Goal: Information Seeking & Learning: Learn about a topic

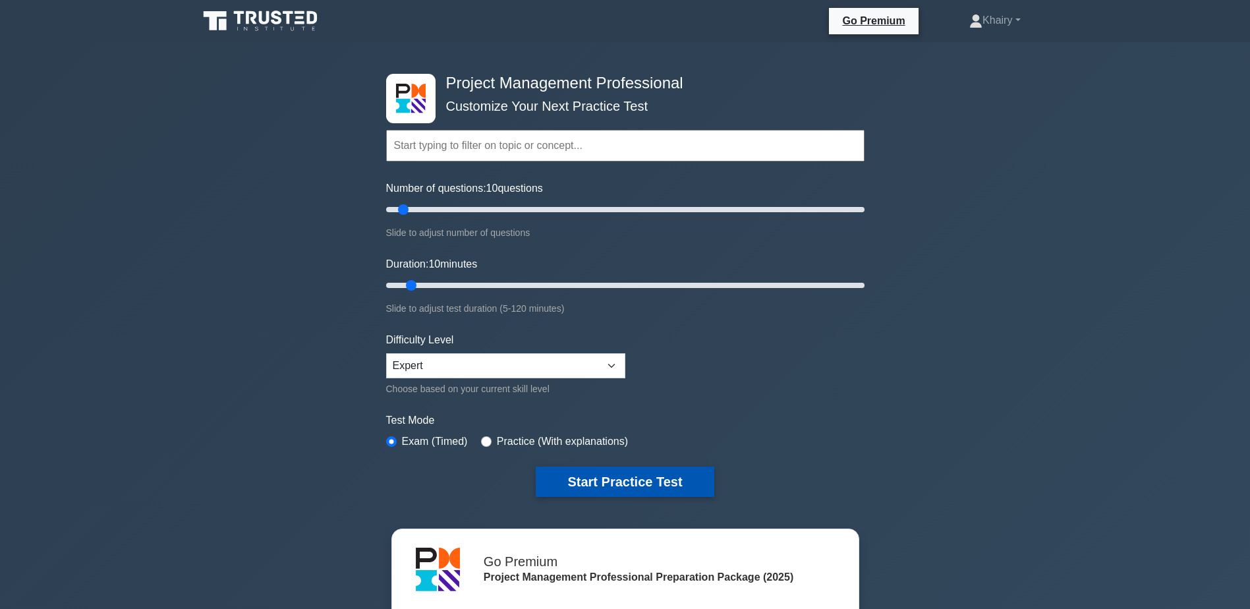
click at [628, 482] on button "Start Practice Test" at bounding box center [625, 482] width 178 height 30
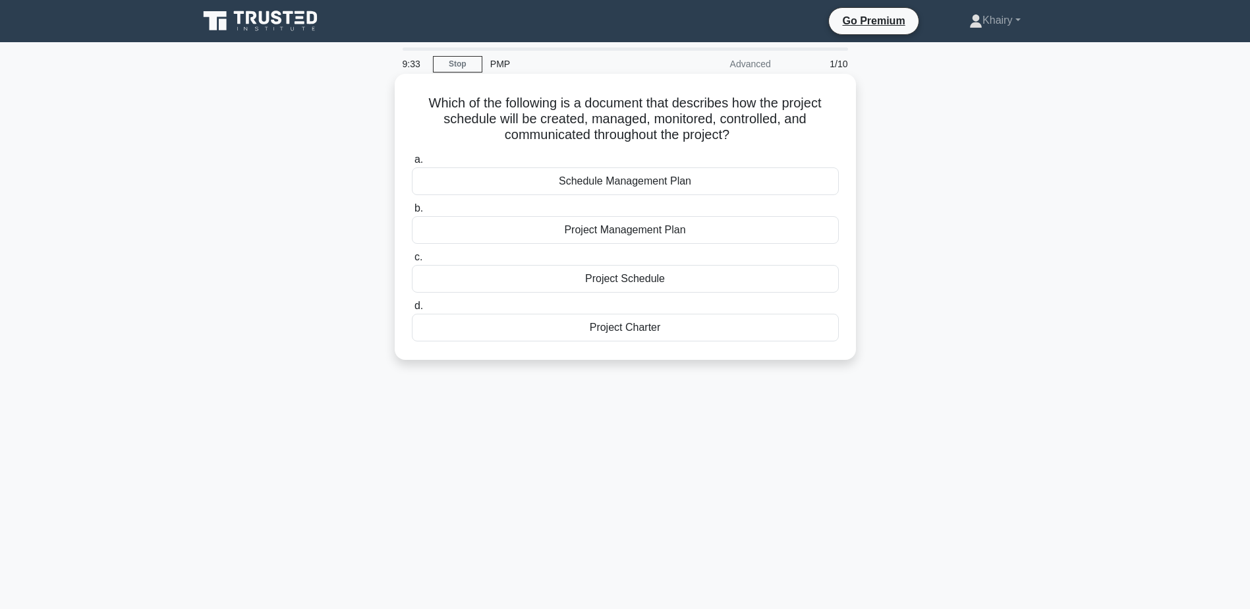
click at [642, 181] on div "Schedule Management Plan" at bounding box center [625, 181] width 427 height 28
click at [412, 164] on input "a. Schedule Management Plan" at bounding box center [412, 160] width 0 height 9
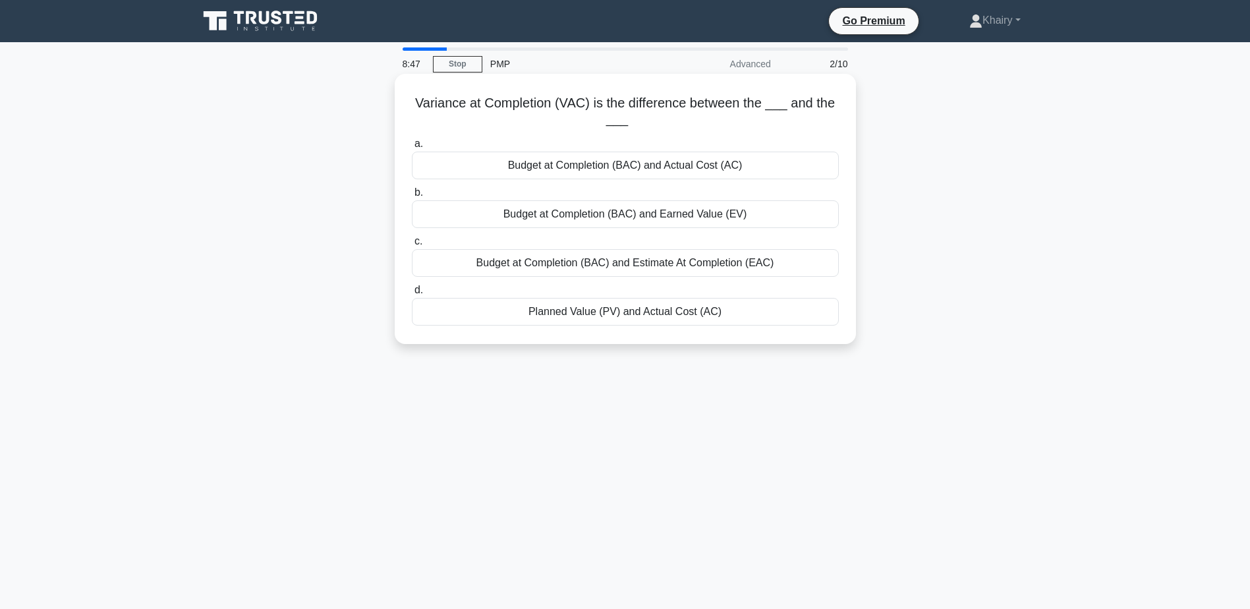
click at [608, 169] on div "Budget at Completion (BAC) and Actual Cost (AC)" at bounding box center [625, 166] width 427 height 28
click at [412, 148] on input "a. Budget at Completion (BAC) and Actual Cost (AC)" at bounding box center [412, 144] width 0 height 9
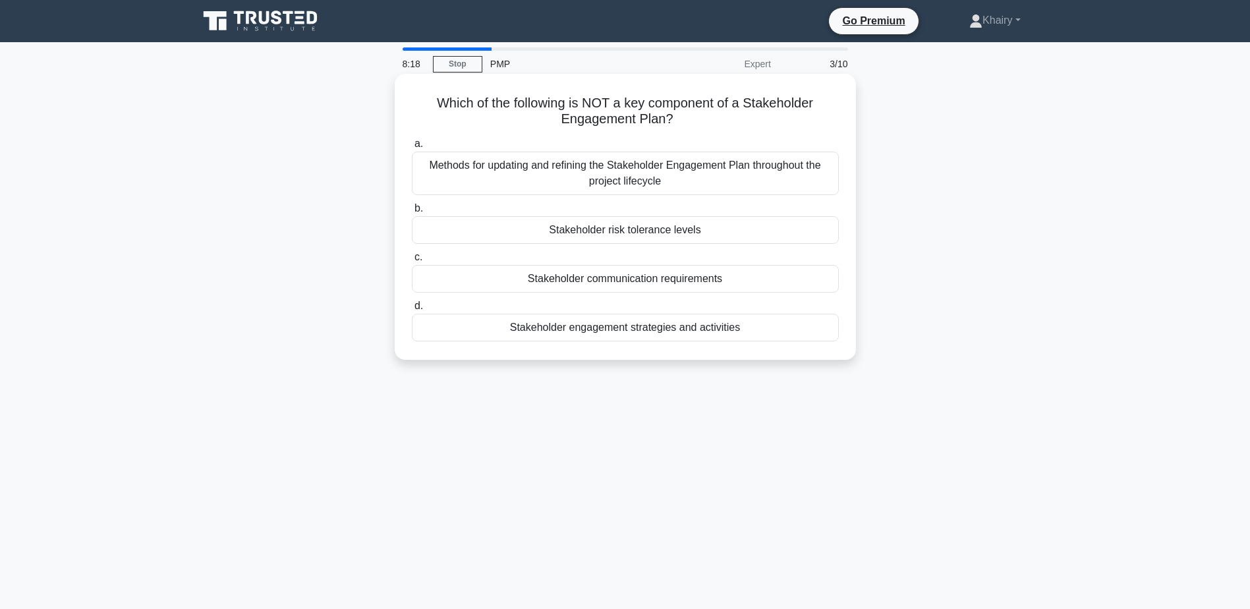
click at [585, 331] on div "Stakeholder engagement strategies and activities" at bounding box center [625, 328] width 427 height 28
click at [412, 310] on input "d. Stakeholder engagement strategies and activities" at bounding box center [412, 306] width 0 height 9
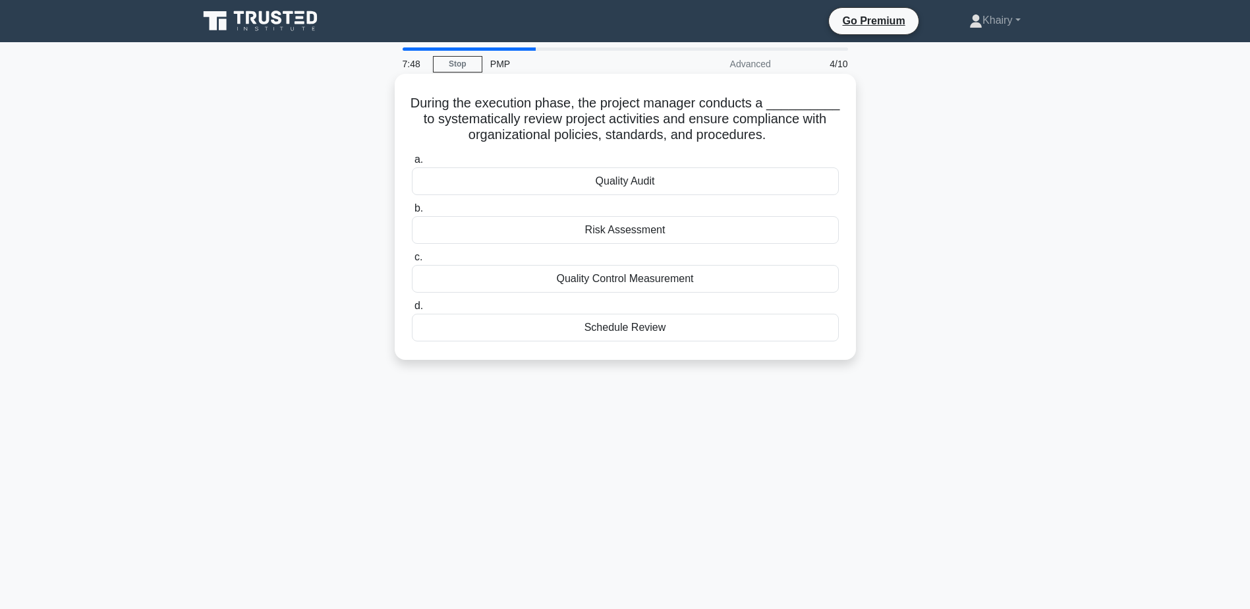
click at [608, 184] on div "Quality Audit" at bounding box center [625, 181] width 427 height 28
click at [412, 164] on input "a. Quality Audit" at bounding box center [412, 160] width 0 height 9
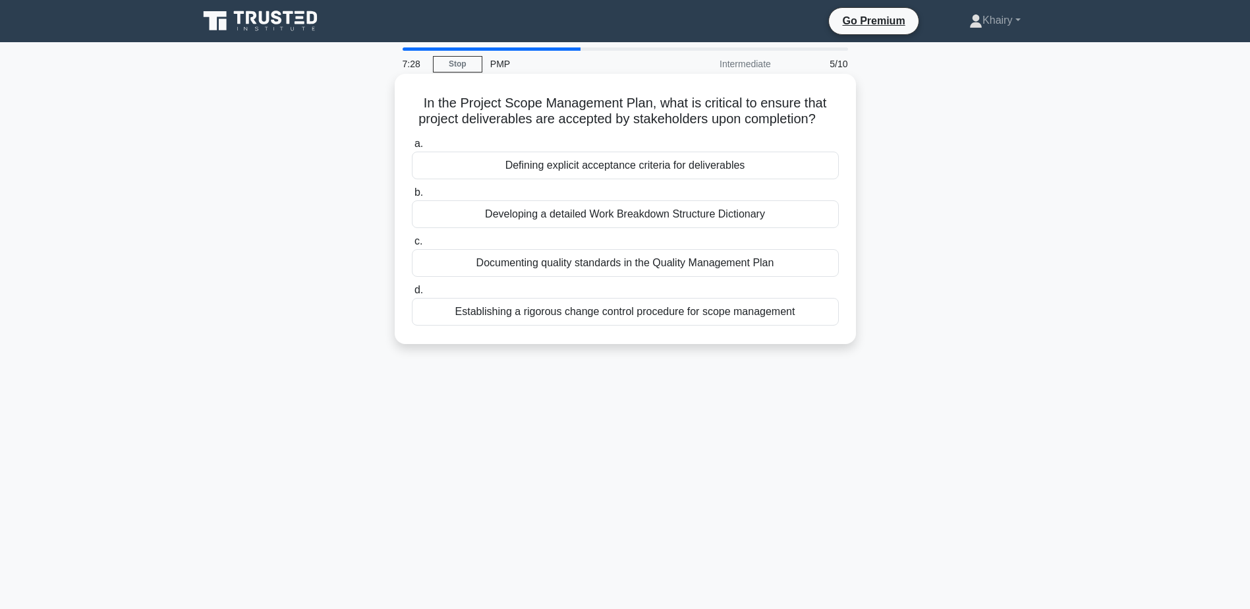
click at [605, 165] on div "Defining explicit acceptance criteria for deliverables" at bounding box center [625, 166] width 427 height 28
click at [412, 148] on input "a. Defining explicit acceptance criteria for deliverables" at bounding box center [412, 144] width 0 height 9
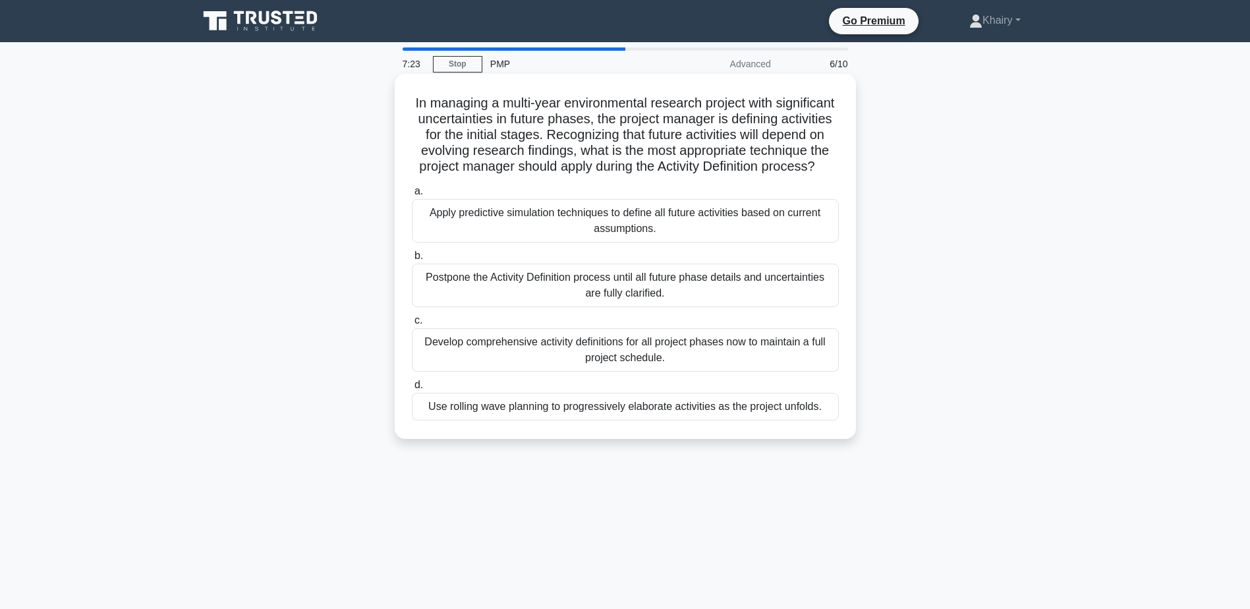
drag, startPoint x: 434, startPoint y: 100, endPoint x: 707, endPoint y: 185, distance: 285.9
click at [707, 175] on h5 "In managing a multi-year environmental research project with significant uncert…" at bounding box center [626, 135] width 430 height 80
copy h5 "In managing a multi-year environmental research project with significant uncert…"
click at [513, 420] on div "Use rolling wave planning to progressively elaborate activities as the project …" at bounding box center [625, 407] width 427 height 28
click at [412, 389] on input "d. Use rolling wave planning to progressively elaborate activities as the proje…" at bounding box center [412, 385] width 0 height 9
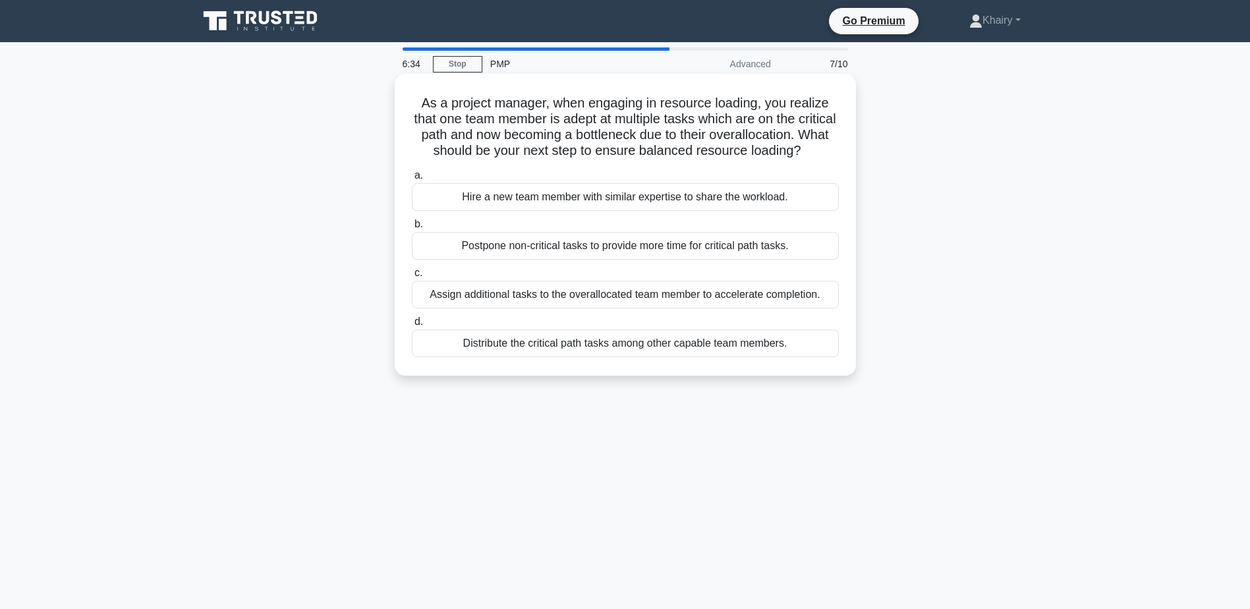
drag, startPoint x: 414, startPoint y: 97, endPoint x: 691, endPoint y: 171, distance: 285.8
click at [691, 159] on h5 "As a project manager, when engaging in resource loading, you realize that one t…" at bounding box center [626, 127] width 430 height 65
copy h5 "As a project manager, when engaging in resource loading, you realize that one t…"
click at [523, 357] on div "Distribute the critical path tasks among other capable team members." at bounding box center [625, 343] width 427 height 28
click at [412, 326] on input "d. Distribute the critical path tasks among other capable team members." at bounding box center [412, 322] width 0 height 9
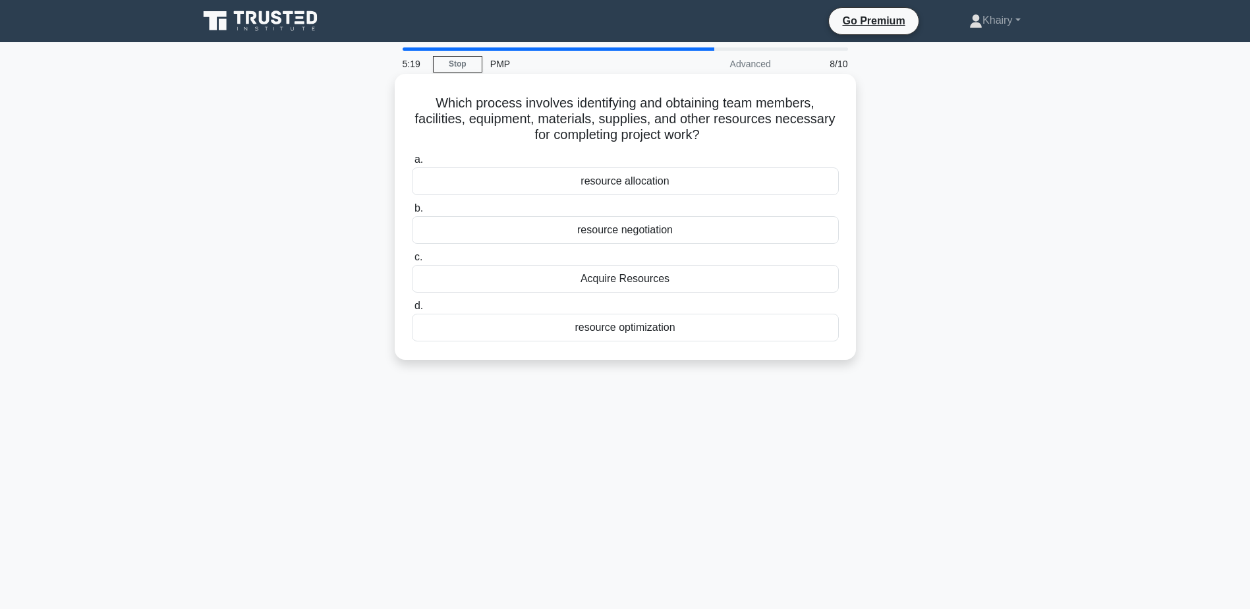
click at [610, 282] on div "Acquire Resources" at bounding box center [625, 279] width 427 height 28
click at [412, 262] on input "c. Acquire Resources" at bounding box center [412, 257] width 0 height 9
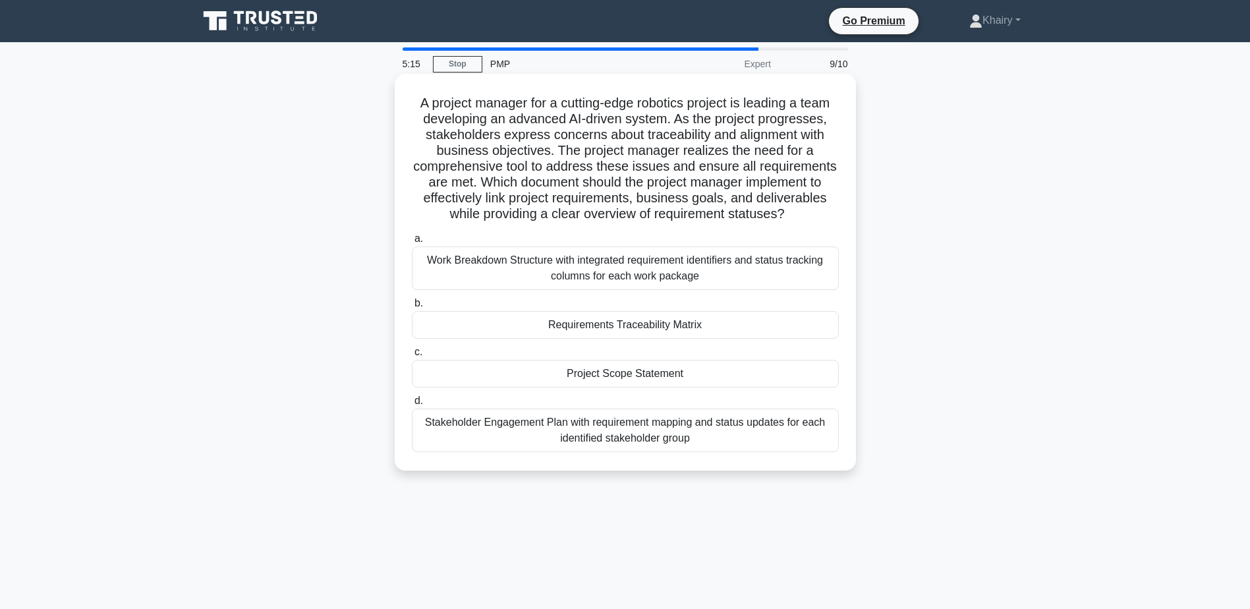
drag, startPoint x: 411, startPoint y: 100, endPoint x: 799, endPoint y: 214, distance: 404.5
click at [799, 214] on h5 "A project manager for a cutting-edge robotics project is leading a team develop…" at bounding box center [626, 159] width 430 height 128
copy h5 "A project manager for a cutting-edge robotics project is leading a team develop…"
click at [578, 329] on div "Requirements Traceability Matrix" at bounding box center [625, 325] width 427 height 28
click at [412, 308] on input "b. Requirements Traceability Matrix" at bounding box center [412, 303] width 0 height 9
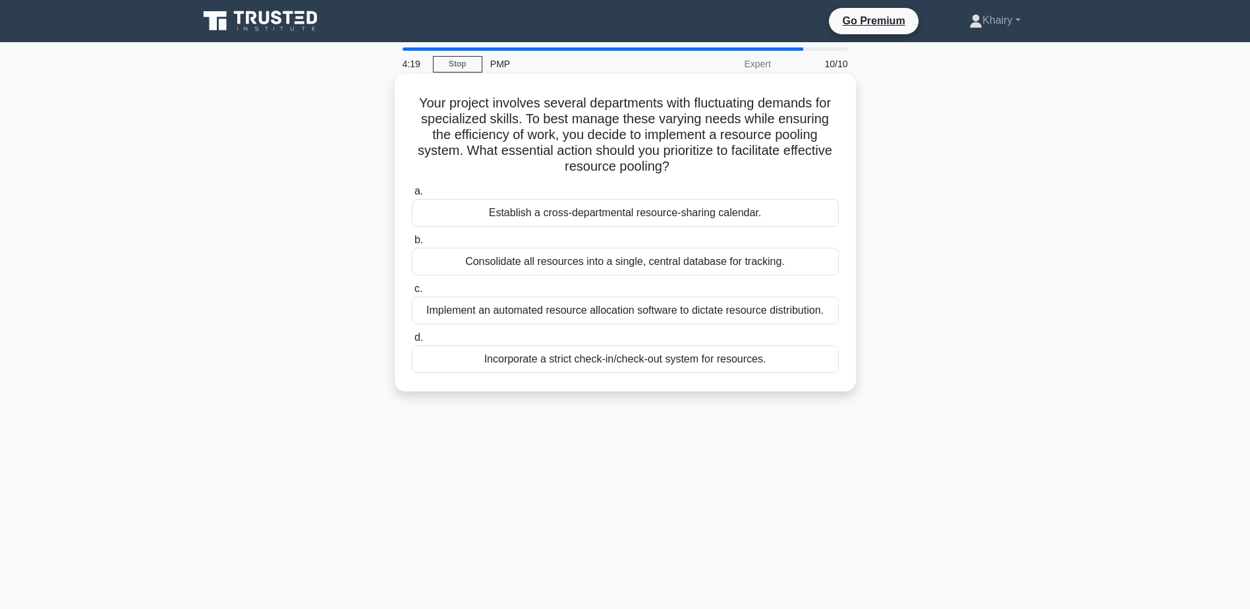
drag, startPoint x: 412, startPoint y: 97, endPoint x: 731, endPoint y: 163, distance: 325.8
click at [731, 163] on h5 "Your project involves several departments with fluctuating demands for speciali…" at bounding box center [626, 135] width 430 height 80
copy h5 "Your project involves several departments with fluctuating demands for speciali…"
click at [594, 214] on div "Establish a cross-departmental resource-sharing calendar." at bounding box center [625, 213] width 427 height 28
click at [412, 196] on input "a. Establish a cross-departmental resource-sharing calendar." at bounding box center [412, 191] width 0 height 9
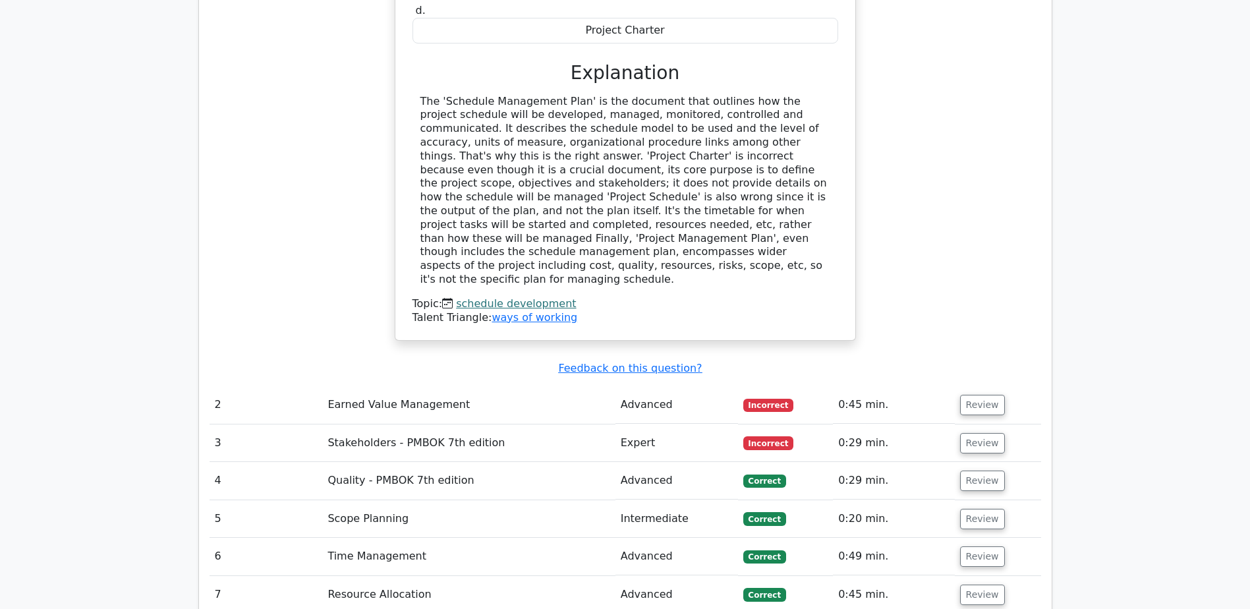
scroll to position [1384, 0]
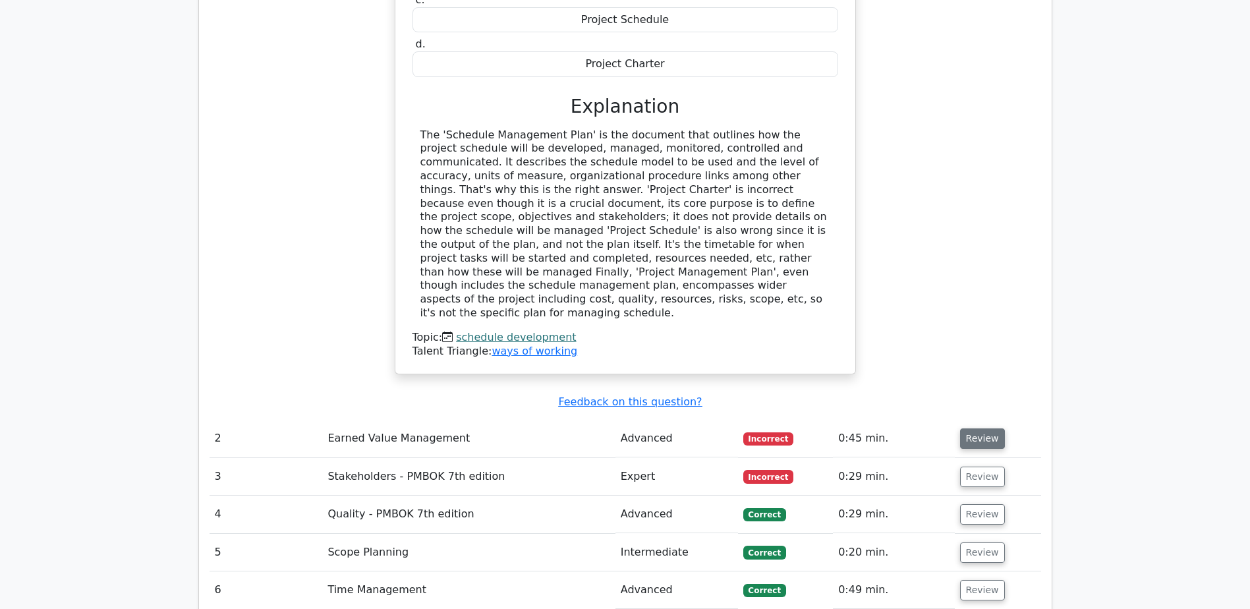
click at [976, 428] on button "Review" at bounding box center [982, 438] width 45 height 20
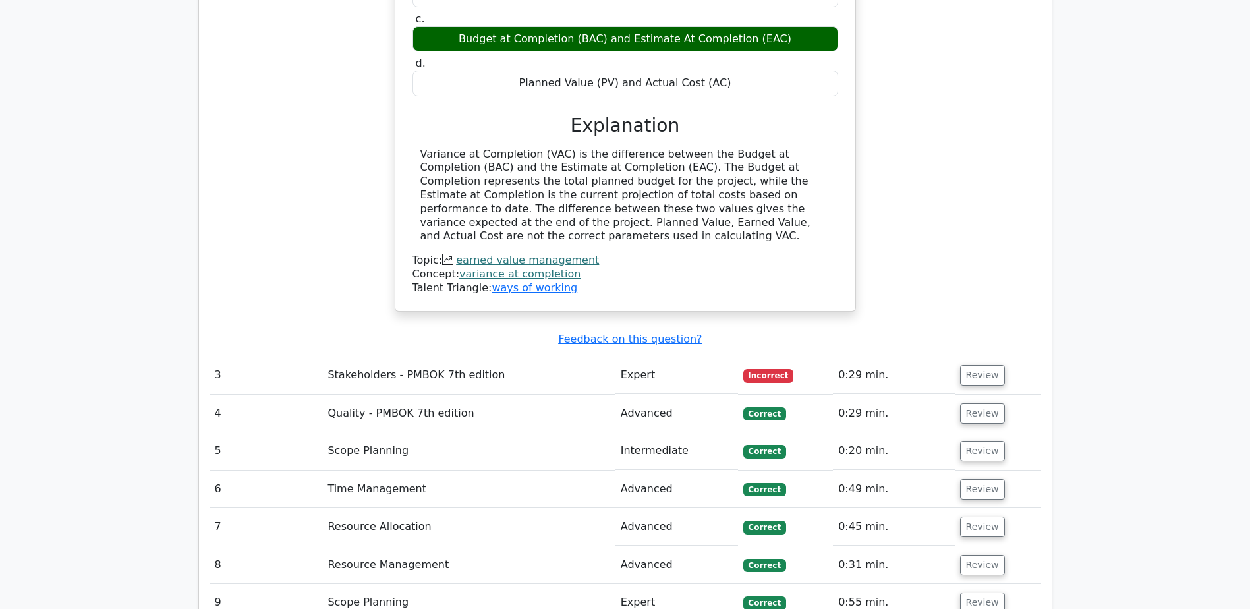
scroll to position [2043, 0]
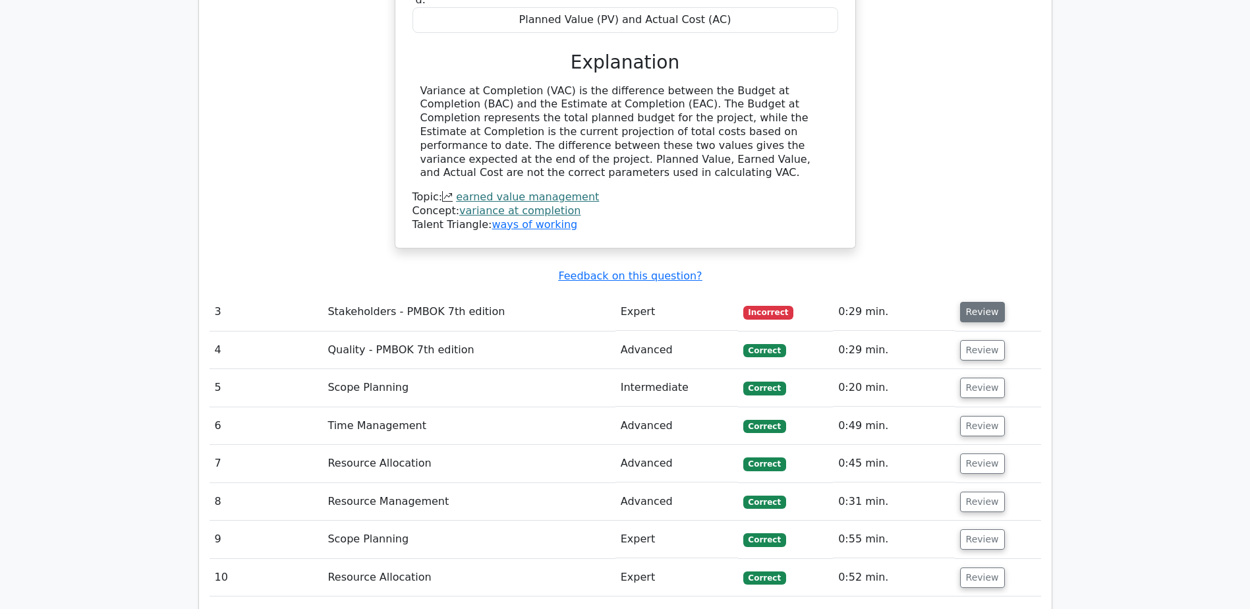
click at [976, 302] on button "Review" at bounding box center [982, 312] width 45 height 20
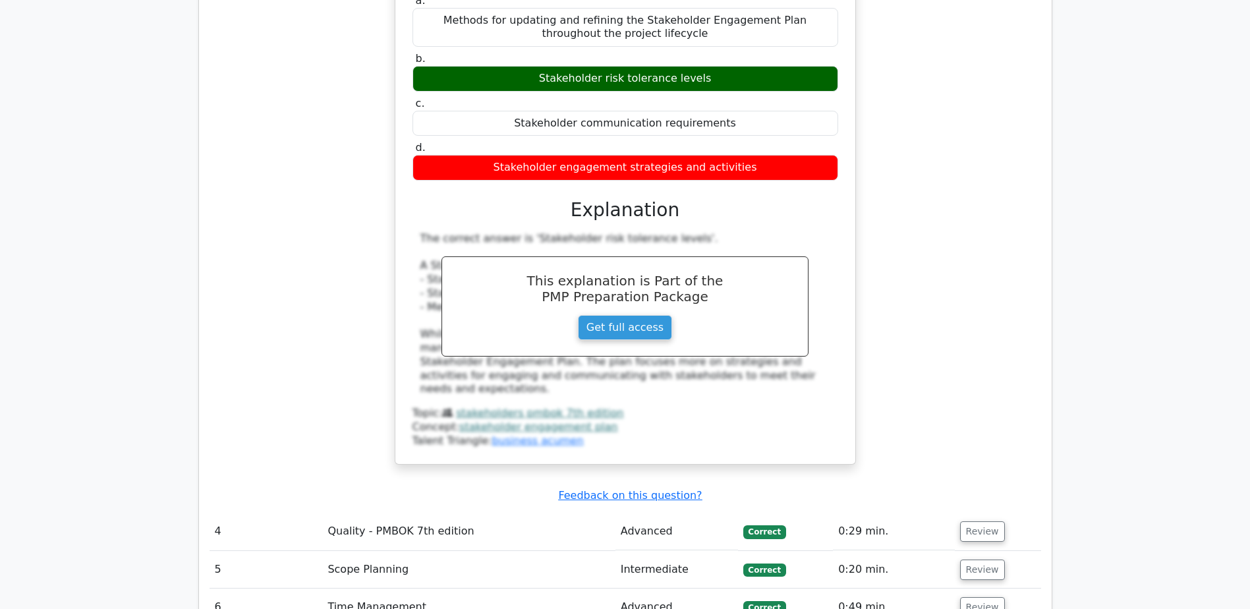
scroll to position [2570, 0]
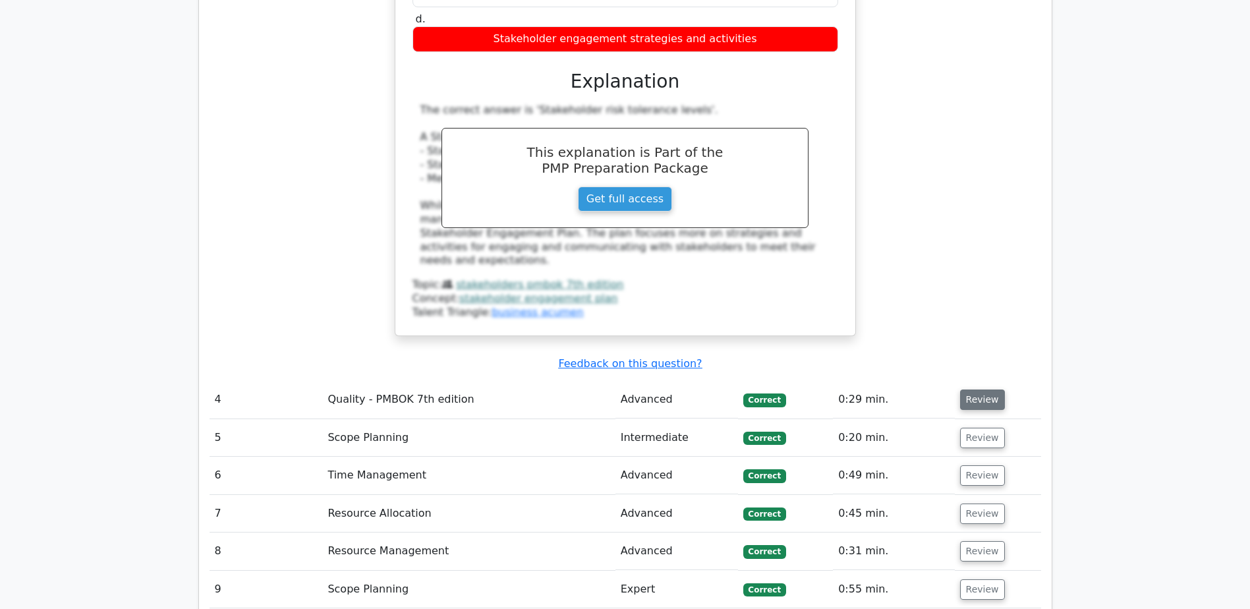
click at [982, 389] on button "Review" at bounding box center [982, 399] width 45 height 20
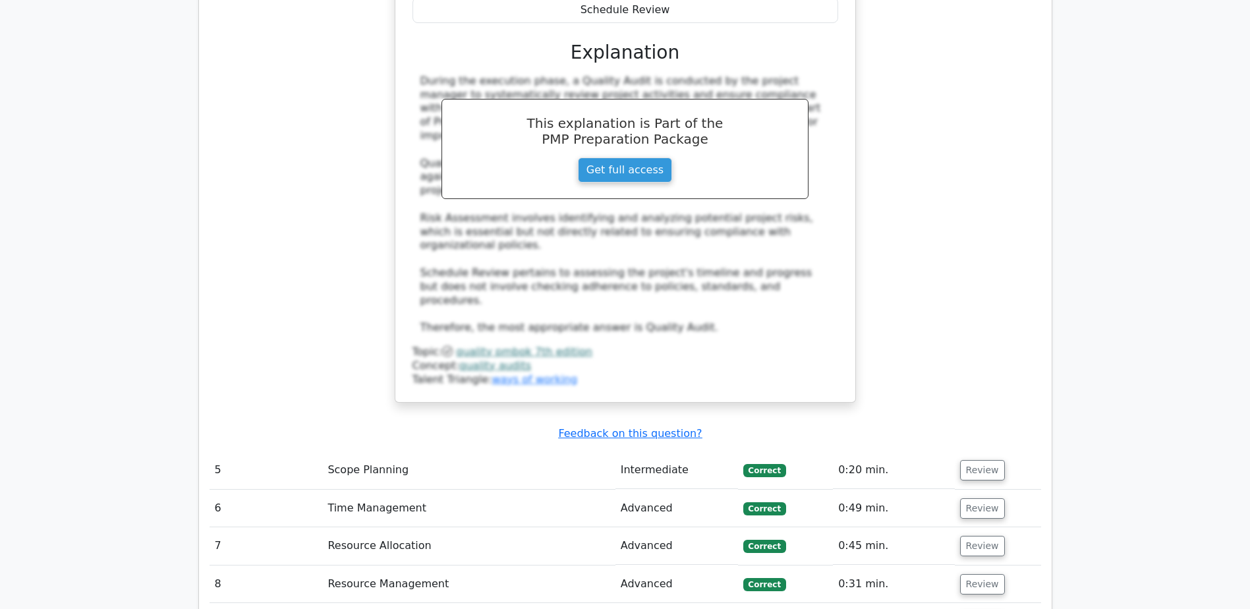
scroll to position [3229, 0]
click at [972, 459] on button "Review" at bounding box center [982, 469] width 45 height 20
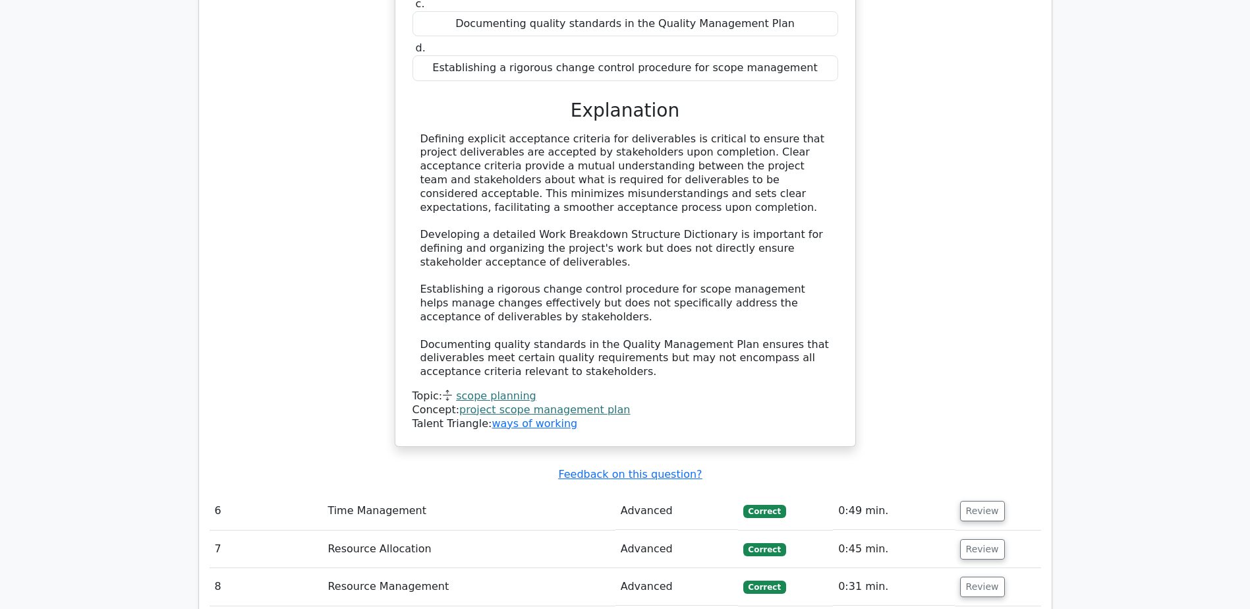
scroll to position [3888, 0]
click at [979, 499] on button "Review" at bounding box center [982, 509] width 45 height 20
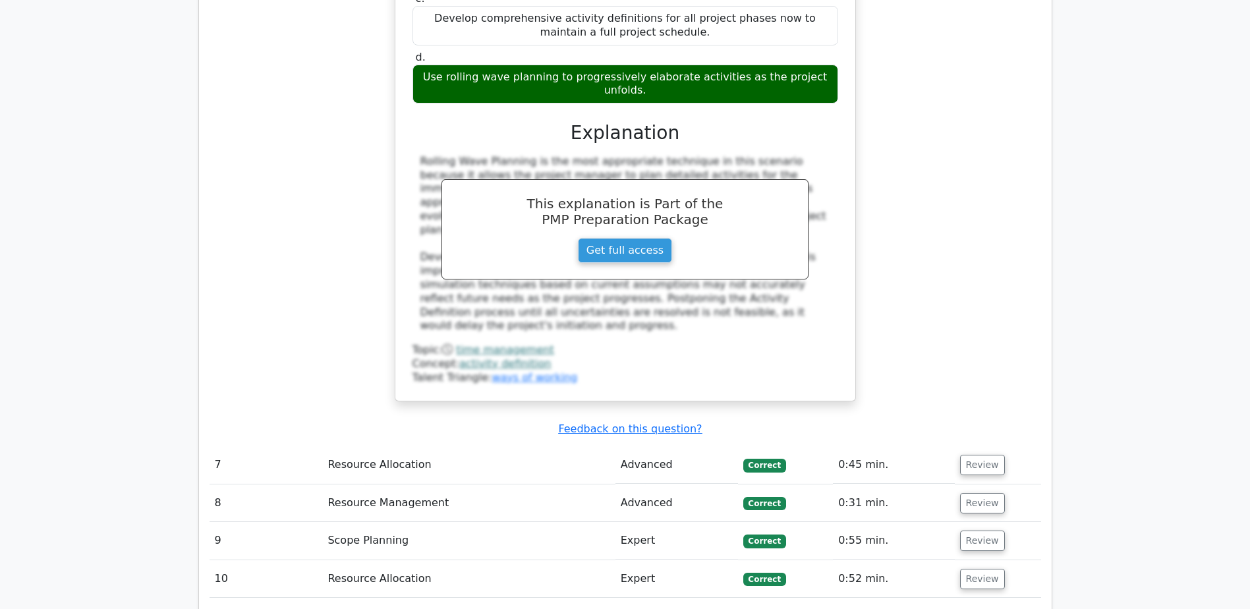
scroll to position [4679, 0]
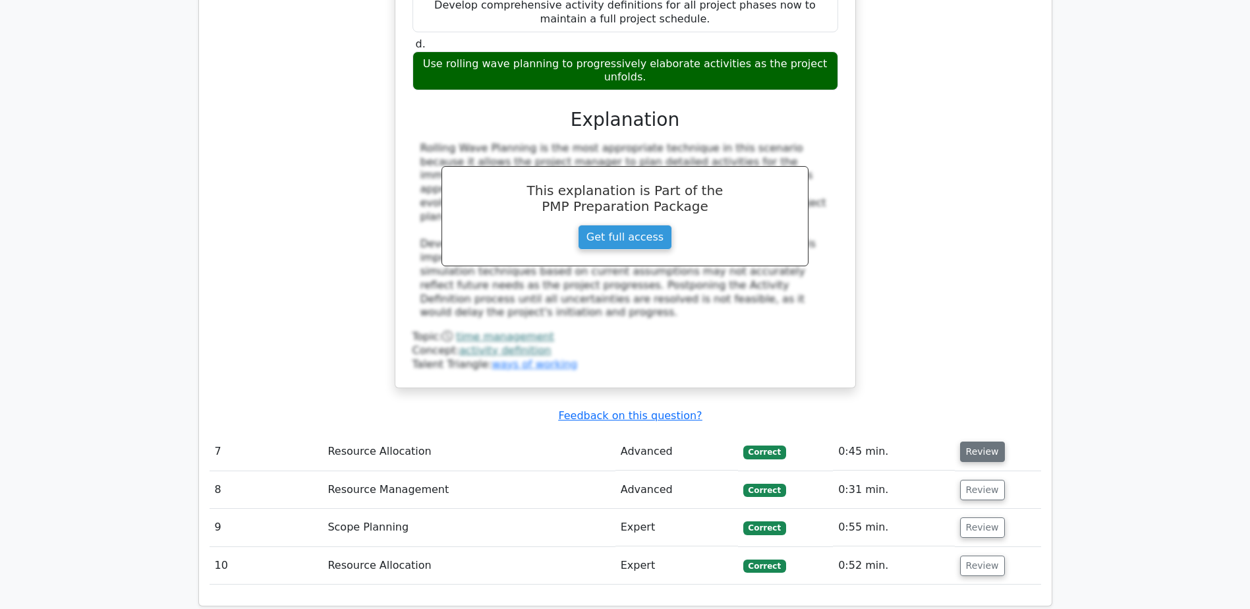
click at [979, 442] on button "Review" at bounding box center [982, 452] width 45 height 20
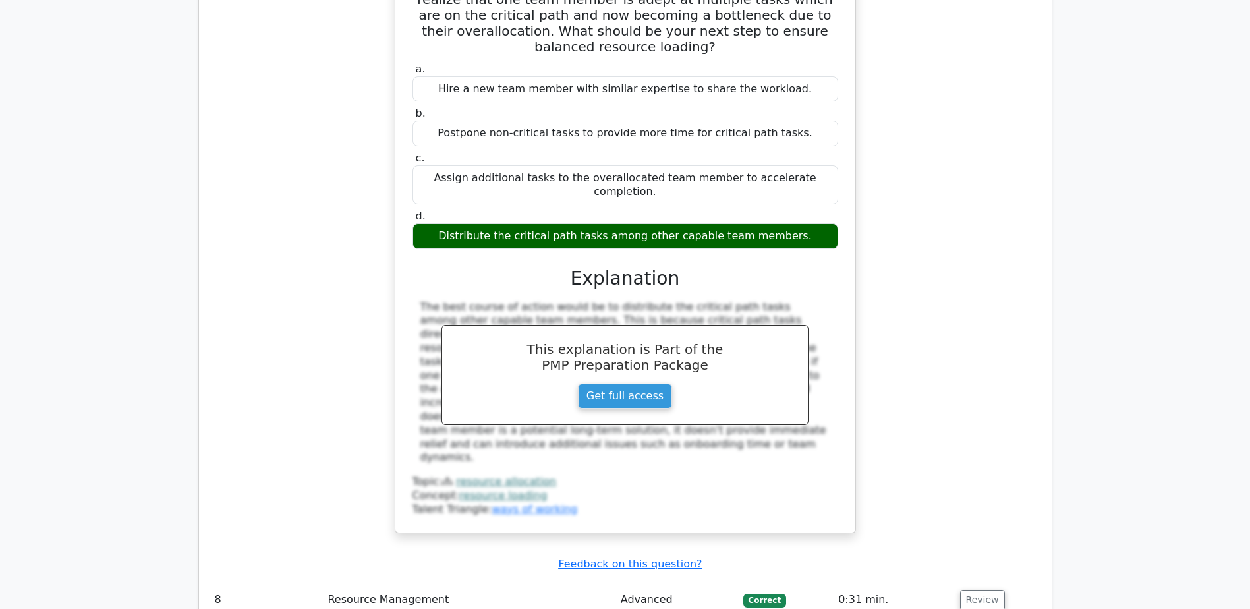
scroll to position [5206, 0]
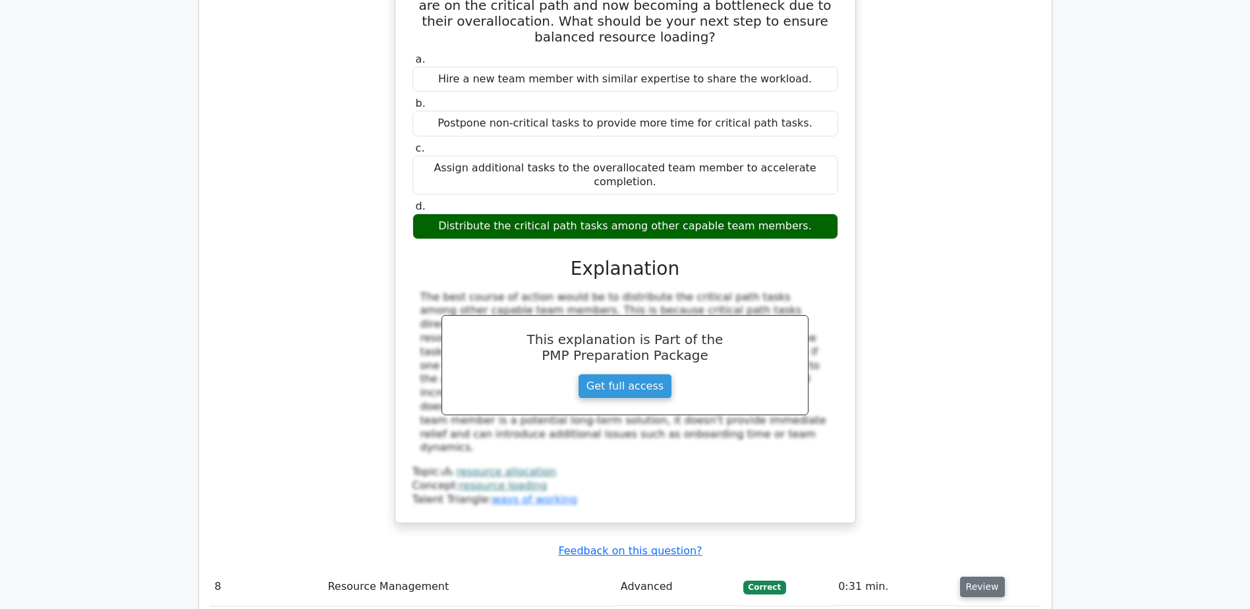
click at [964, 577] on button "Review" at bounding box center [982, 587] width 45 height 20
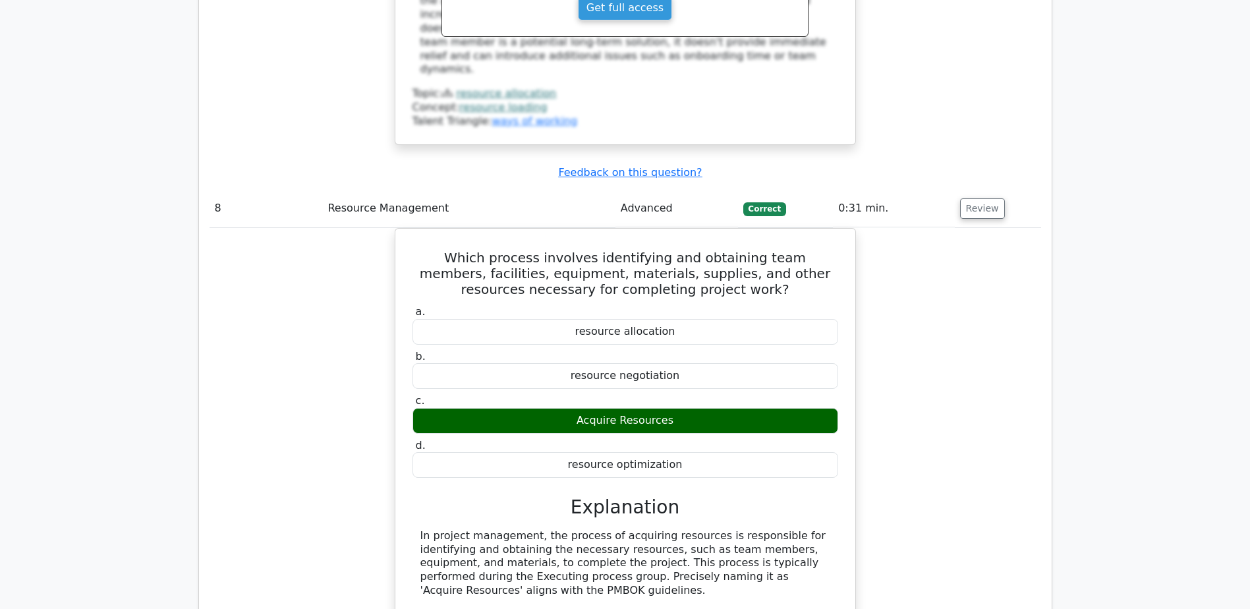
scroll to position [5667, 0]
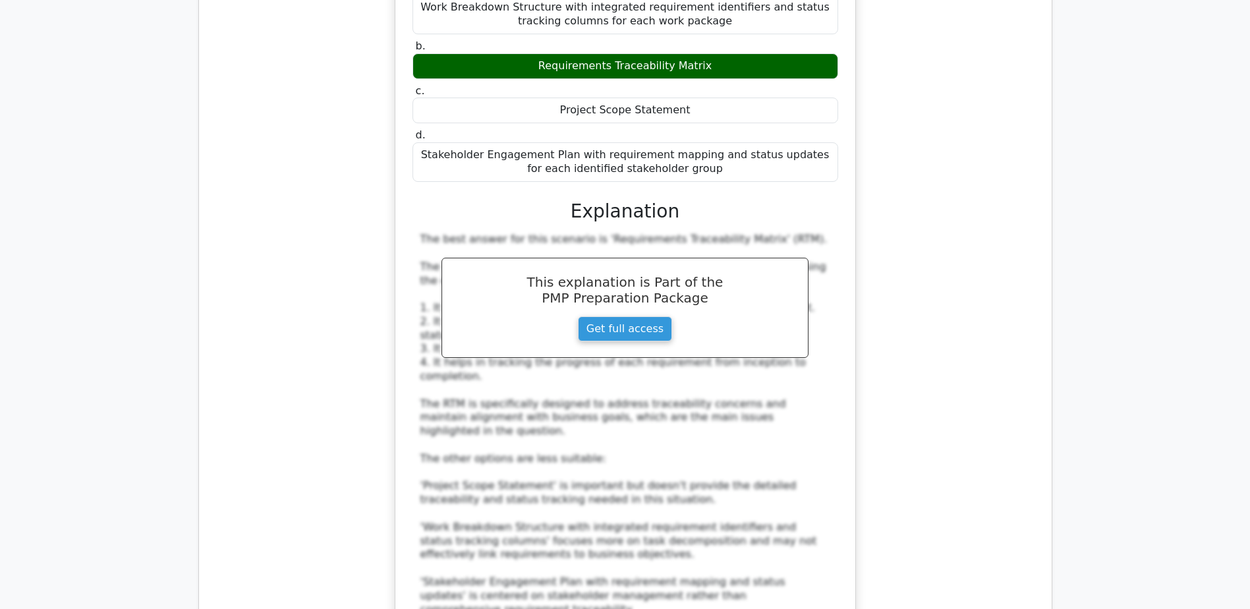
scroll to position [6590, 0]
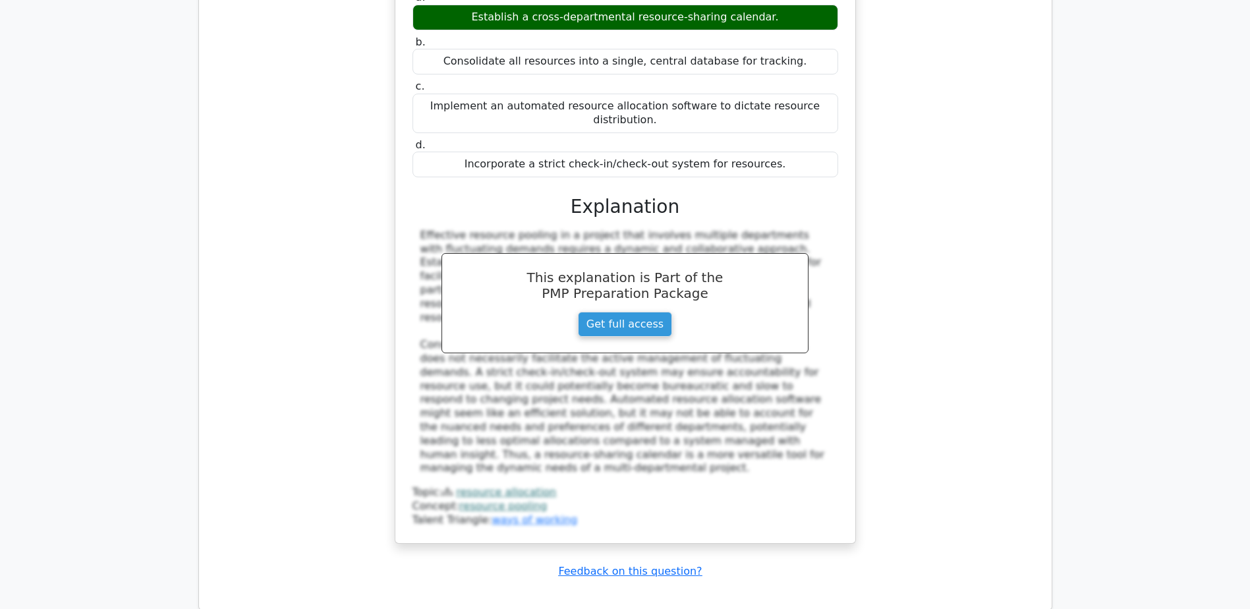
scroll to position [7710, 0]
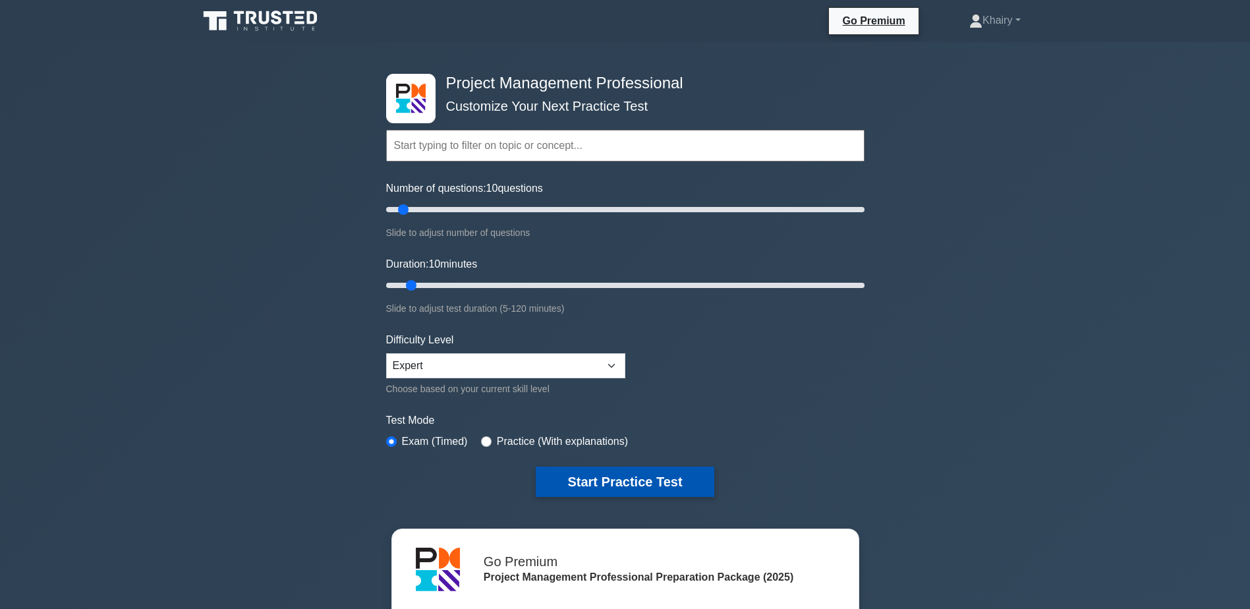
click at [604, 480] on button "Start Practice Test" at bounding box center [625, 482] width 178 height 30
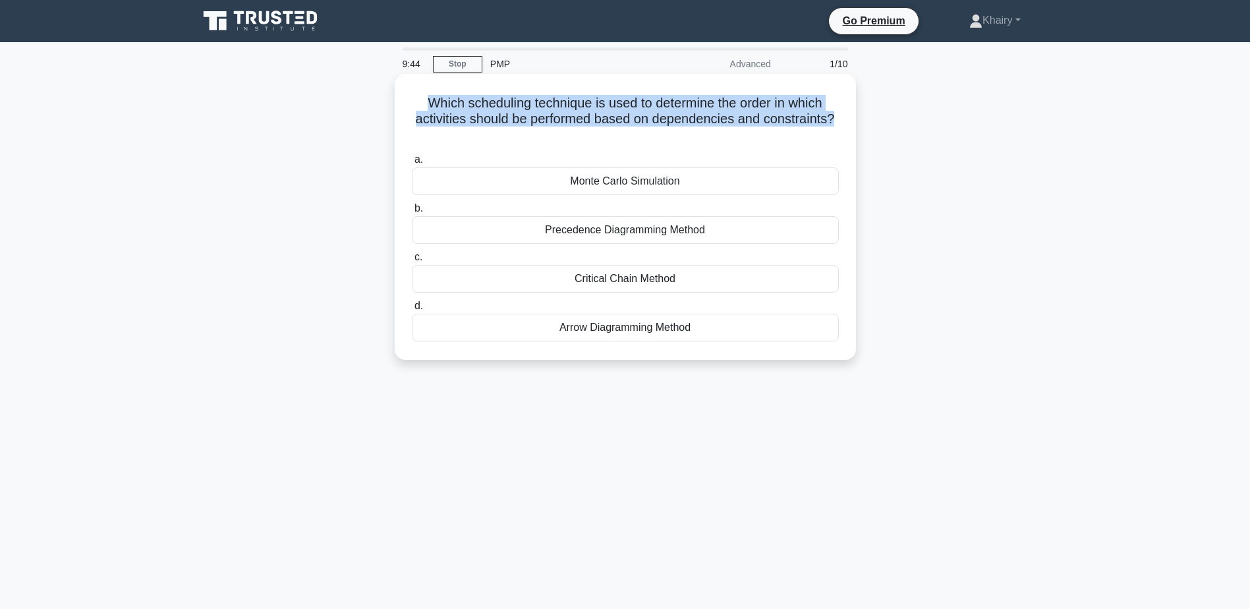
drag, startPoint x: 419, startPoint y: 96, endPoint x: 840, endPoint y: 126, distance: 422.1
click at [840, 126] on div "Which scheduling technique is used to determine the order in which activities s…" at bounding box center [625, 216] width 451 height 275
copy h5 "Which scheduling technique is used to determine the order in which activities s…"
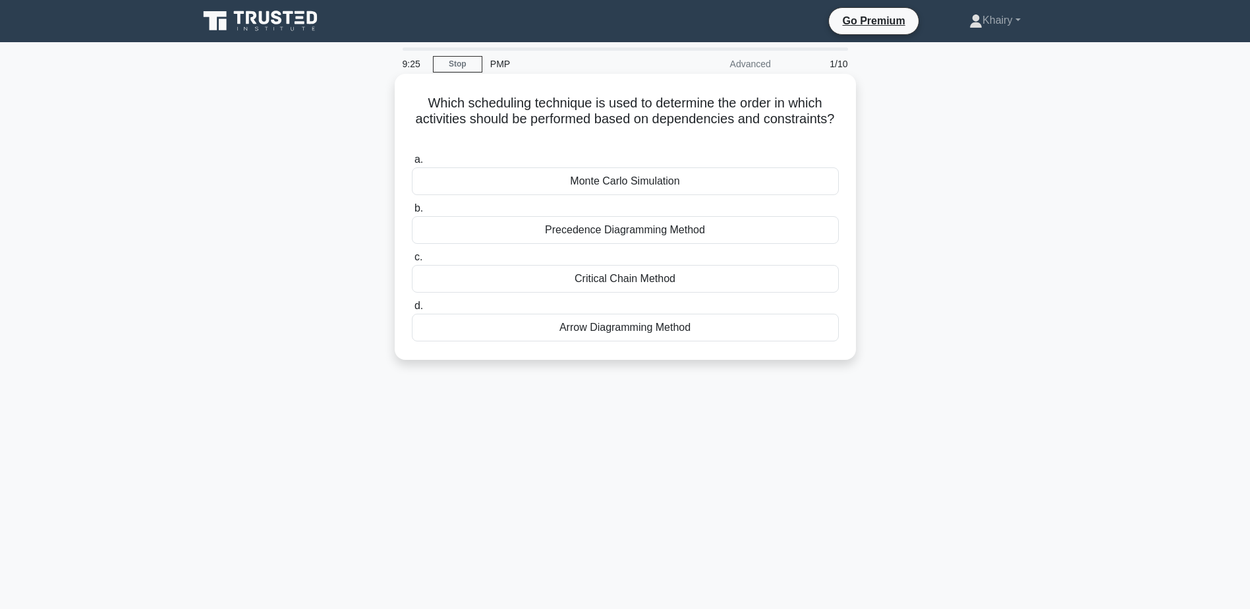
click at [599, 181] on div "Monte Carlo Simulation" at bounding box center [625, 181] width 427 height 28
click at [412, 164] on input "a. Monte Carlo Simulation" at bounding box center [412, 160] width 0 height 9
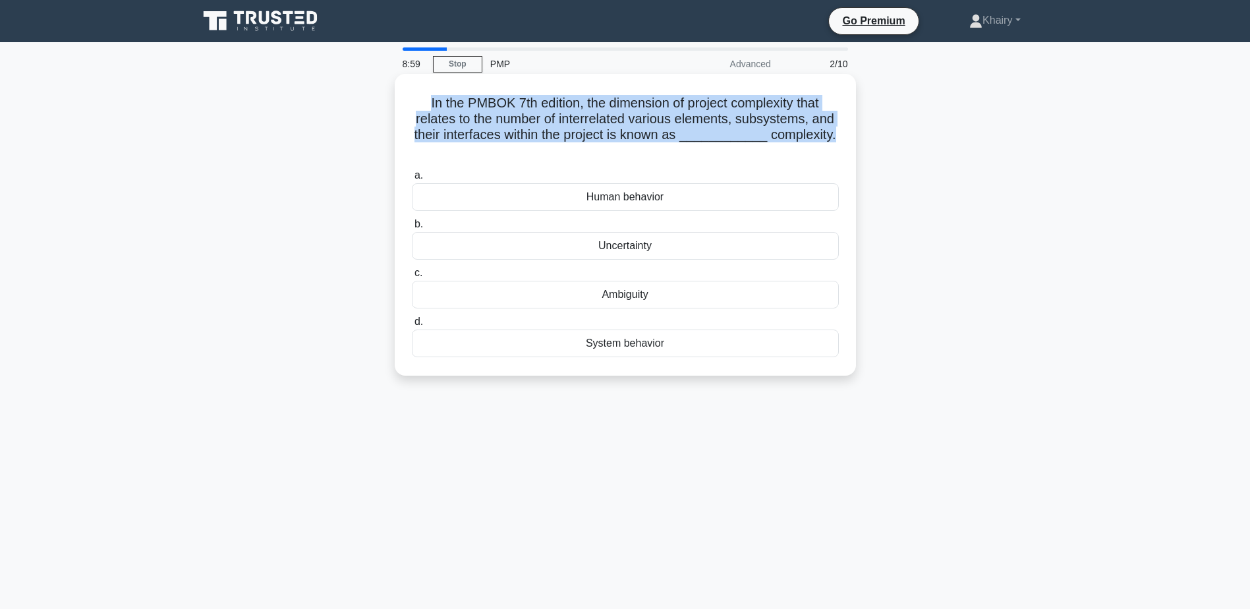
drag, startPoint x: 420, startPoint y: 101, endPoint x: 841, endPoint y: 133, distance: 422.3
click at [841, 133] on div "In the PMBOK 7th edition, the dimension of project complexity that relates to t…" at bounding box center [625, 224] width 451 height 291
copy h5 "In the PMBOK 7th edition, the dimension of project complexity that relates to t…"
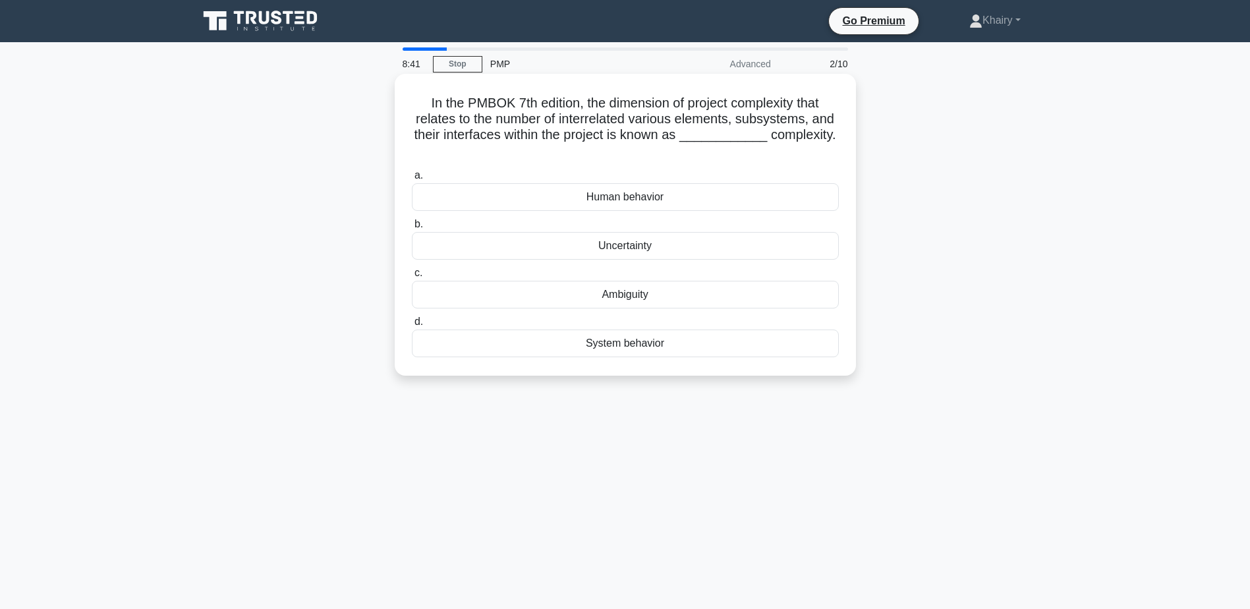
click at [610, 246] on div "Uncertainty" at bounding box center [625, 246] width 427 height 28
click at [412, 229] on input "b. Uncertainty" at bounding box center [412, 224] width 0 height 9
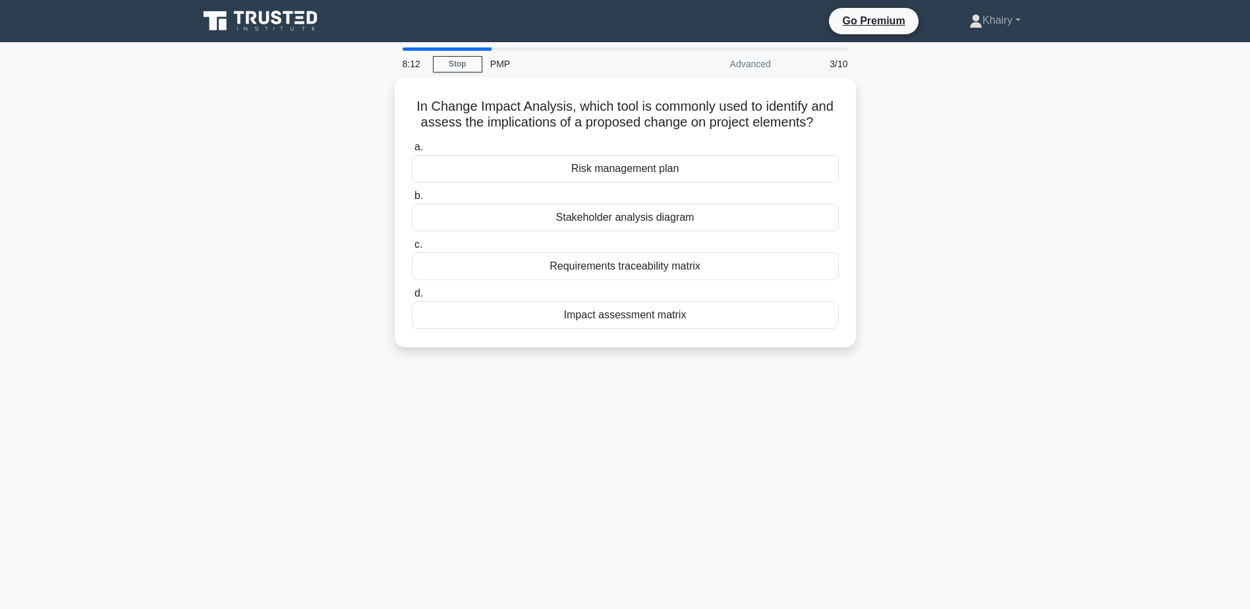
drag, startPoint x: 409, startPoint y: 94, endPoint x: 857, endPoint y: 120, distance: 449.5
click at [857, 120] on div "In Change Impact Analysis, which tool is commonly used to identify and assess t…" at bounding box center [625, 220] width 870 height 286
copy h5 "In Change Impact Analysis, which tool is commonly used to identify and assess t…"
click at [619, 313] on div "Impact assessment matrix" at bounding box center [625, 312] width 427 height 28
click at [412, 295] on input "d. Impact assessment matrix" at bounding box center [412, 290] width 0 height 9
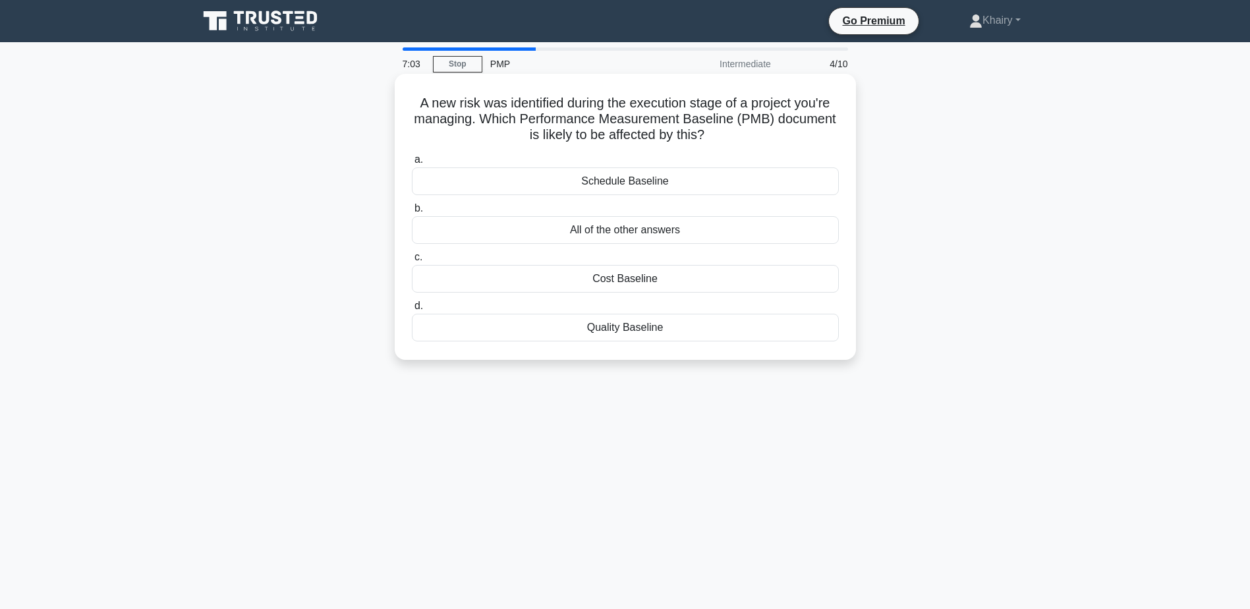
click at [606, 231] on div "All of the other answers" at bounding box center [625, 230] width 427 height 28
click at [412, 213] on input "b. All of the other answers" at bounding box center [412, 208] width 0 height 9
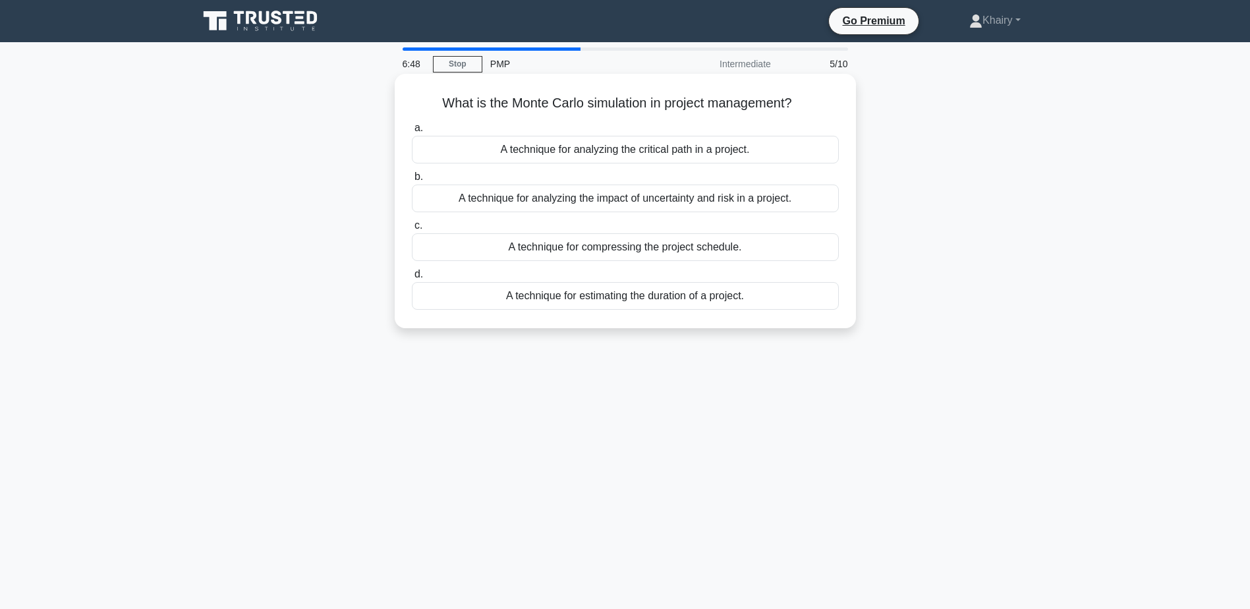
click at [617, 197] on div "A technique for analyzing the impact of uncertainty and risk in a project." at bounding box center [625, 199] width 427 height 28
click at [412, 181] on input "b. A technique for analyzing the impact of uncertainty and risk in a project." at bounding box center [412, 177] width 0 height 9
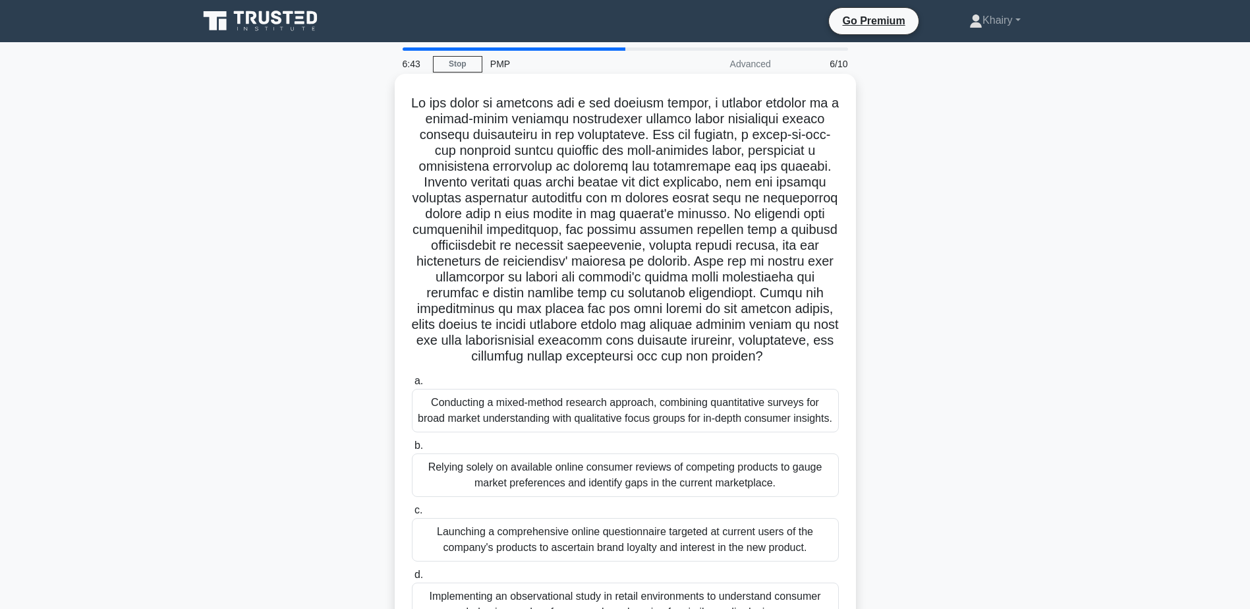
drag, startPoint x: 405, startPoint y: 99, endPoint x: 724, endPoint y: 371, distance: 419.3
click at [724, 371] on div ".spinner_0XTQ{transform-origin:center;animation:spinner_y6GP .75s linear infini…" at bounding box center [625, 359] width 451 height 560
copy h5 "In the midst of planning for a new product launch, a project manager at a mediu…"
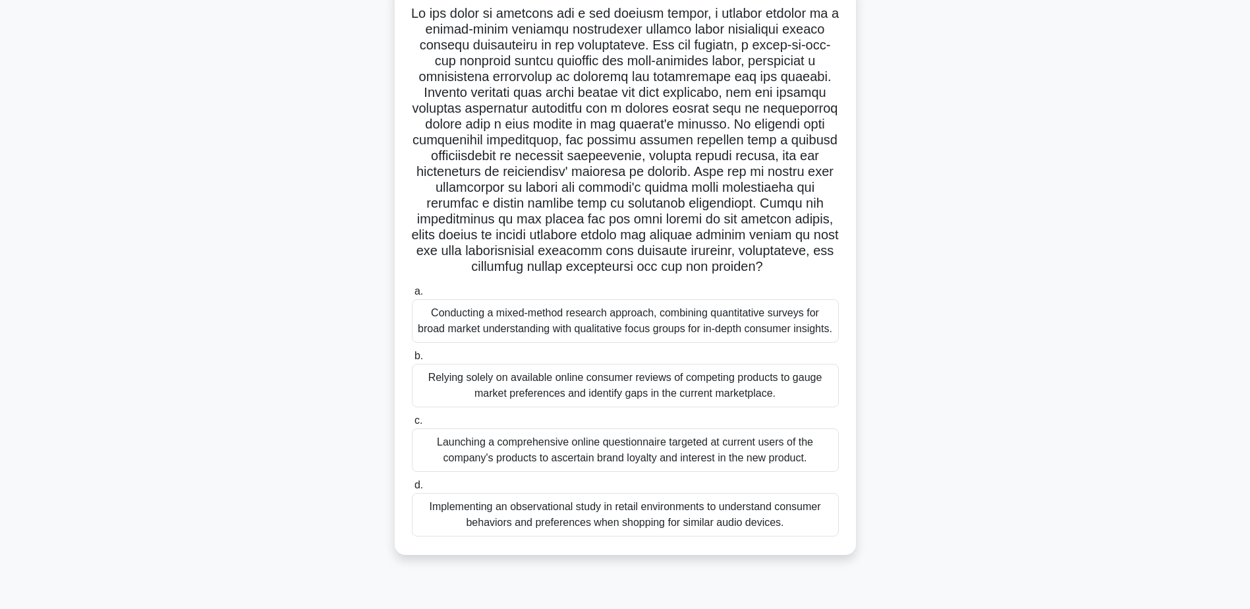
scroll to position [103, 0]
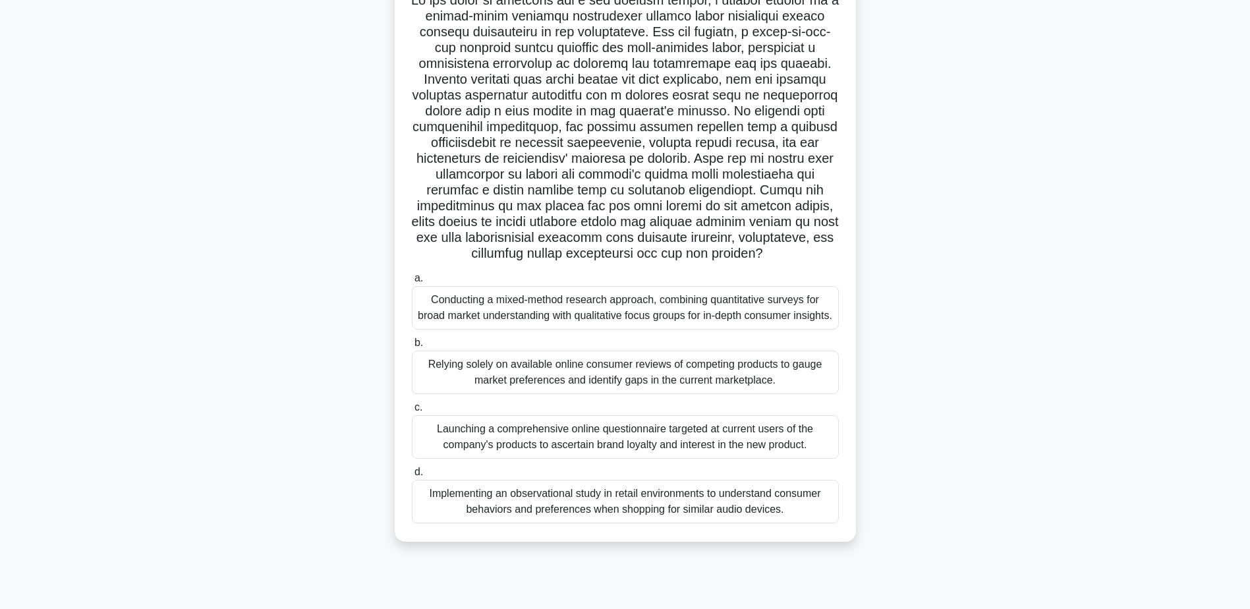
click at [550, 329] on div "Conducting a mixed-method research approach, combining quantitative surveys for…" at bounding box center [625, 307] width 427 height 43
click at [412, 283] on input "a. Conducting a mixed-method research approach, combining quantitative surveys …" at bounding box center [412, 278] width 0 height 9
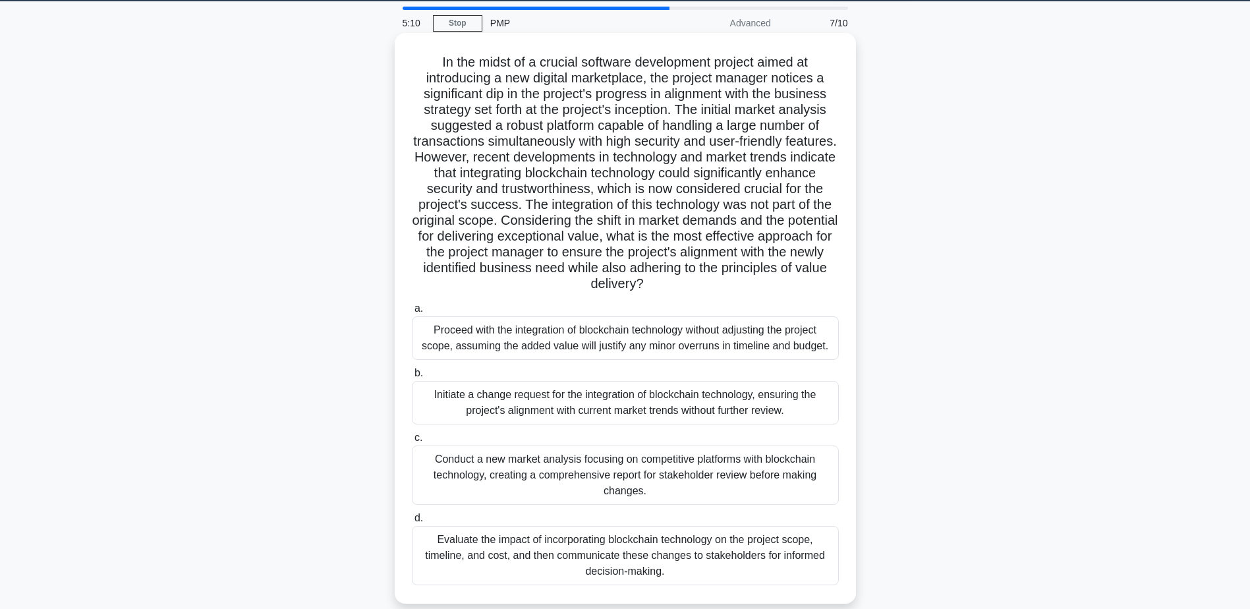
scroll to position [0, 0]
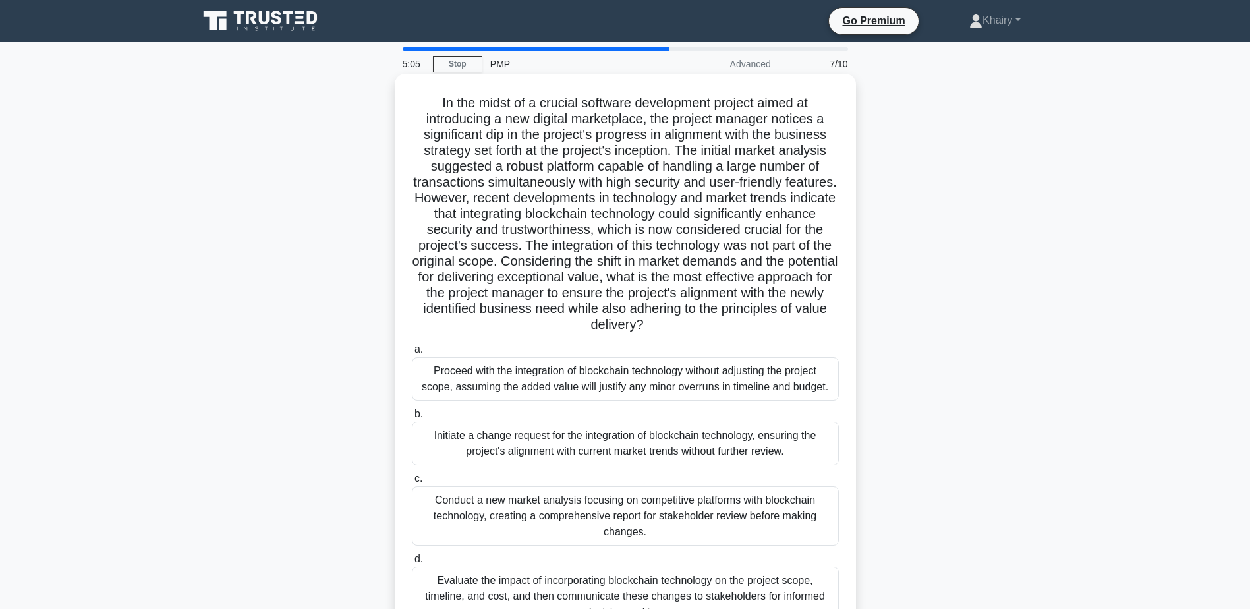
drag, startPoint x: 430, startPoint y: 98, endPoint x: 767, endPoint y: 327, distance: 407.6
click at [767, 327] on h5 "In the midst of a crucial software development project aimed at introducing a n…" at bounding box center [626, 214] width 430 height 239
copy h5 "In the midst of a crucial software development project aimed at introducing a n…"
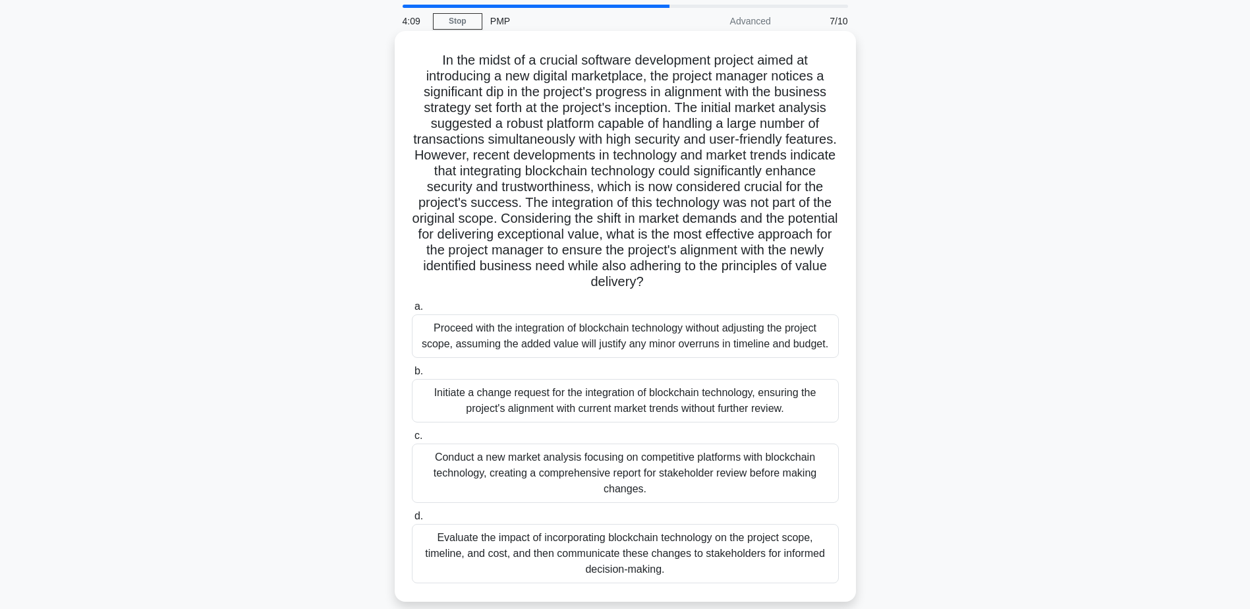
scroll to position [66, 0]
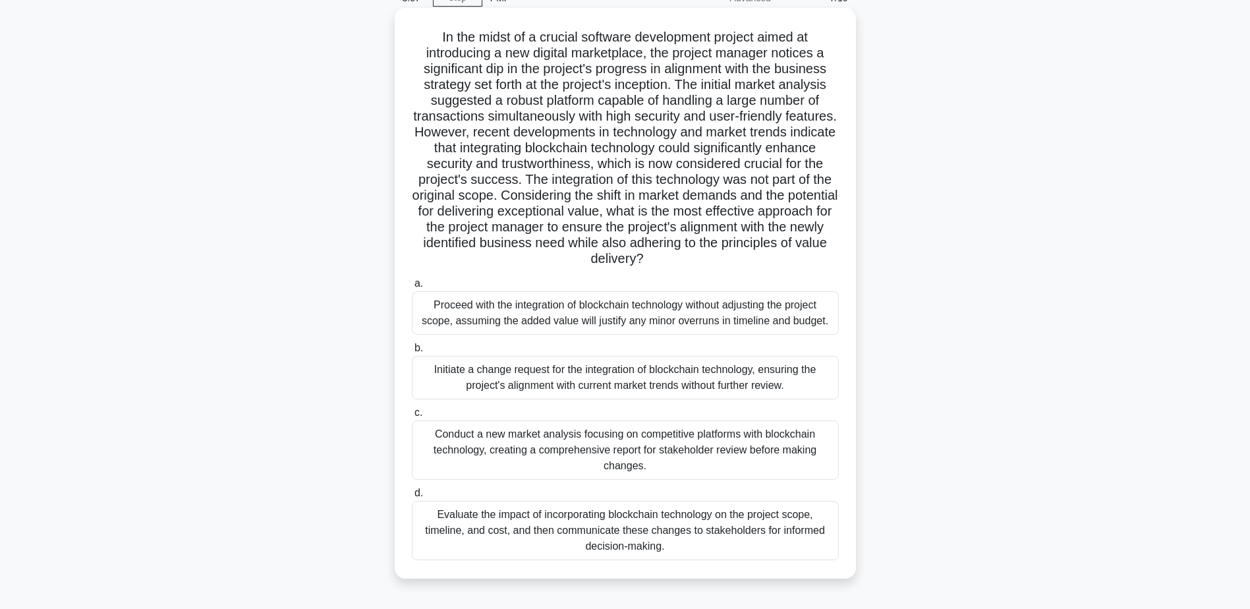
click at [593, 528] on div "Evaluate the impact of incorporating blockchain technology on the project scope…" at bounding box center [625, 530] width 427 height 59
click at [412, 498] on input "d. Evaluate the impact of incorporating blockchain technology on the project sc…" at bounding box center [412, 493] width 0 height 9
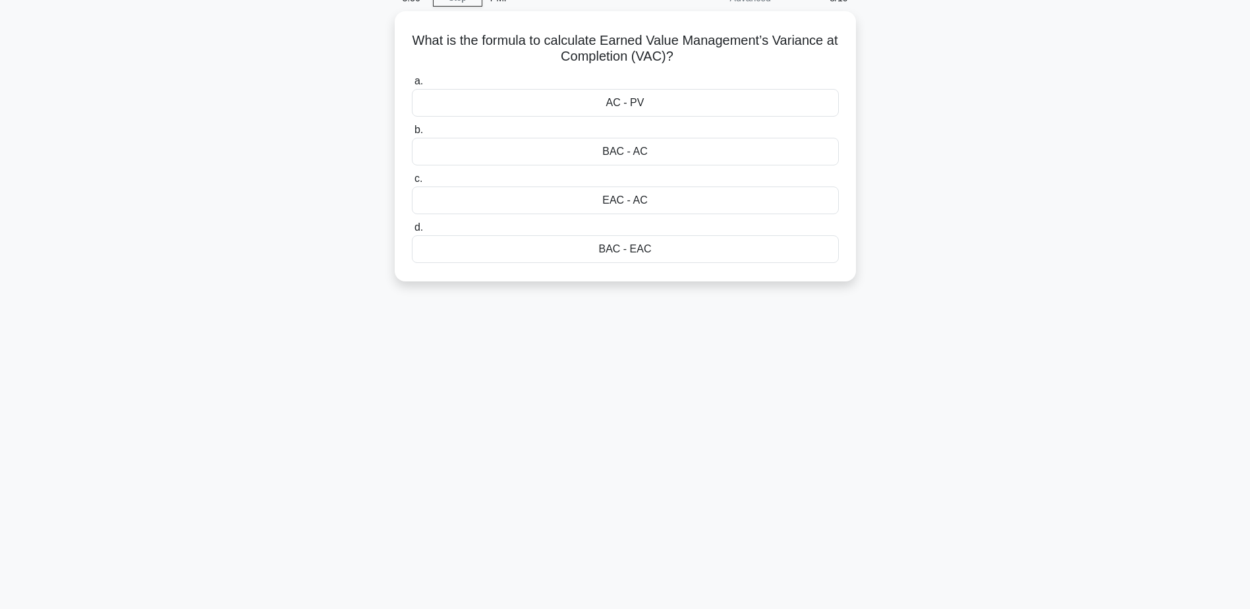
scroll to position [0, 0]
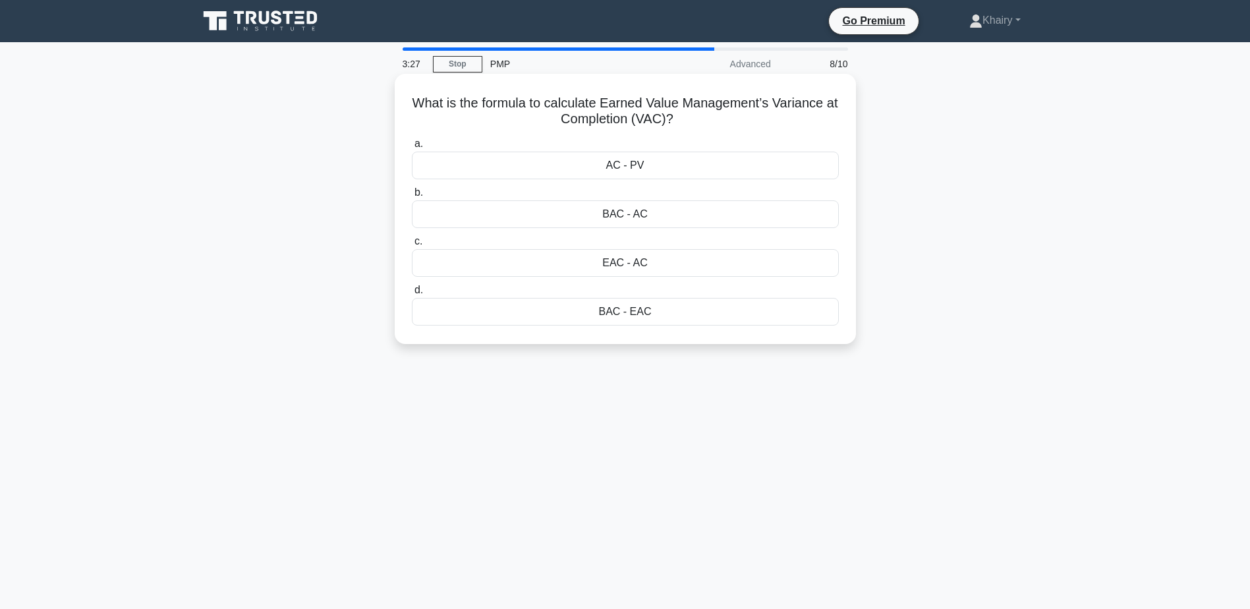
click at [611, 315] on div "BAC - EAC" at bounding box center [625, 312] width 427 height 28
click at [412, 295] on input "d. BAC - EAC" at bounding box center [412, 290] width 0 height 9
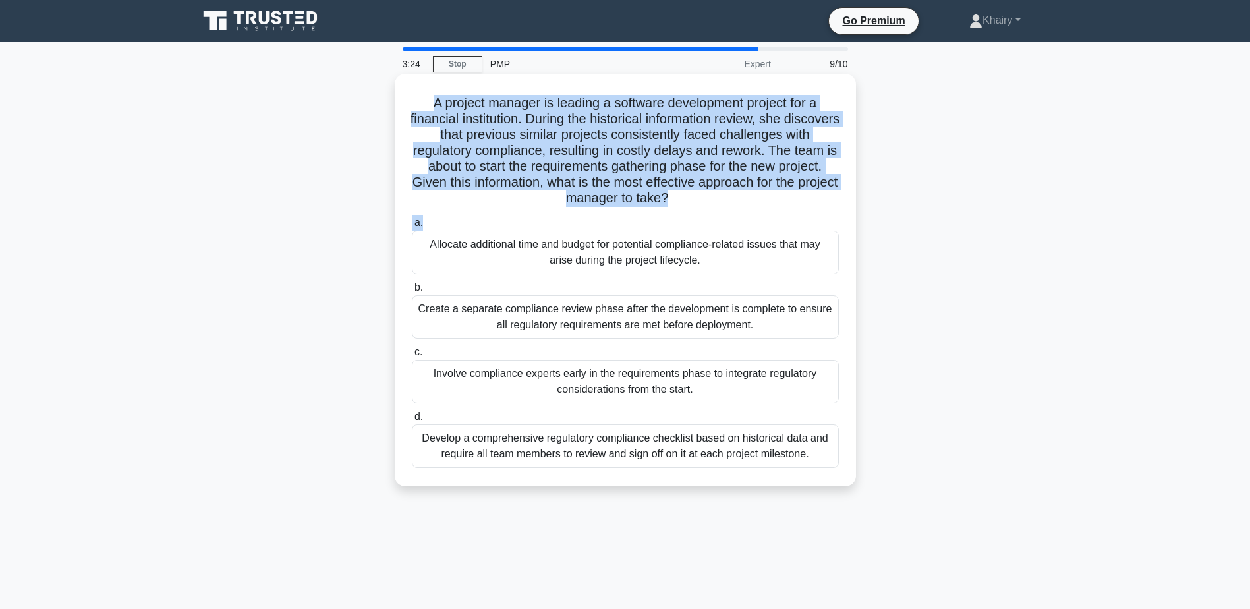
drag, startPoint x: 422, startPoint y: 100, endPoint x: 691, endPoint y: 211, distance: 290.8
click at [691, 211] on div "A project manager is leading a software development project for a financial ins…" at bounding box center [625, 280] width 451 height 402
copy div "A project manager is leading a software development project for a financial ins…"
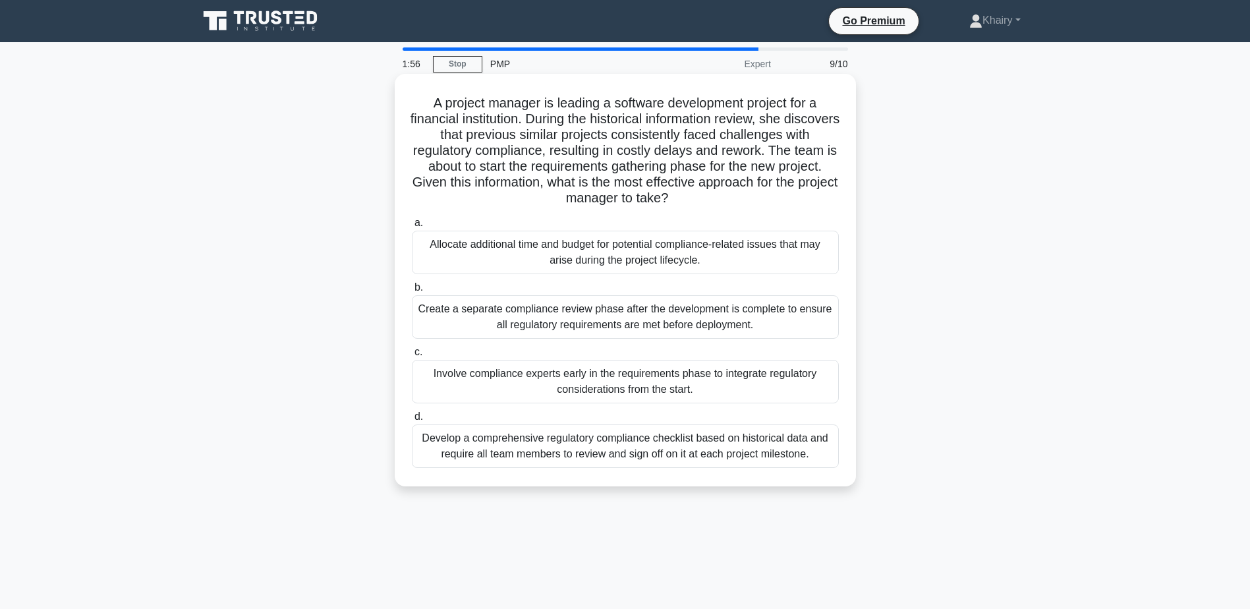
click at [588, 387] on div "Involve compliance experts early in the requirements phase to integrate regulat…" at bounding box center [625, 381] width 427 height 43
click at [412, 357] on input "c. Involve compliance experts early in the requirements phase to integrate regu…" at bounding box center [412, 352] width 0 height 9
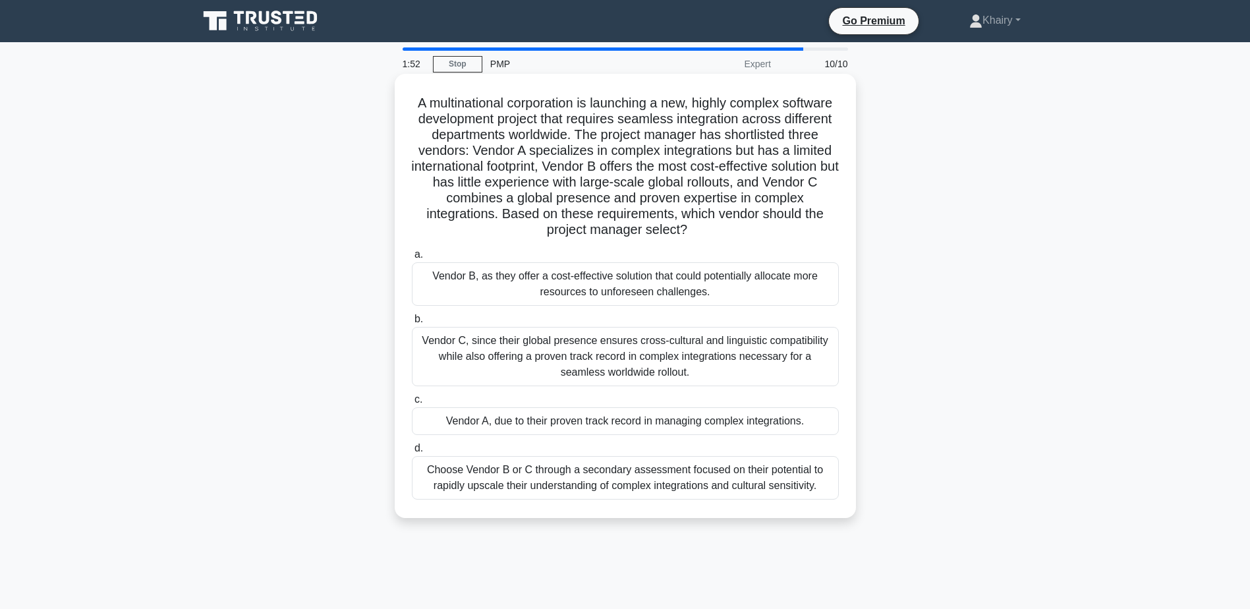
drag, startPoint x: 431, startPoint y: 94, endPoint x: 709, endPoint y: 227, distance: 308.6
click at [709, 227] on div "A multinational corporation is launching a new, highly complex software develop…" at bounding box center [625, 296] width 451 height 434
copy h5 "A multinational corporation is launching a new, highly complex software develop…"
click at [525, 479] on div "Choose Vendor B or C through a secondary assessment focused on their potential …" at bounding box center [625, 477] width 427 height 43
click at [412, 453] on input "d. Choose Vendor B or C through a secondary assessment focused on their potenti…" at bounding box center [412, 448] width 0 height 9
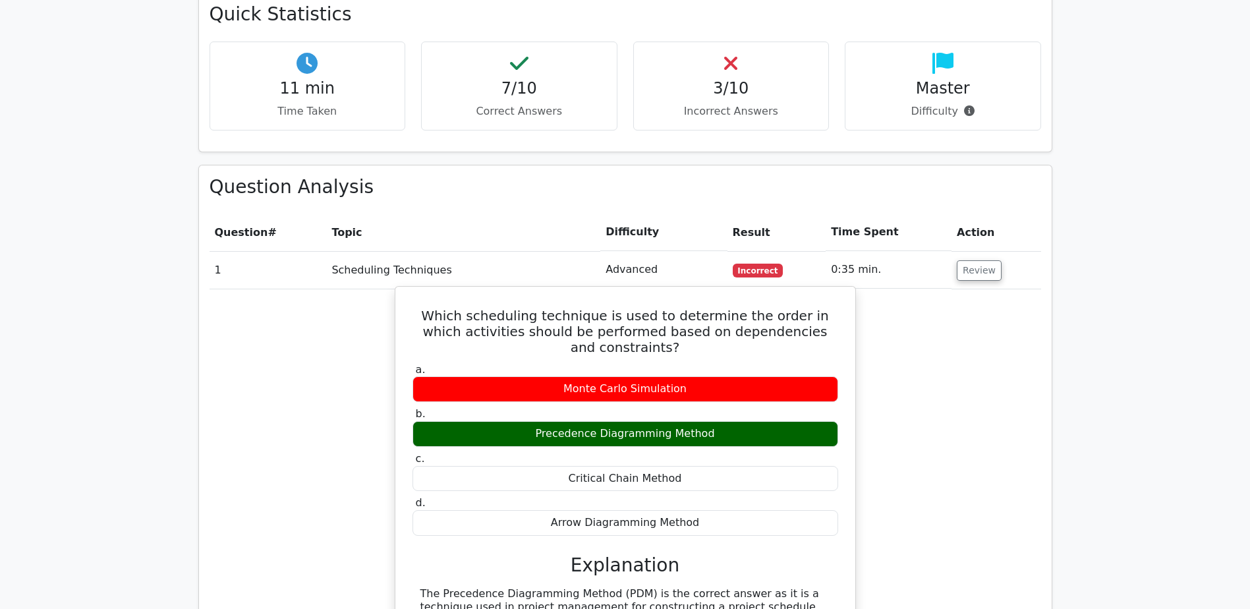
scroll to position [923, 0]
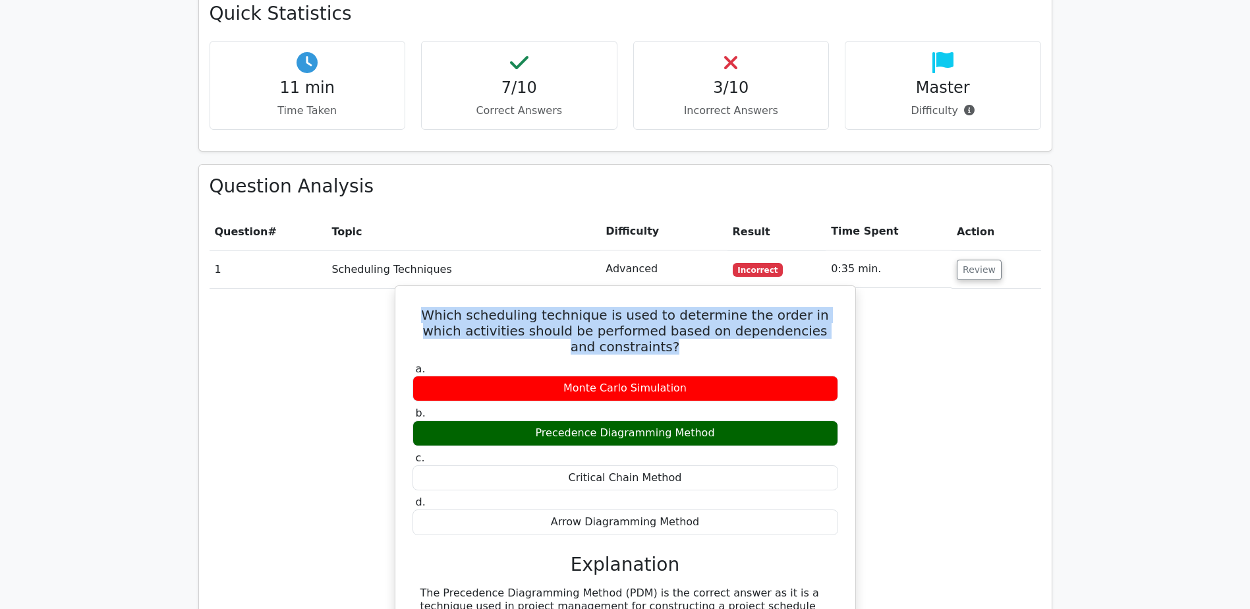
drag, startPoint x: 419, startPoint y: 263, endPoint x: 836, endPoint y: 285, distance: 417.7
click at [836, 307] on h5 "Which scheduling technique is used to determine the order in which activities s…" at bounding box center [625, 330] width 428 height 47
copy h5 "Which scheduling technique is used to determine the order in which activities s…"
drag, startPoint x: 530, startPoint y: 366, endPoint x: 732, endPoint y: 371, distance: 202.4
click at [732, 420] on div "Precedence Diagramming Method" at bounding box center [626, 433] width 426 height 26
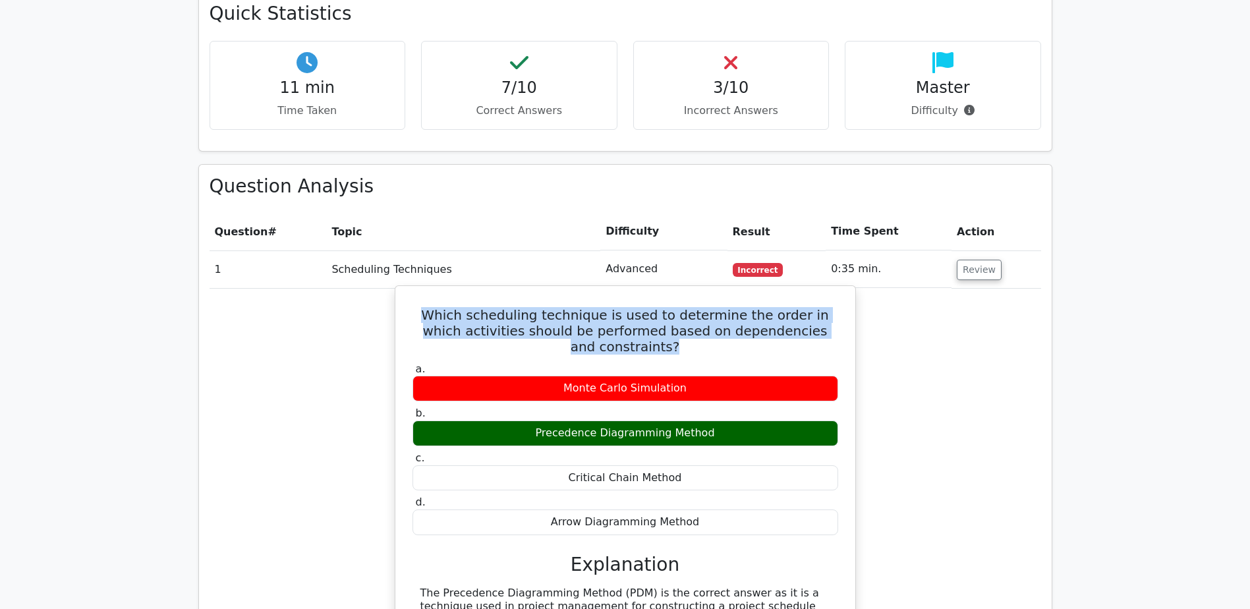
copy div "Precedence Diagramming Method"
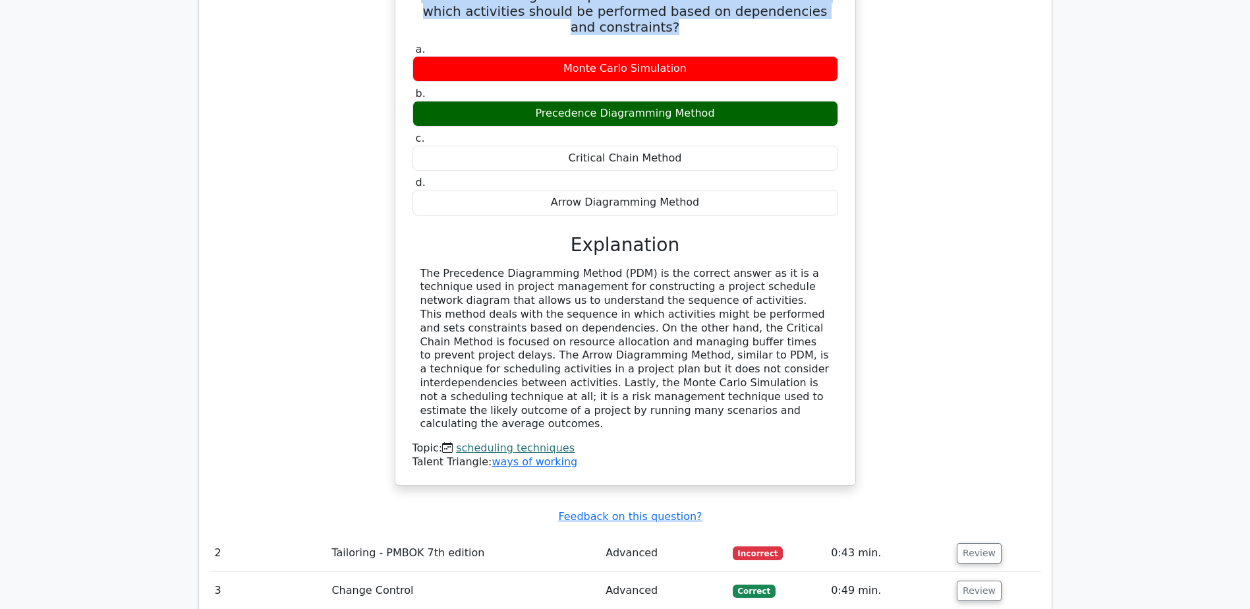
scroll to position [1318, 0]
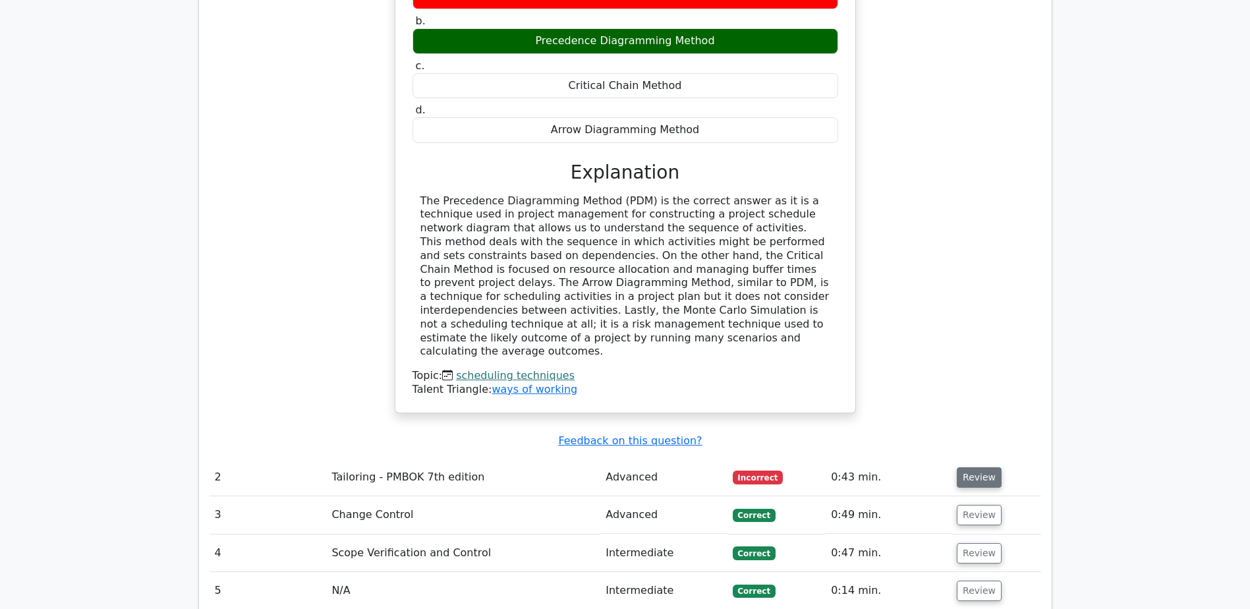
click at [977, 467] on button "Review" at bounding box center [979, 477] width 45 height 20
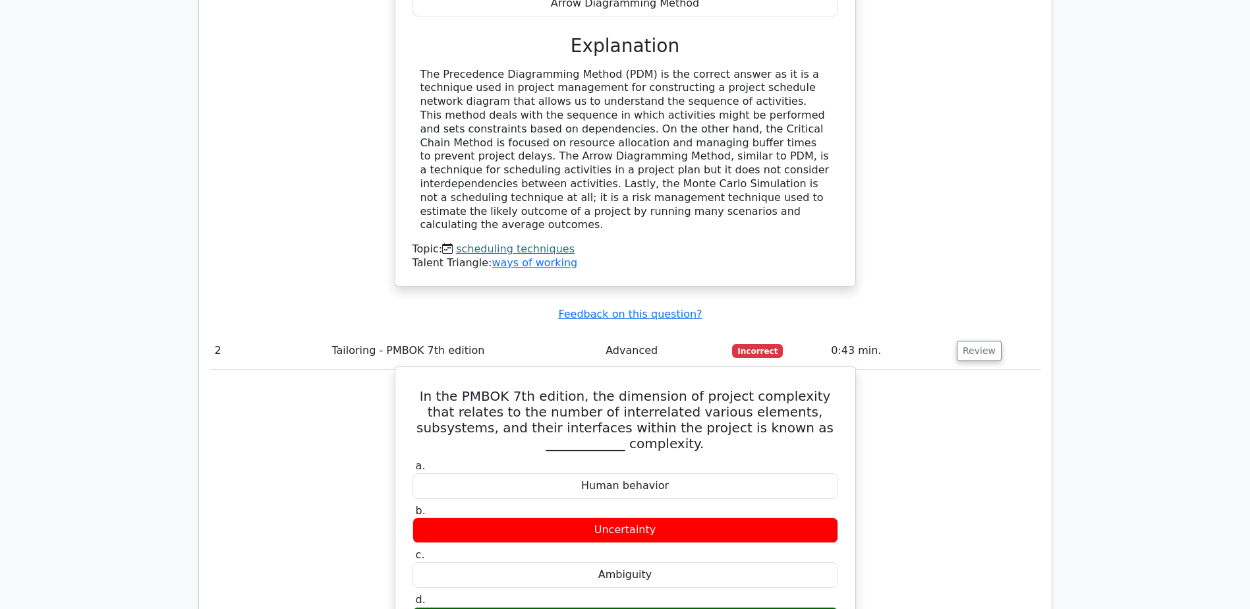
scroll to position [1450, 0]
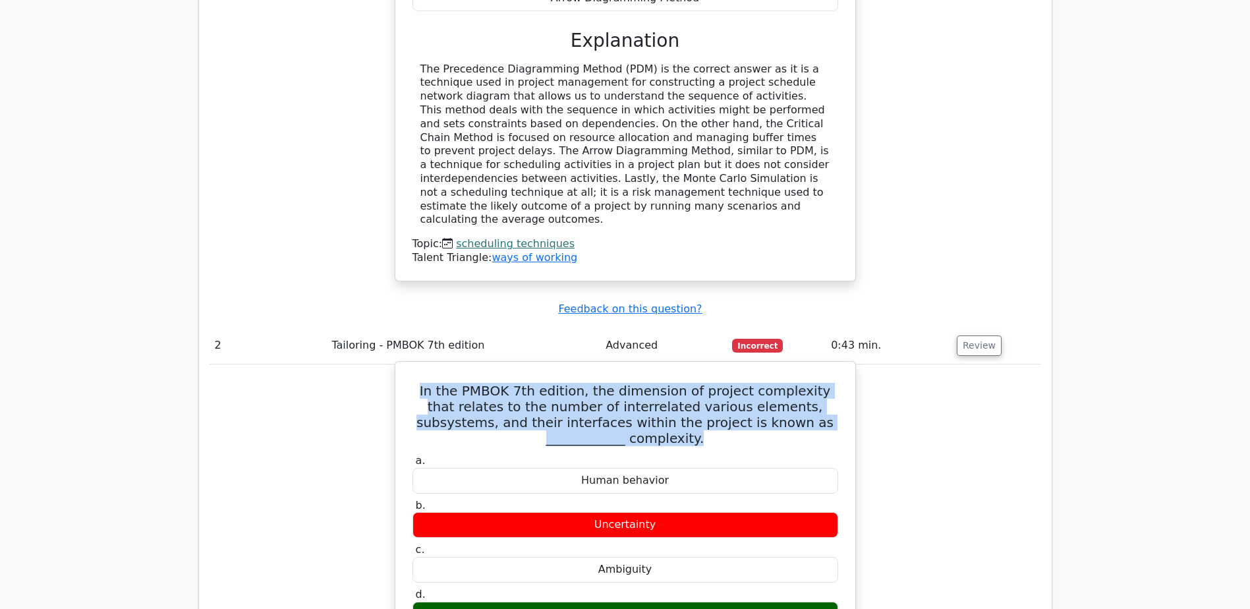
drag, startPoint x: 422, startPoint y: 310, endPoint x: 830, endPoint y: 349, distance: 409.7
click at [830, 383] on h5 "In the PMBOK 7th edition, the dimension of project complexity that relates to t…" at bounding box center [625, 414] width 428 height 63
copy h5 "In the PMBOK 7th edition, the dimension of project complexity that relates to t…"
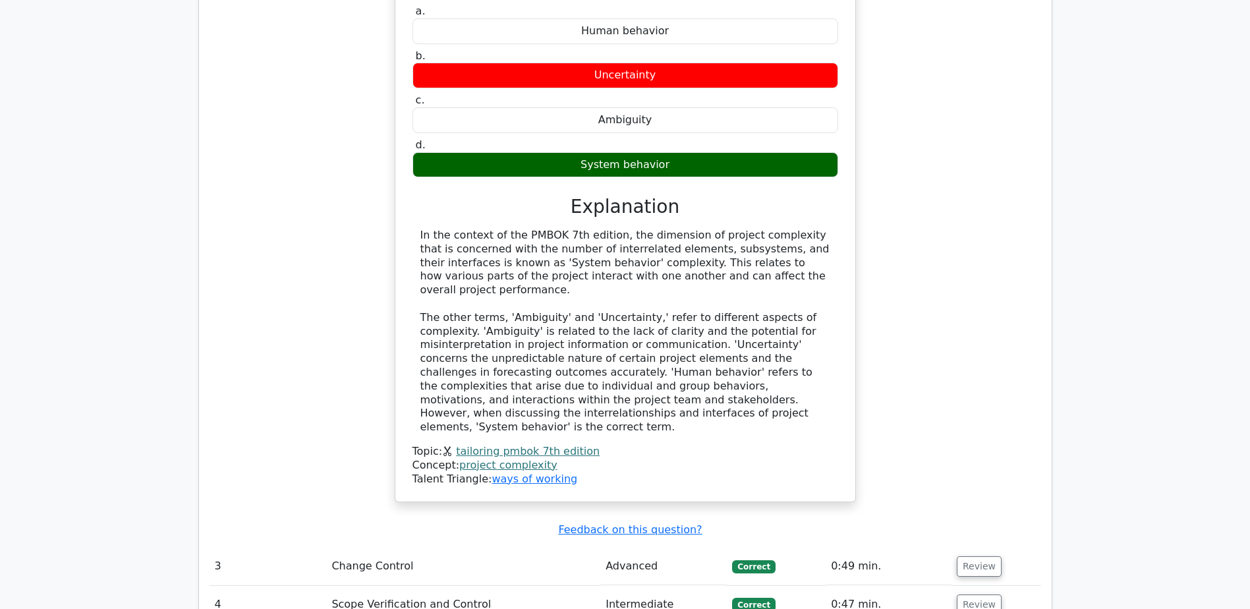
scroll to position [1653, 0]
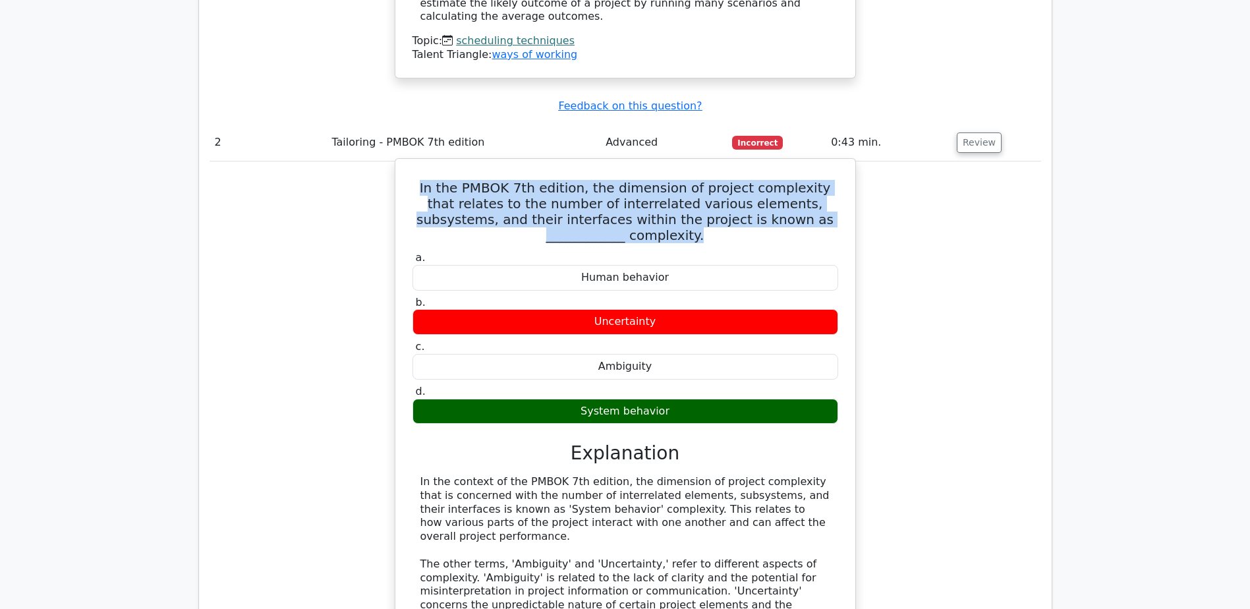
drag, startPoint x: 585, startPoint y: 315, endPoint x: 687, endPoint y: 312, distance: 102.2
click at [687, 399] on div "System behavior" at bounding box center [626, 412] width 426 height 26
copy div "System behavior"
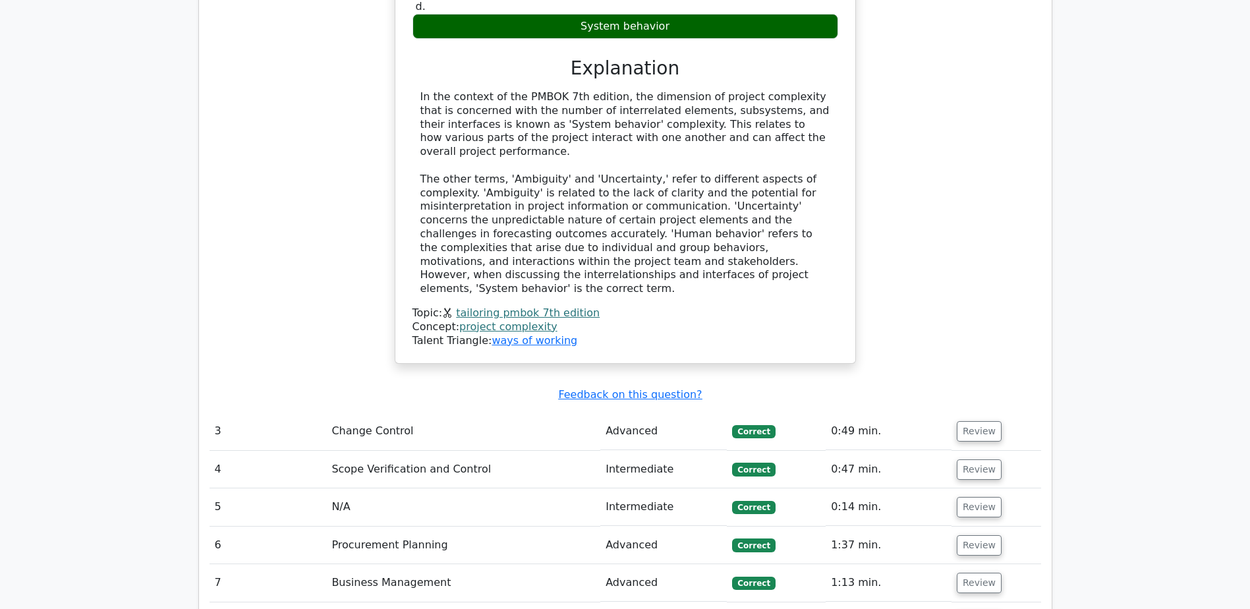
scroll to position [2114, 0]
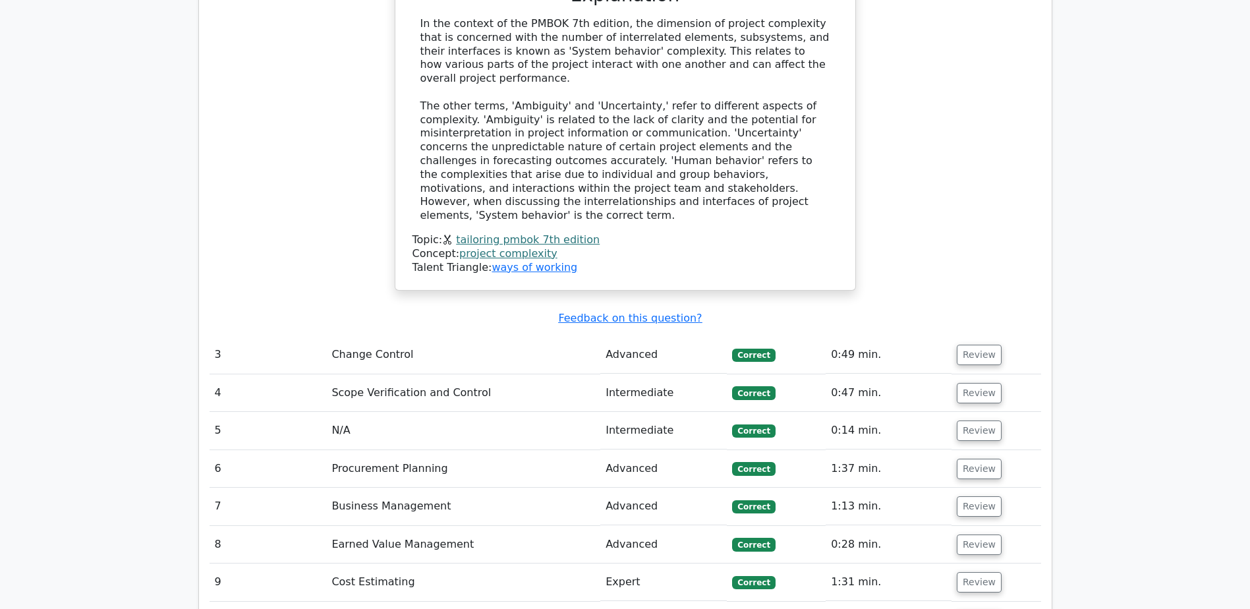
click at [972, 608] on button "Review" at bounding box center [979, 620] width 45 height 20
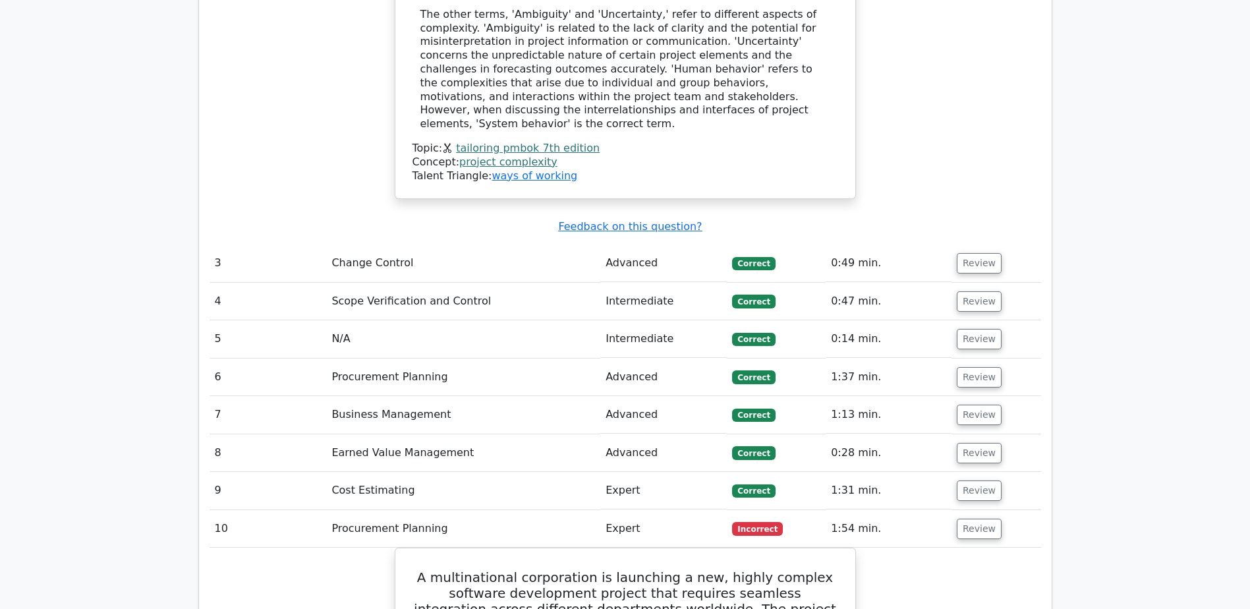
scroll to position [2048, 0]
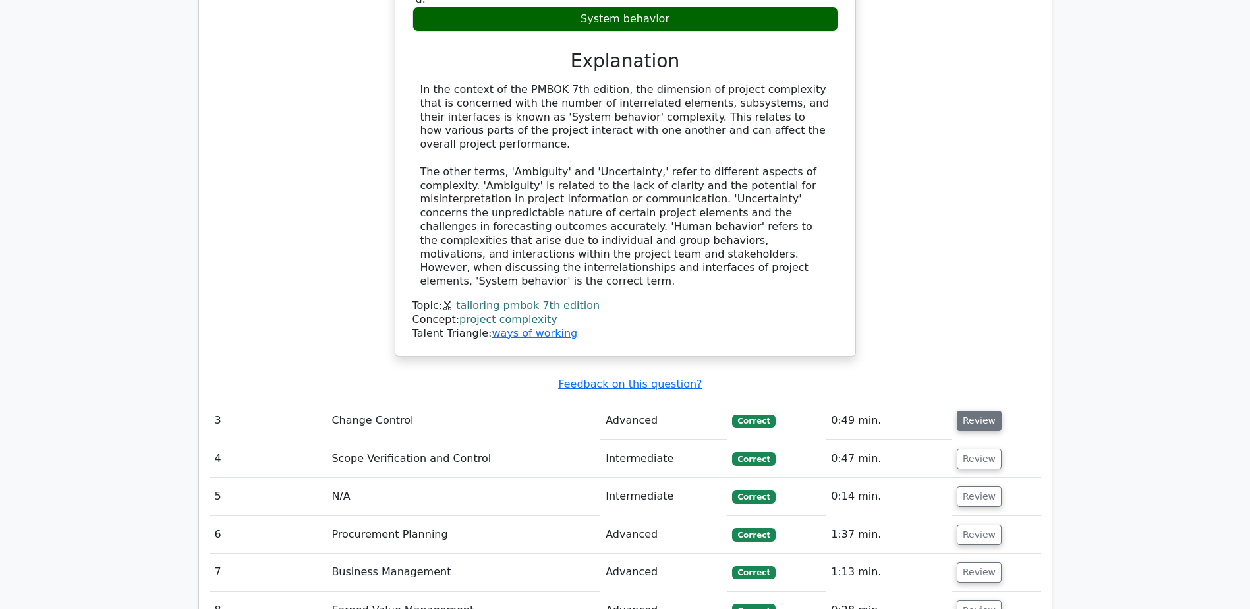
click at [979, 411] on button "Review" at bounding box center [979, 421] width 45 height 20
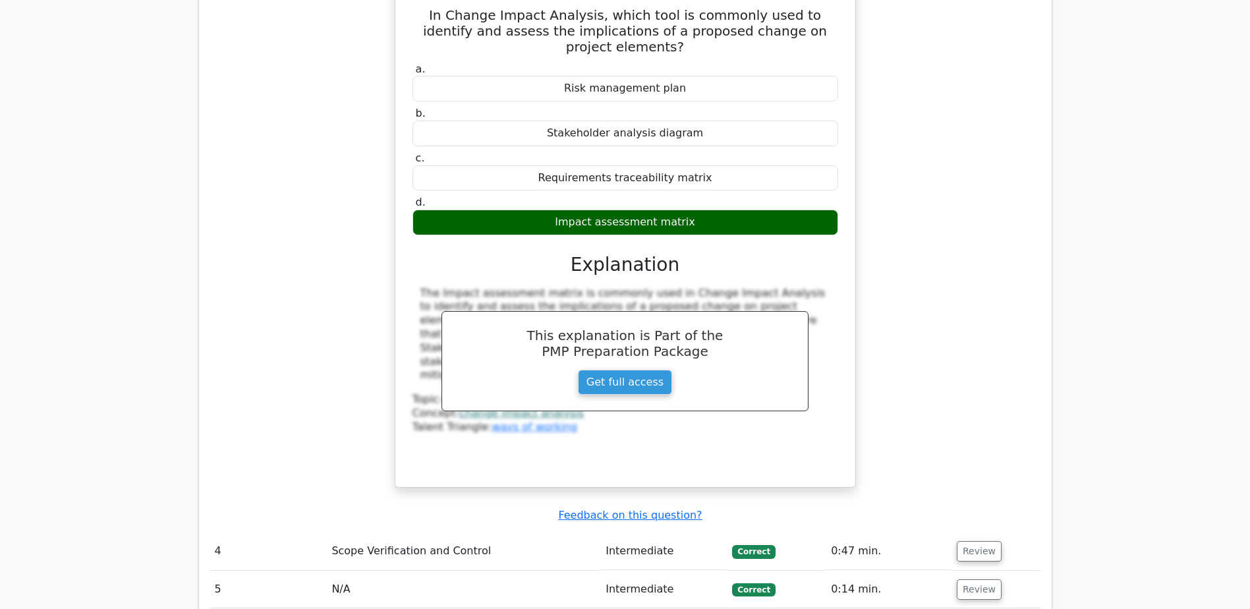
scroll to position [2575, 0]
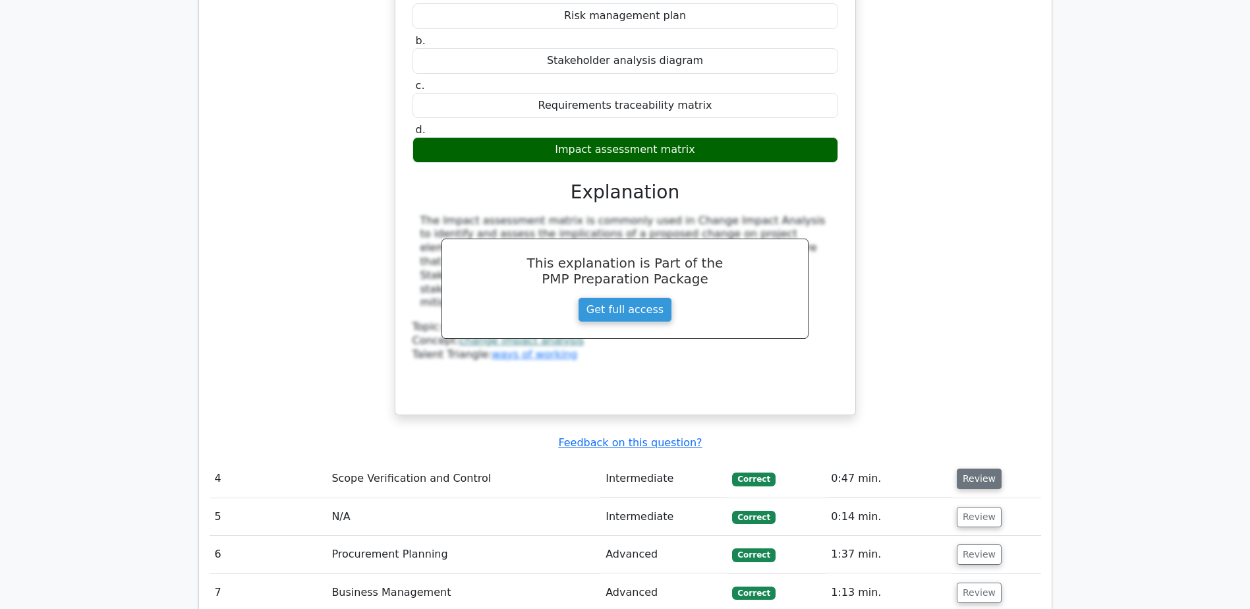
click at [973, 469] on button "Review" at bounding box center [979, 479] width 45 height 20
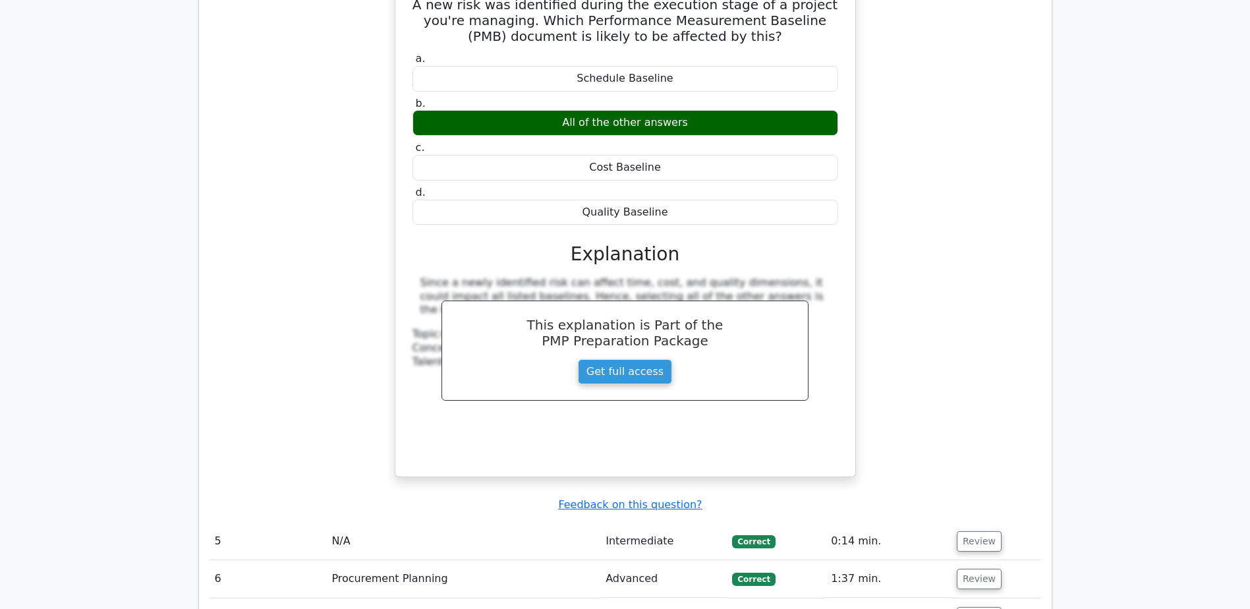
scroll to position [3102, 0]
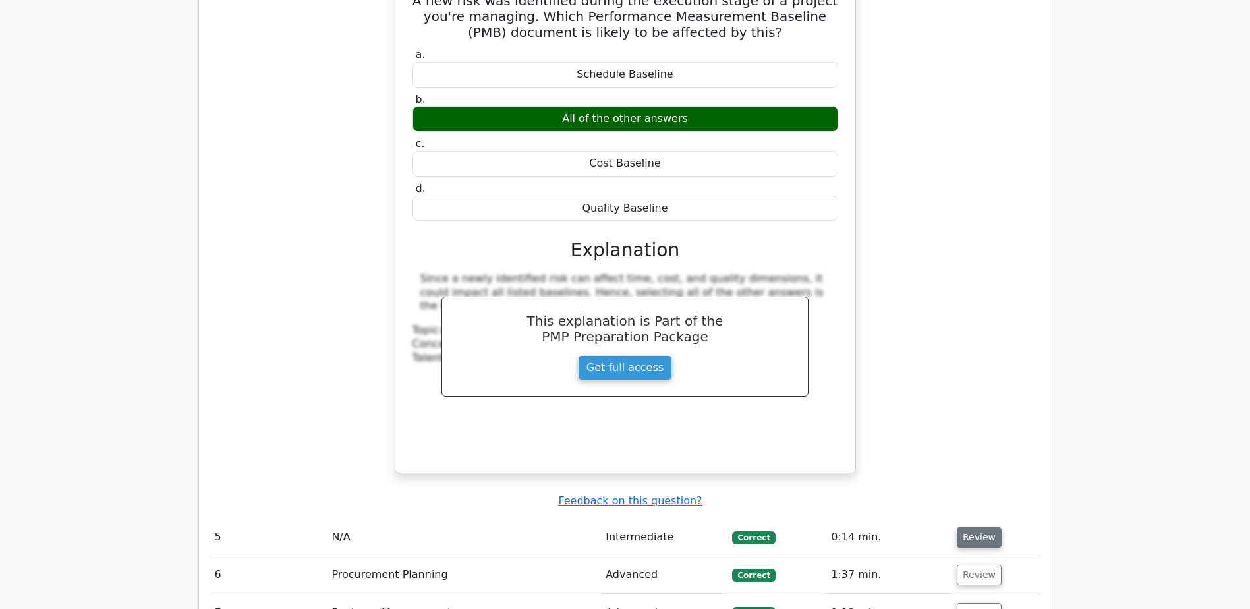
click at [979, 527] on button "Review" at bounding box center [979, 537] width 45 height 20
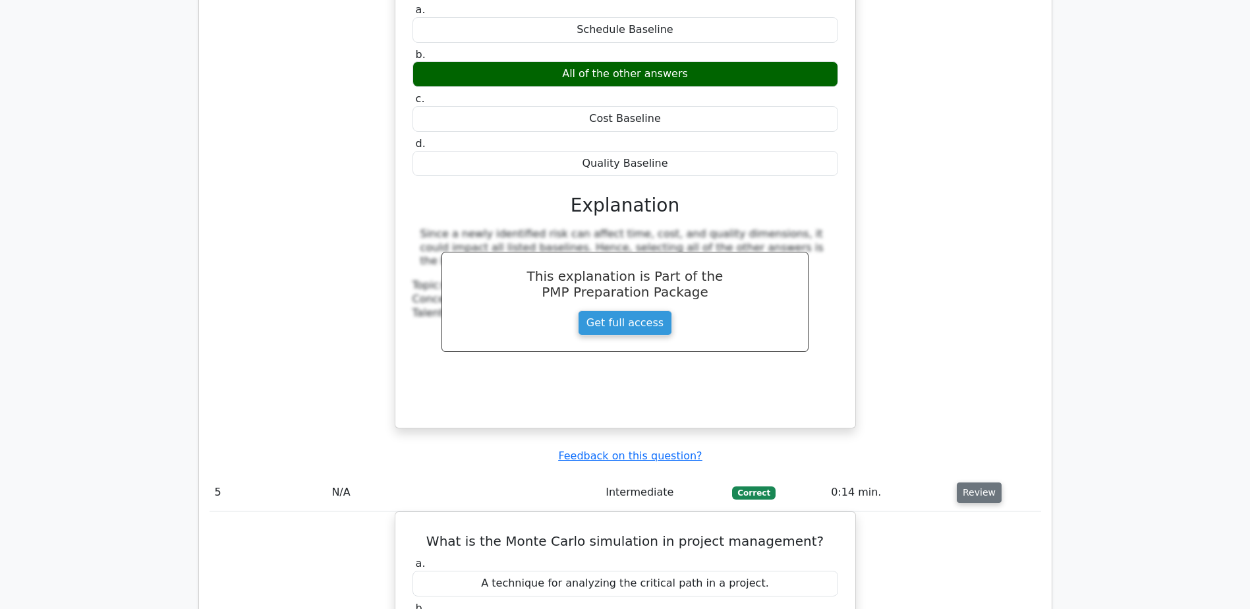
scroll to position [3168, 0]
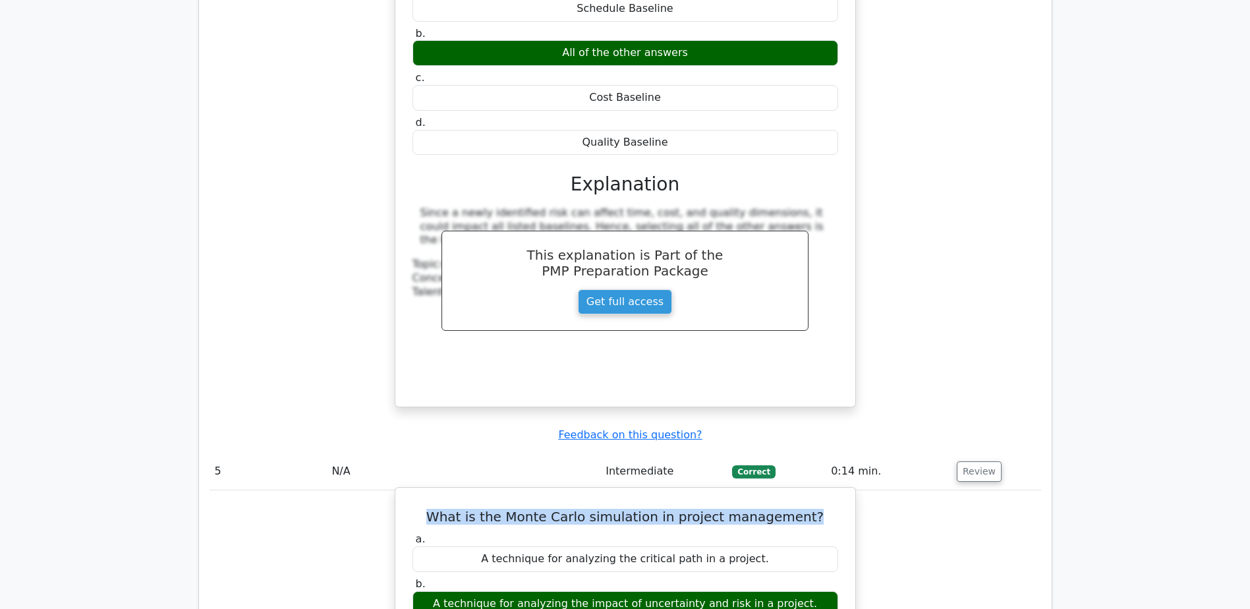
drag, startPoint x: 443, startPoint y: 378, endPoint x: 808, endPoint y: 388, distance: 364.5
click at [808, 509] on h5 "What is the Monte Carlo simulation in project management?" at bounding box center [625, 517] width 428 height 16
copy h5 "What is the Monte Carlo simulation in project management?"
drag, startPoint x: 445, startPoint y: 465, endPoint x: 813, endPoint y: 465, distance: 367.0
click at [813, 591] on div "A technique for analyzing the impact of uncertainty and risk in a project." at bounding box center [626, 604] width 426 height 26
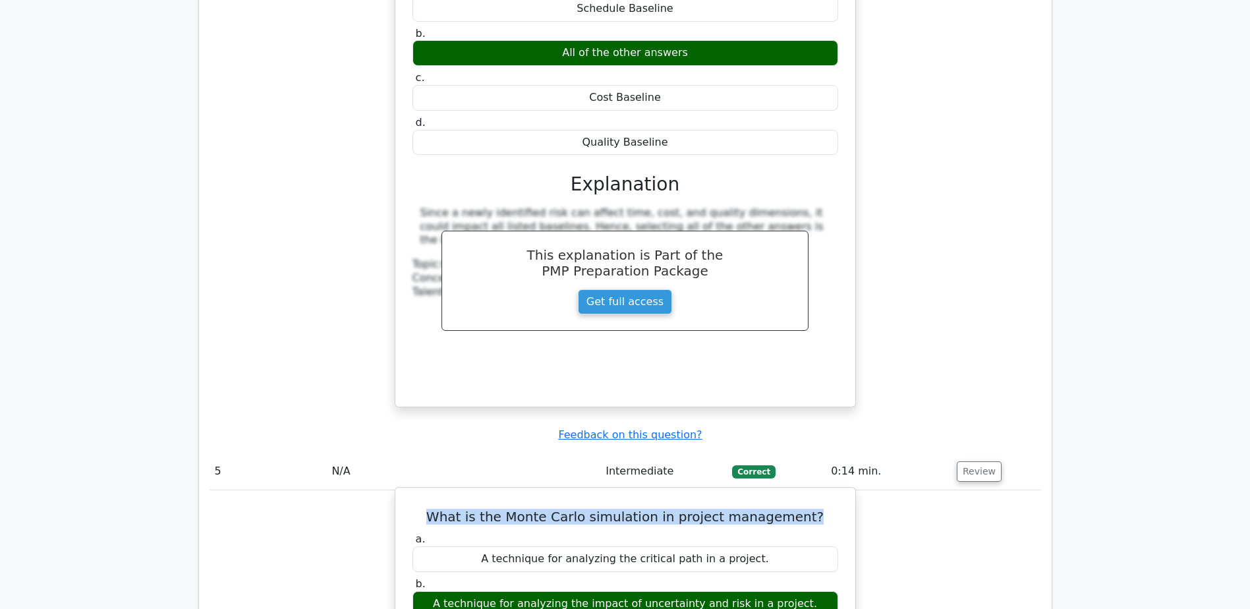
copy div "A technique for analyzing the impact of uncertainty and risk in a project."
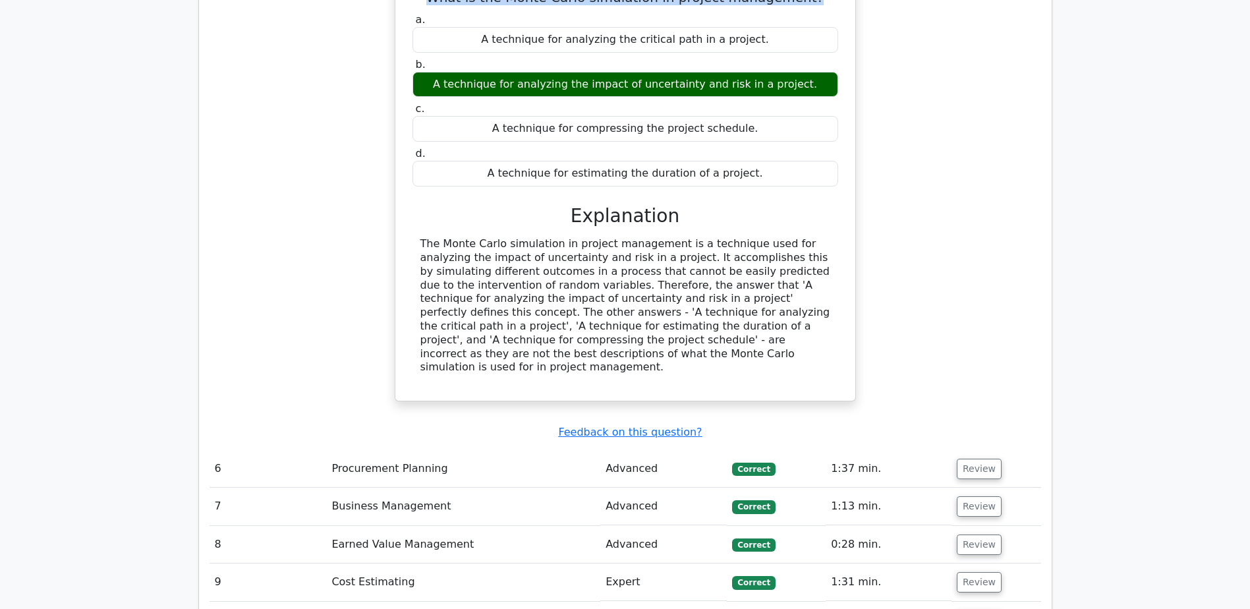
scroll to position [3696, 0]
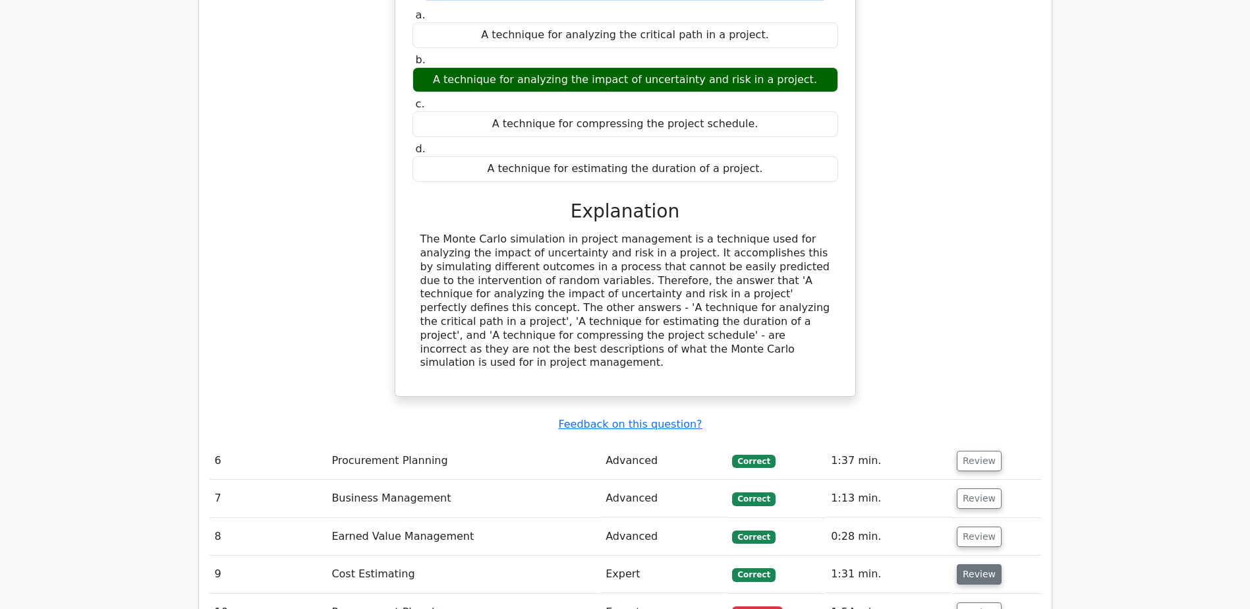
click at [977, 564] on button "Review" at bounding box center [979, 574] width 45 height 20
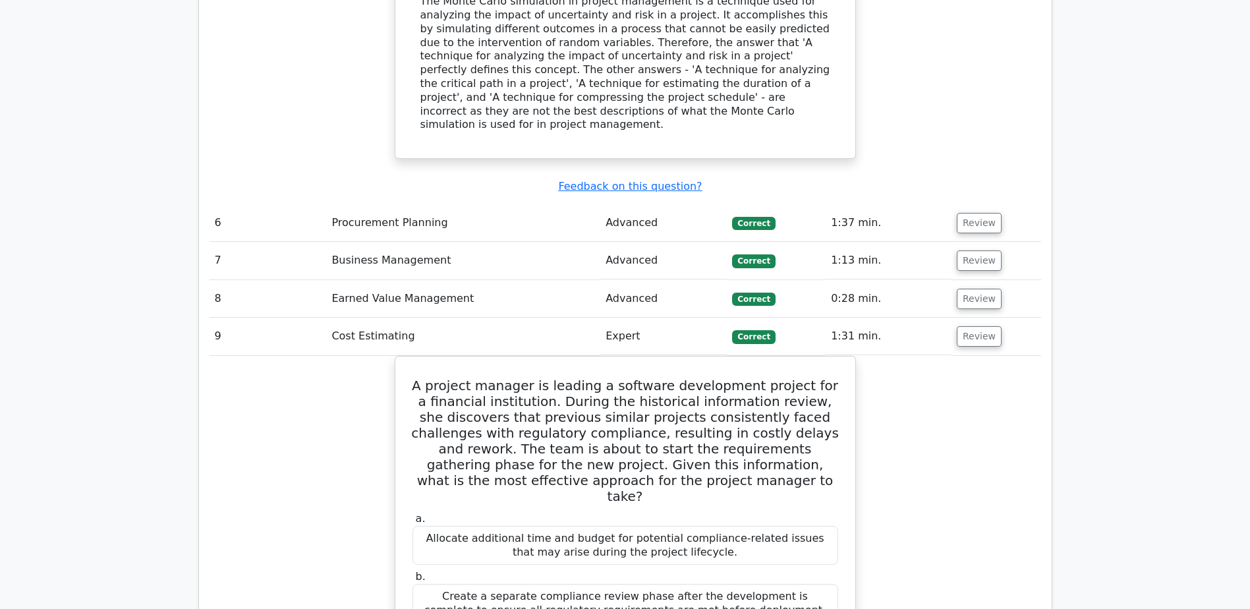
scroll to position [3761, 0]
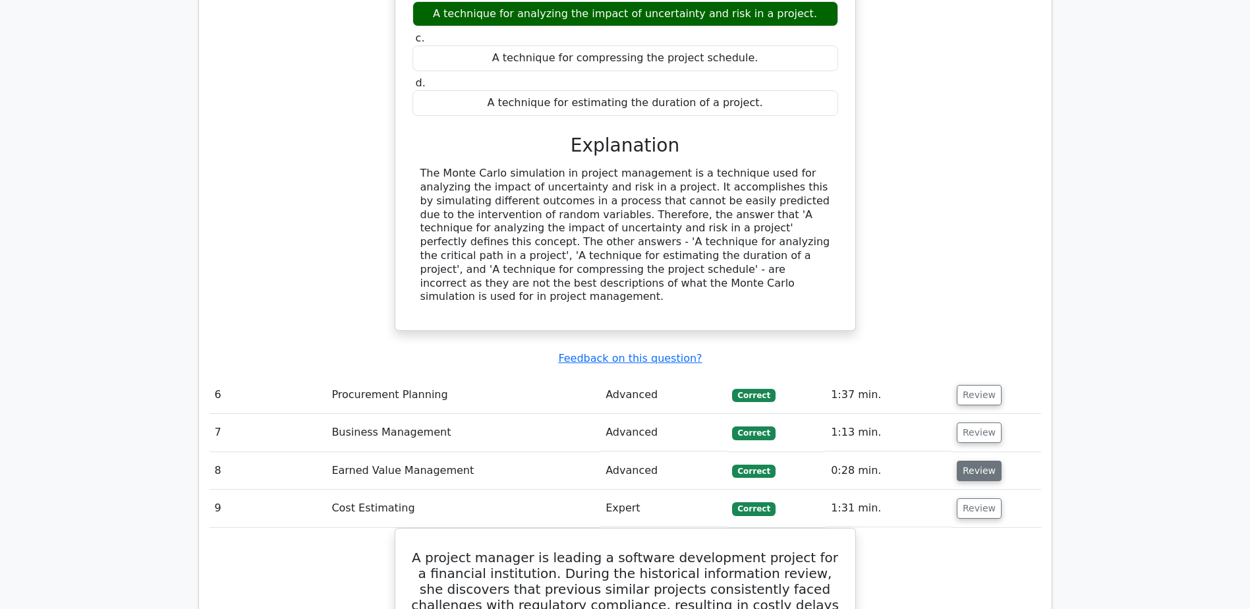
click at [973, 461] on button "Review" at bounding box center [979, 471] width 45 height 20
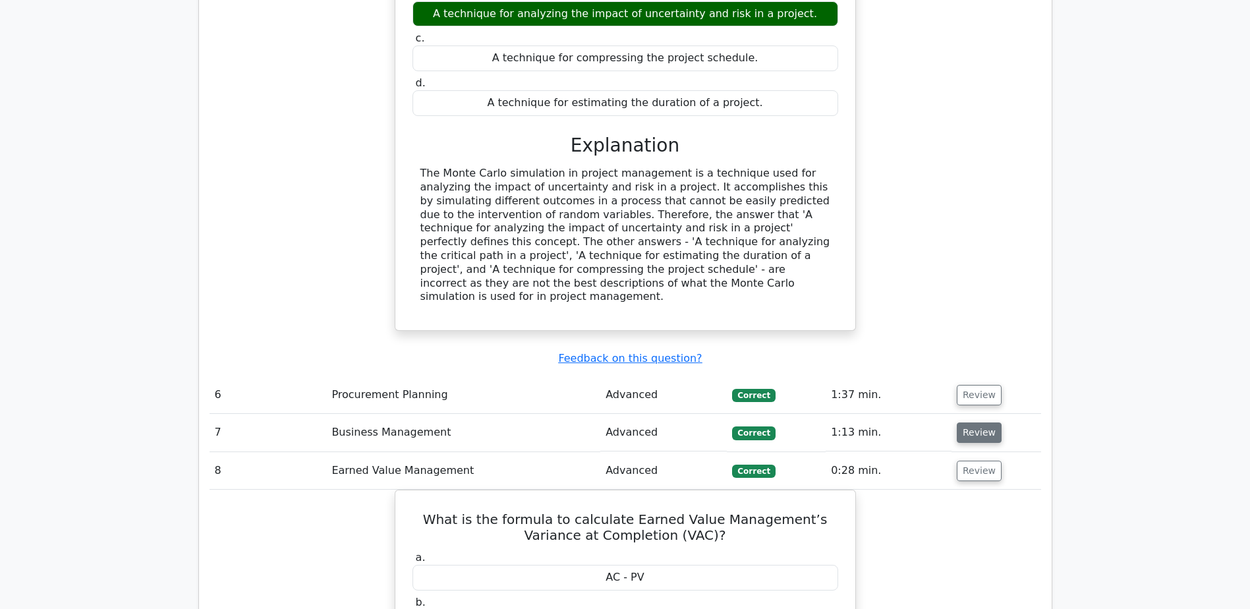
click at [975, 422] on button "Review" at bounding box center [979, 432] width 45 height 20
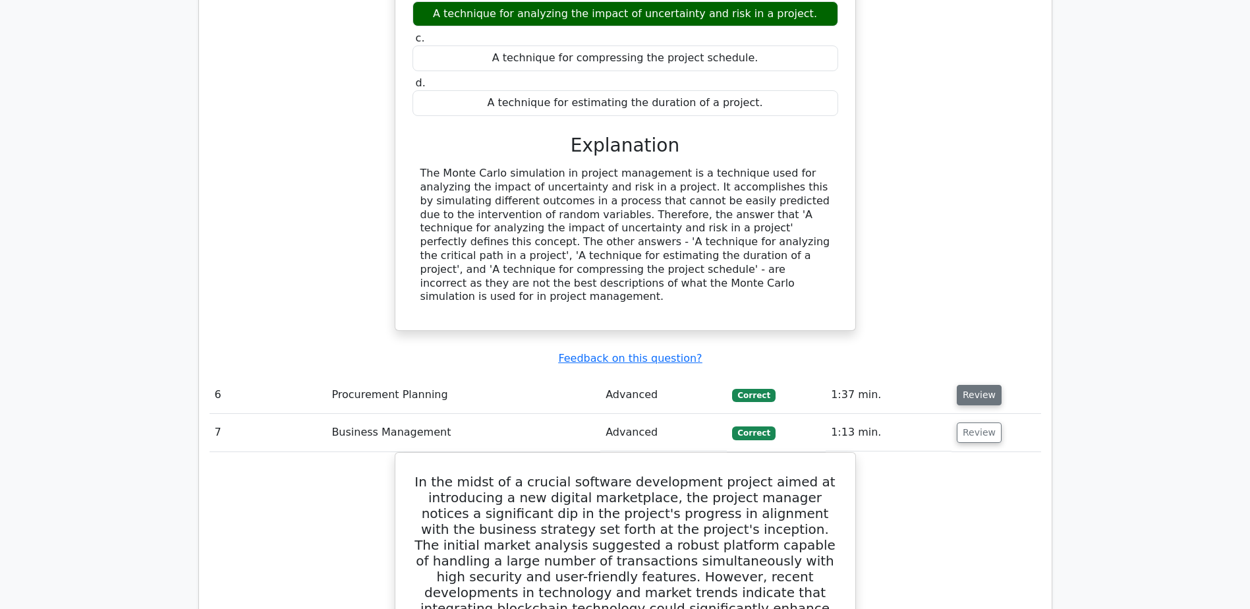
click at [978, 385] on button "Review" at bounding box center [979, 395] width 45 height 20
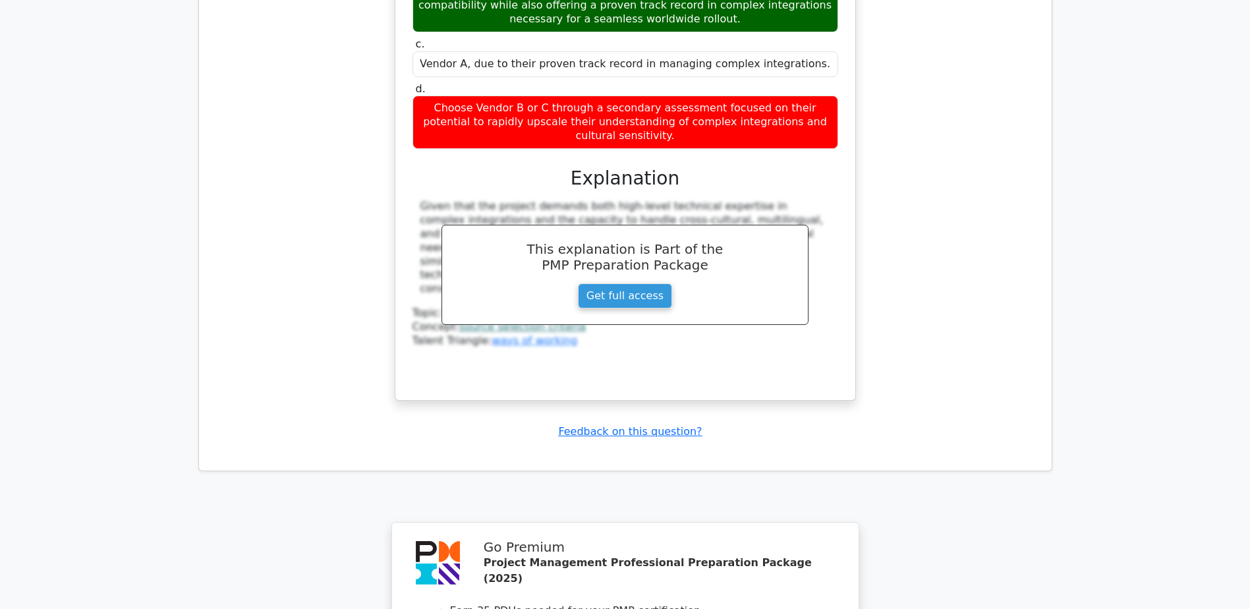
scroll to position [8342, 0]
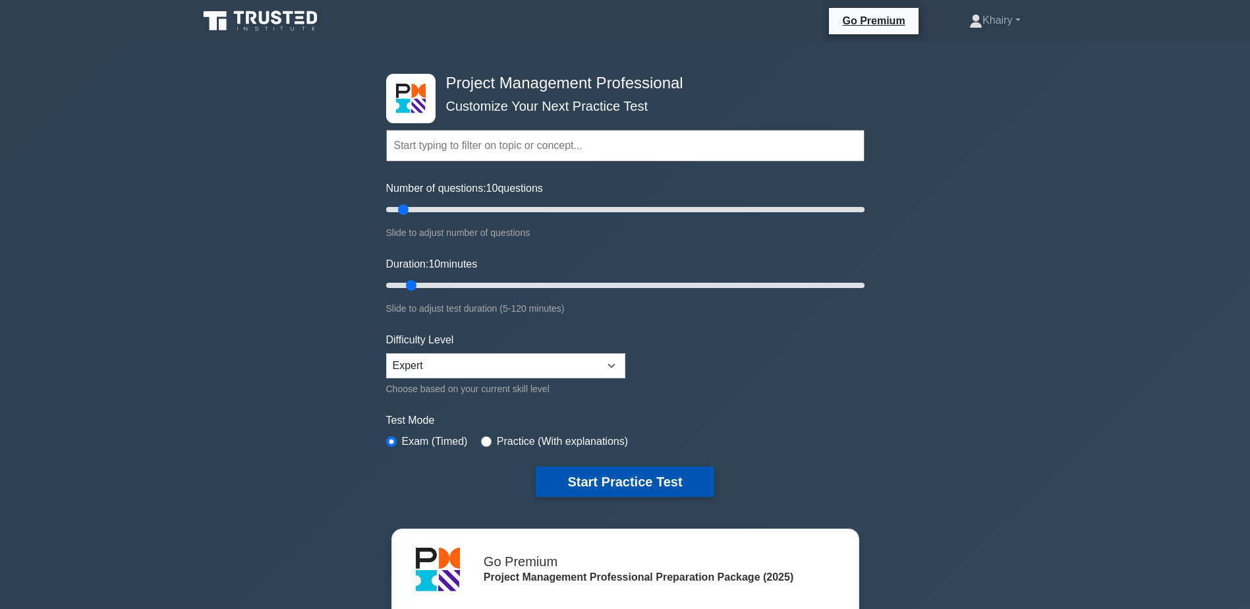
click at [579, 475] on button "Start Practice Test" at bounding box center [625, 482] width 178 height 30
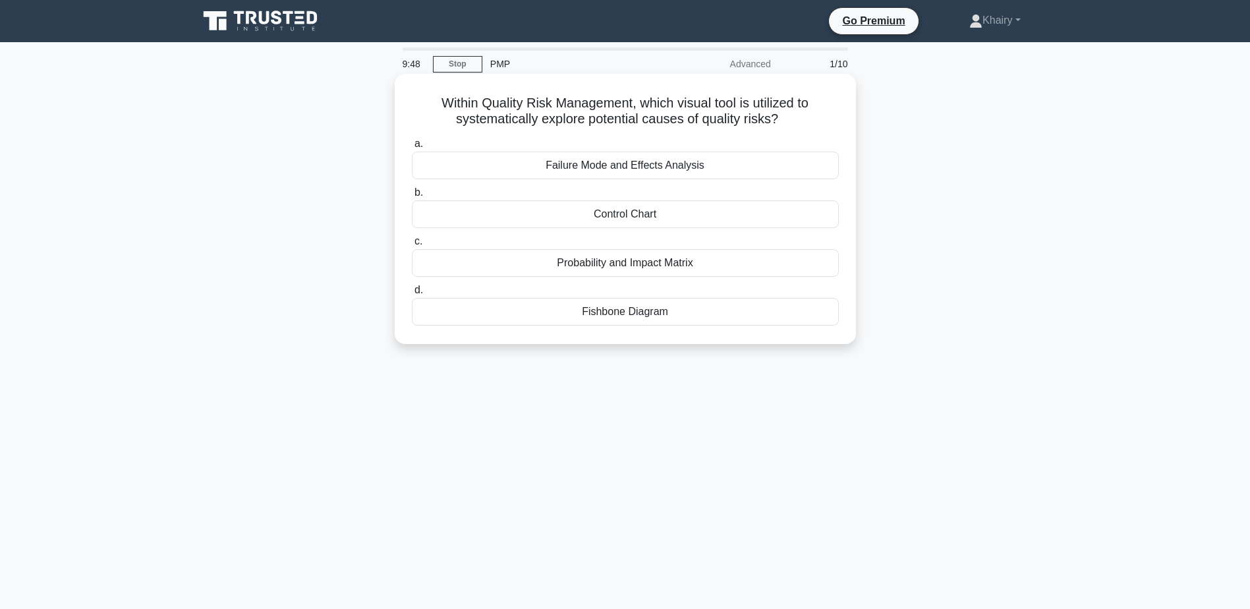
drag, startPoint x: 432, startPoint y: 101, endPoint x: 799, endPoint y: 129, distance: 367.5
click at [799, 129] on div "Within Quality Risk Management, which visual tool is utilized to systematically…" at bounding box center [625, 209] width 451 height 260
copy h5 "Within Quality Risk Management, which visual tool is utilized to systematically…"
click at [644, 316] on div "Fishbone Diagram" at bounding box center [625, 312] width 427 height 28
click at [412, 295] on input "d. Fishbone Diagram" at bounding box center [412, 290] width 0 height 9
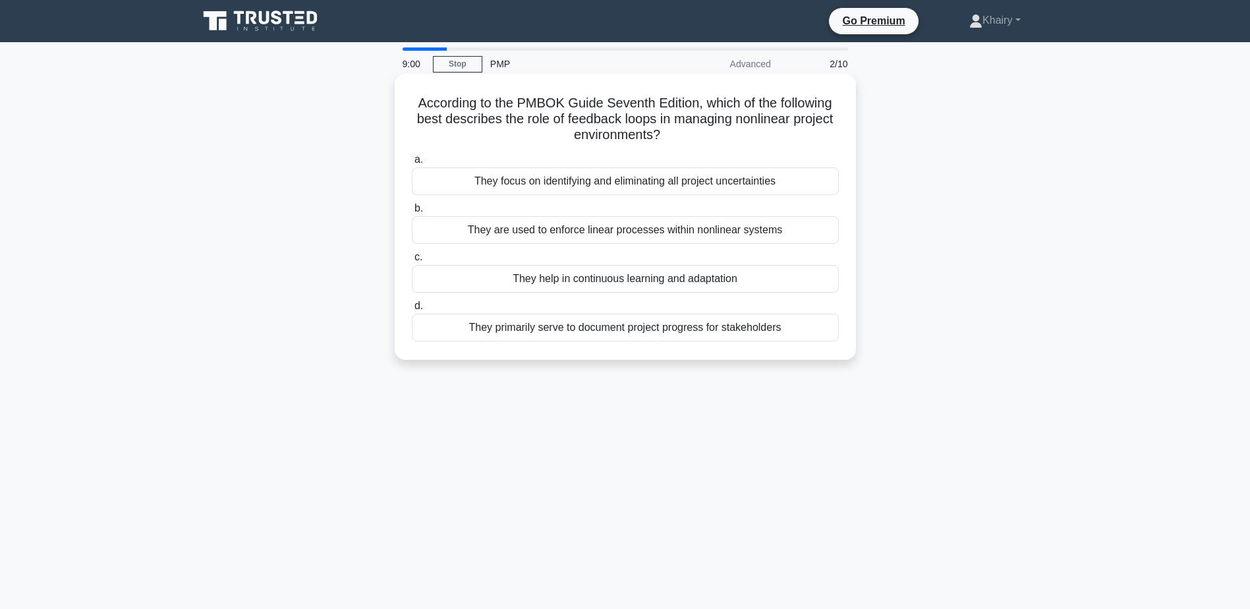
drag, startPoint x: 414, startPoint y: 98, endPoint x: 718, endPoint y: 139, distance: 306.6
click at [718, 139] on h5 "According to the PMBOK Guide Seventh Edition, which of the following best descr…" at bounding box center [626, 119] width 430 height 49
copy h5 "According to the PMBOK Guide Seventh Edition, which of the following best descr…"
click at [570, 184] on div "They focus on identifying and eliminating all project uncertainties" at bounding box center [625, 181] width 427 height 28
click at [412, 164] on input "a. They focus on identifying and eliminating all project uncertainties" at bounding box center [412, 160] width 0 height 9
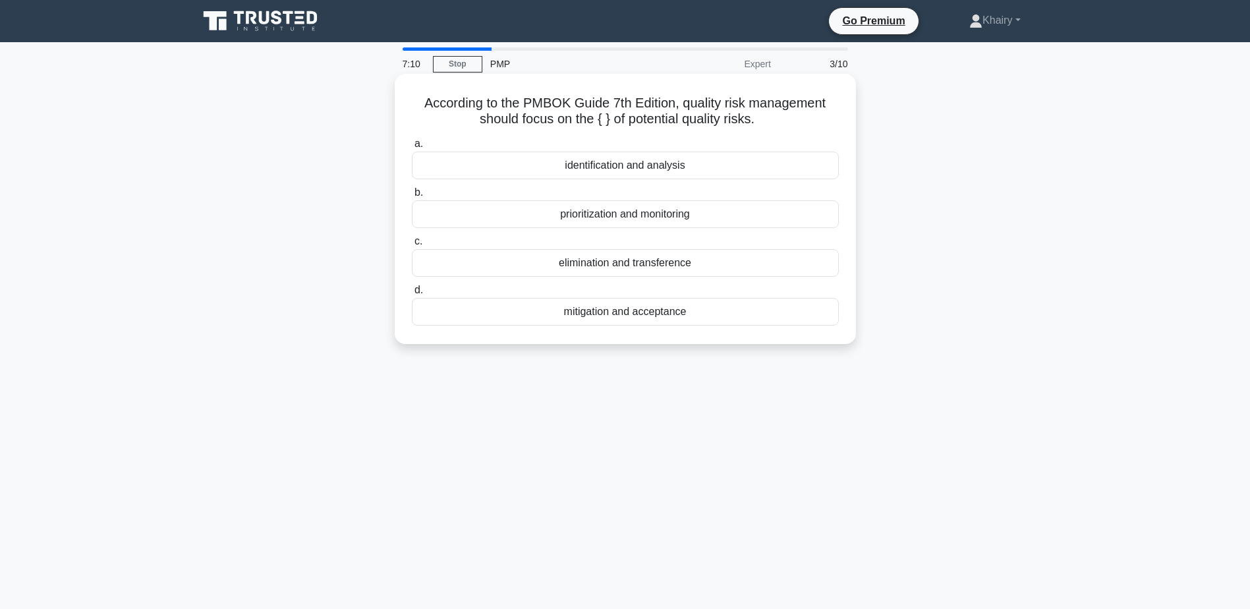
click at [619, 168] on div "identification and analysis" at bounding box center [625, 166] width 427 height 28
click at [412, 148] on input "a. identification and analysis" at bounding box center [412, 144] width 0 height 9
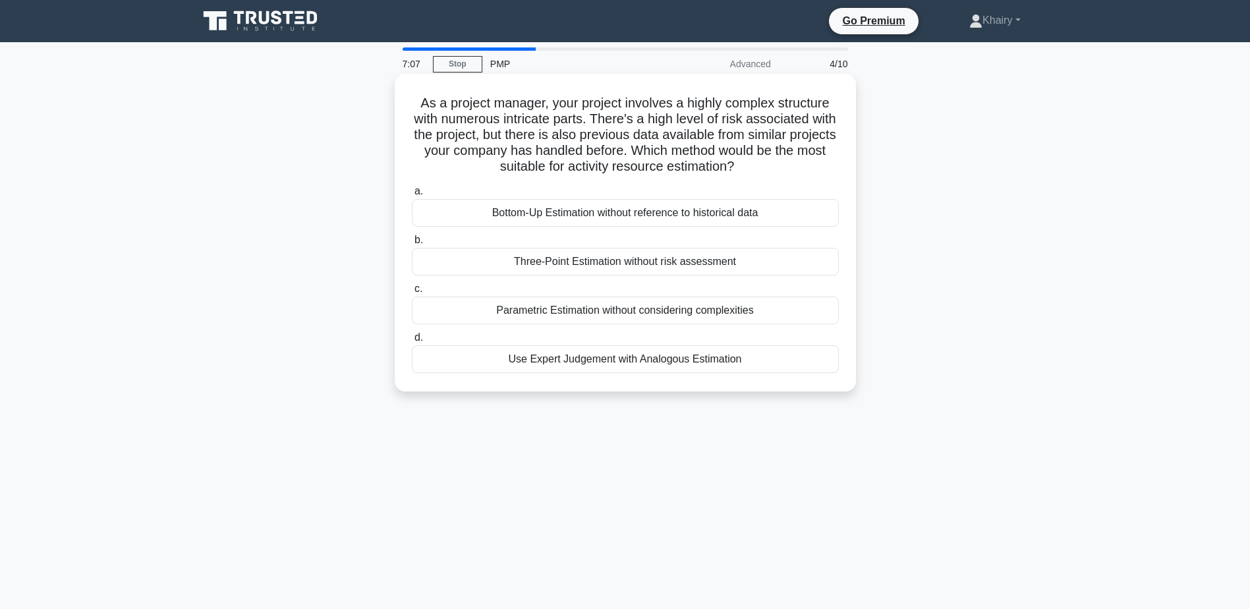
drag, startPoint x: 415, startPoint y: 96, endPoint x: 791, endPoint y: 168, distance: 383.2
click at [791, 168] on h5 "As a project manager, your project involves a highly complex structure with num…" at bounding box center [626, 135] width 430 height 80
copy h5 "As a project manager, your project involves a highly complex structure with num…"
click at [619, 358] on div "Use Expert Judgement with Analogous Estimation" at bounding box center [625, 359] width 427 height 28
click at [412, 342] on input "d. Use Expert Judgement with Analogous Estimation" at bounding box center [412, 337] width 0 height 9
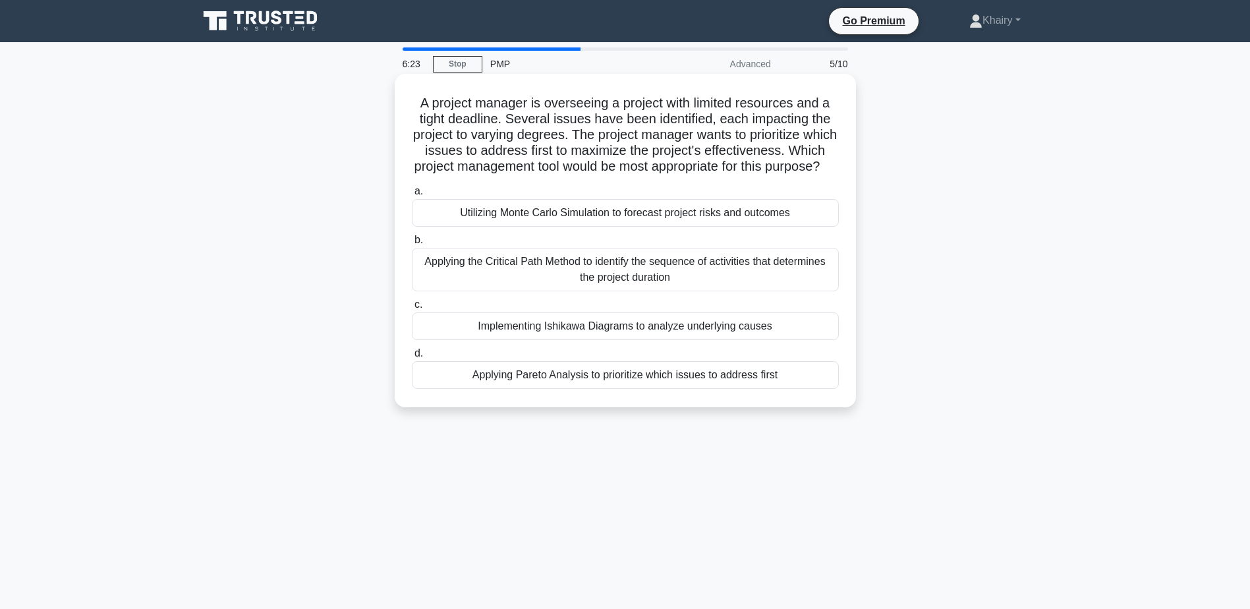
drag, startPoint x: 411, startPoint y: 103, endPoint x: 654, endPoint y: 188, distance: 258.4
click at [654, 175] on h5 "A project manager is overseeing a project with limited resources and a tight de…" at bounding box center [626, 135] width 430 height 80
copy h5 "A project manager is overseeing a project with limited resources and a tight de…"
click at [579, 389] on div "Applying Pareto Analysis to prioritize which issues to address first" at bounding box center [625, 375] width 427 height 28
click at [412, 358] on input "d. Applying Pareto Analysis to prioritize which issues to address first" at bounding box center [412, 353] width 0 height 9
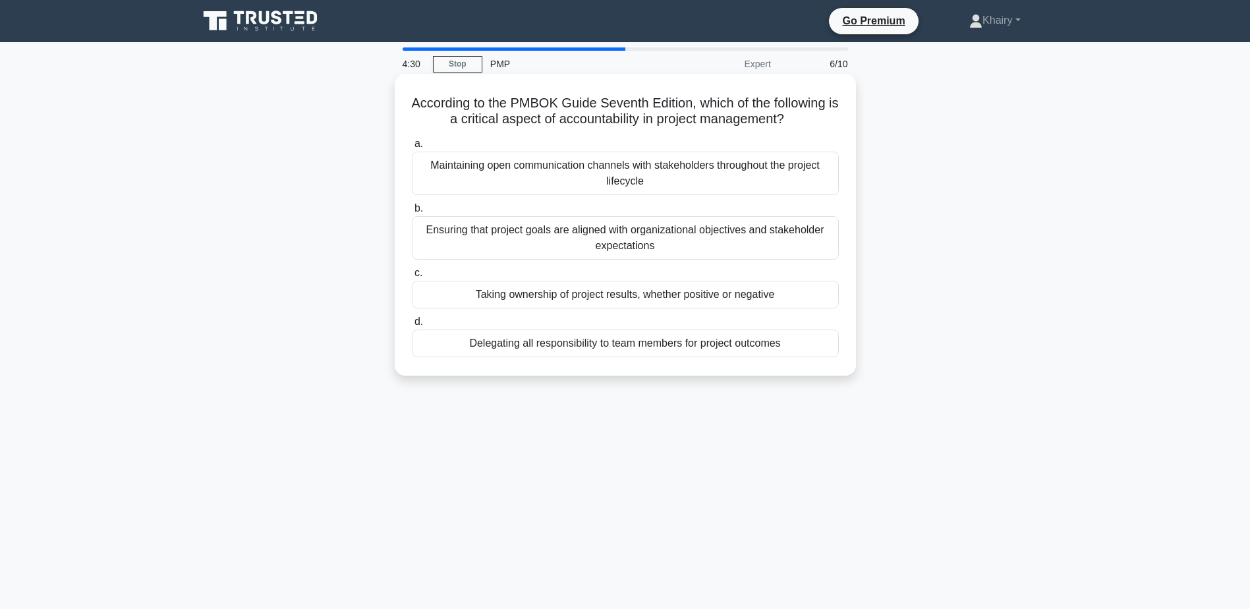
click at [603, 167] on div "Maintaining open communication channels with stakeholders throughout the projec…" at bounding box center [625, 173] width 427 height 43
click at [412, 148] on input "a. Maintaining open communication channels with stakeholders throughout the pro…" at bounding box center [412, 144] width 0 height 9
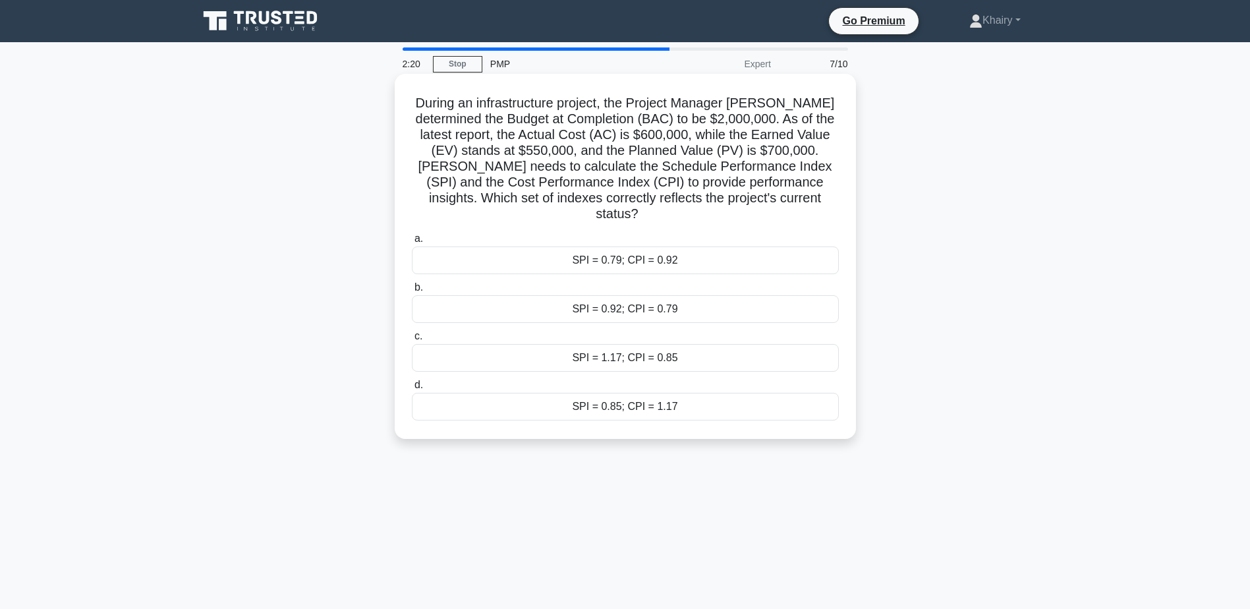
click at [615, 246] on div "SPI = 0.79; CPI = 0.92" at bounding box center [625, 260] width 427 height 28
click at [412, 243] on input "a. SPI = 0.79; CPI = 0.92" at bounding box center [412, 239] width 0 height 9
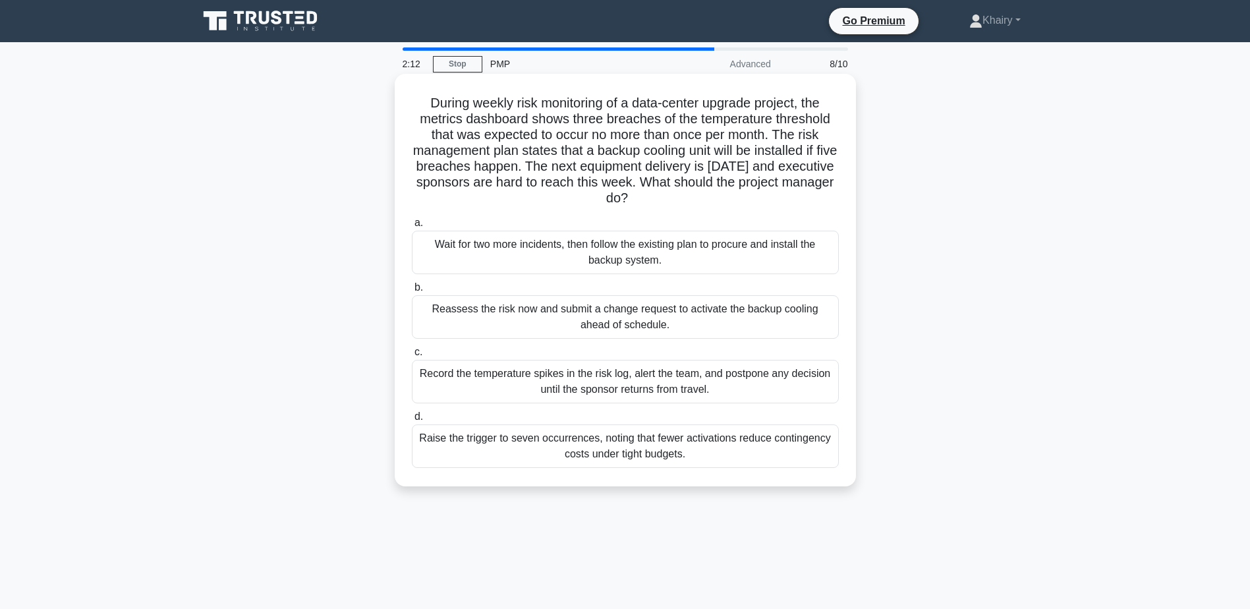
drag, startPoint x: 422, startPoint y: 95, endPoint x: 685, endPoint y: 204, distance: 284.2
click at [685, 204] on h5 "During weekly risk monitoring of a data-center upgrade project, the metrics das…" at bounding box center [626, 151] width 430 height 112
copy h5 "During weekly risk monitoring of a data-center upgrade project, the metrics das…"
click at [587, 318] on div "Reassess the risk now and submit a change request to activate the backup coolin…" at bounding box center [625, 316] width 427 height 43
click at [412, 292] on input "b. Reassess the risk now and submit a change request to activate the backup coo…" at bounding box center [412, 287] width 0 height 9
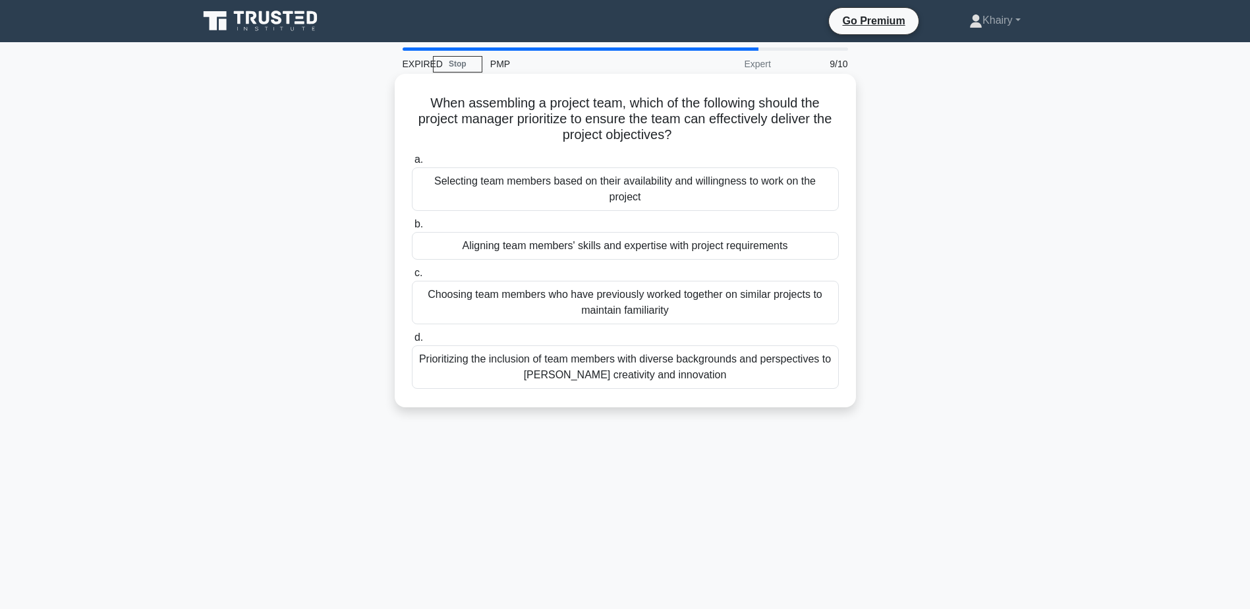
click at [605, 372] on div "Prioritizing the inclusion of team members with diverse backgrounds and perspec…" at bounding box center [625, 366] width 427 height 43
click at [412, 342] on input "d. Prioritizing the inclusion of team members with diverse backgrounds and pers…" at bounding box center [412, 337] width 0 height 9
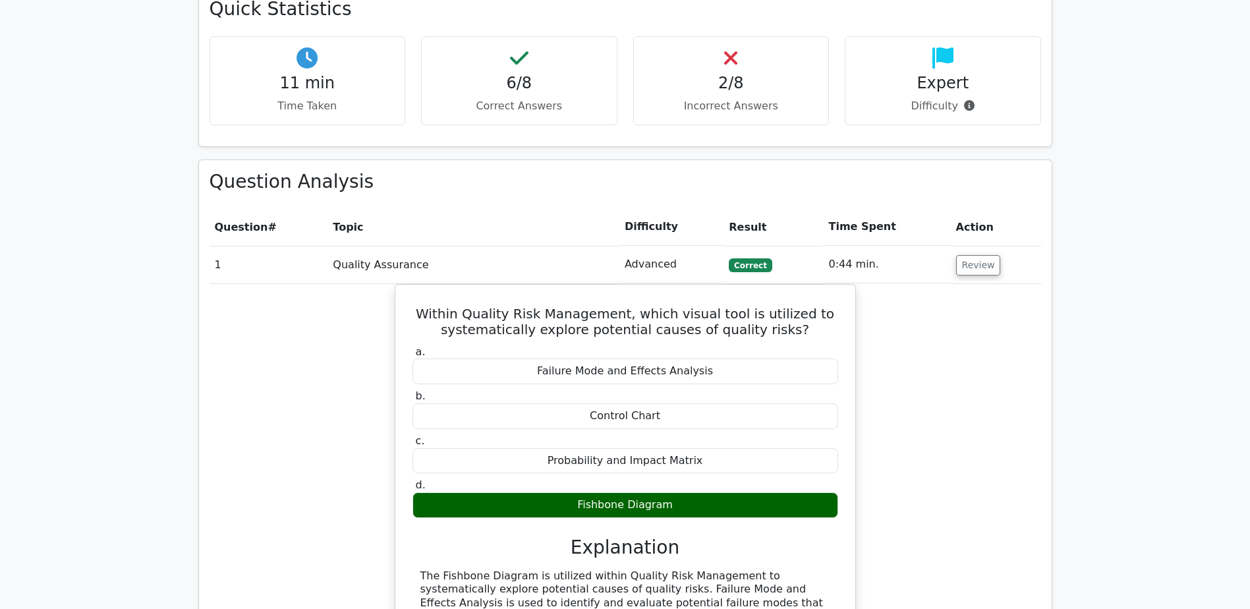
scroll to position [923, 0]
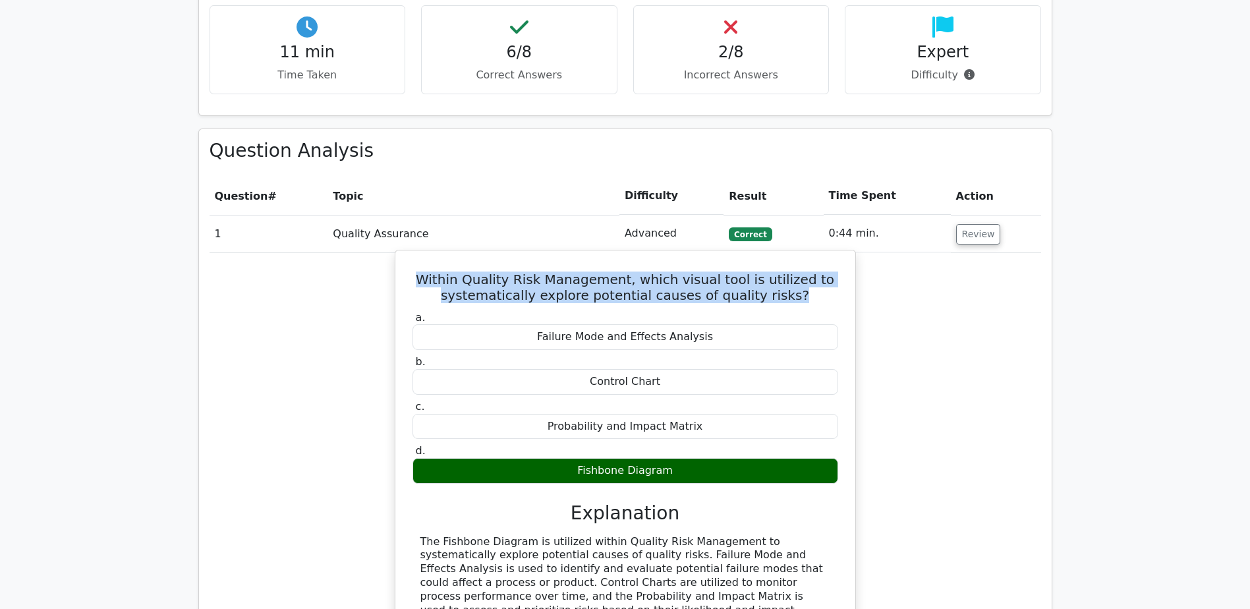
drag, startPoint x: 430, startPoint y: 229, endPoint x: 797, endPoint y: 243, distance: 368.0
click at [797, 271] on h5 "Within Quality Risk Management, which visual tool is utilized to systematically…" at bounding box center [625, 287] width 428 height 32
copy h5 "Within Quality Risk Management, which visual tool is utilized to systematically…"
drag, startPoint x: 572, startPoint y: 418, endPoint x: 708, endPoint y: 414, distance: 136.4
click at [708, 458] on div "Fishbone Diagram" at bounding box center [626, 471] width 426 height 26
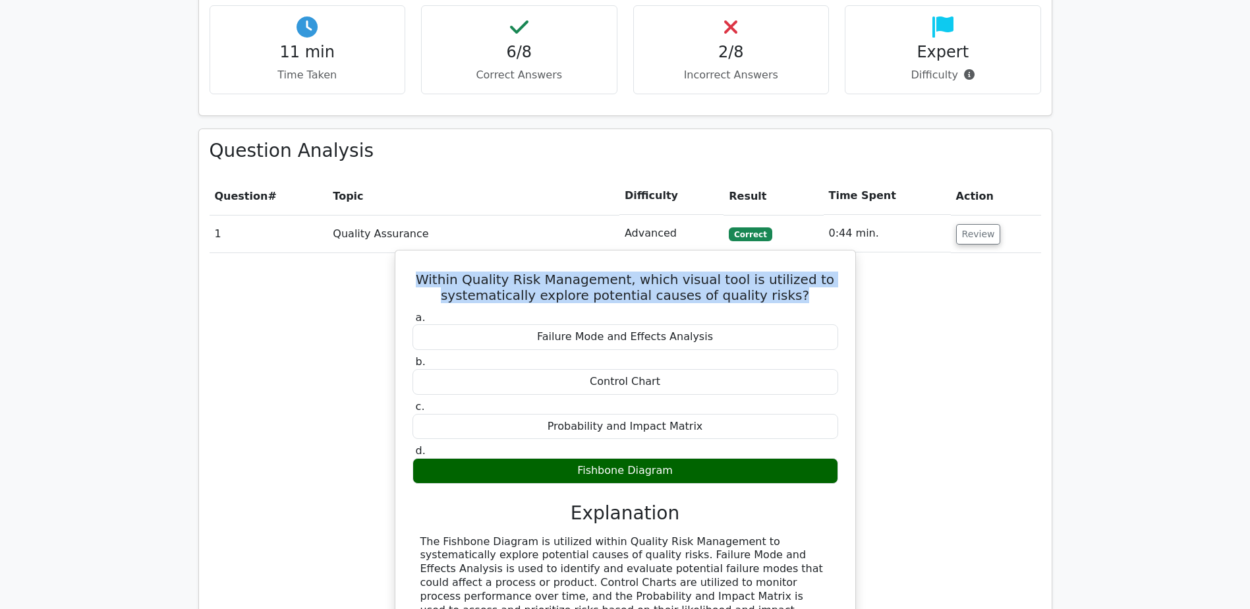
copy div "Fishbone Diagram"
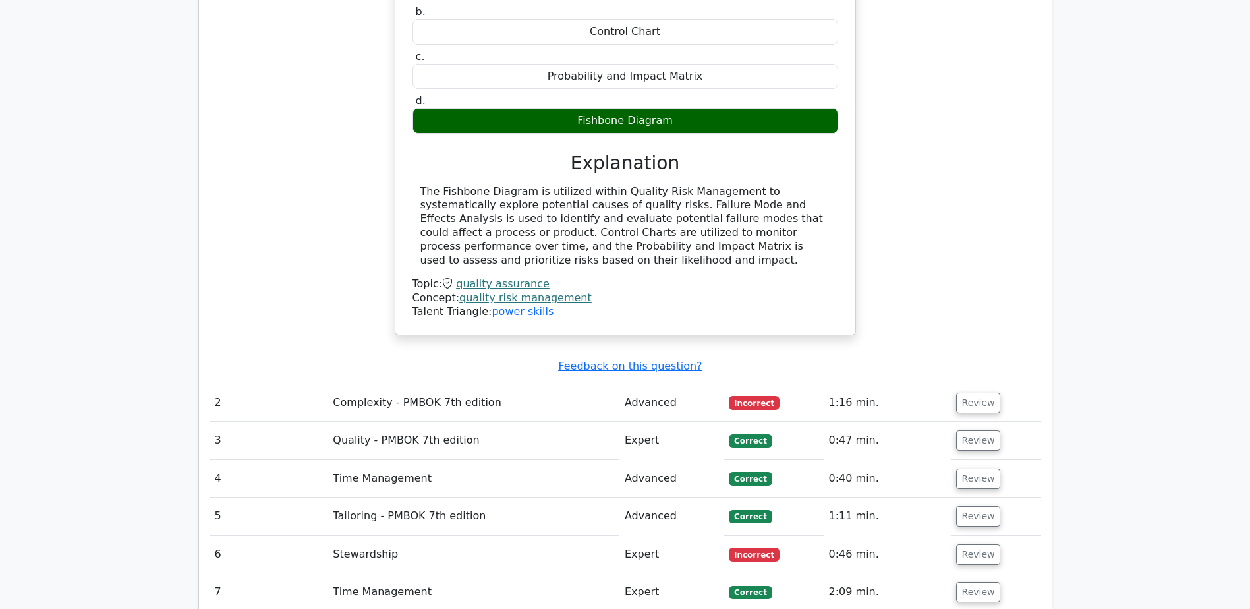
scroll to position [1318, 0]
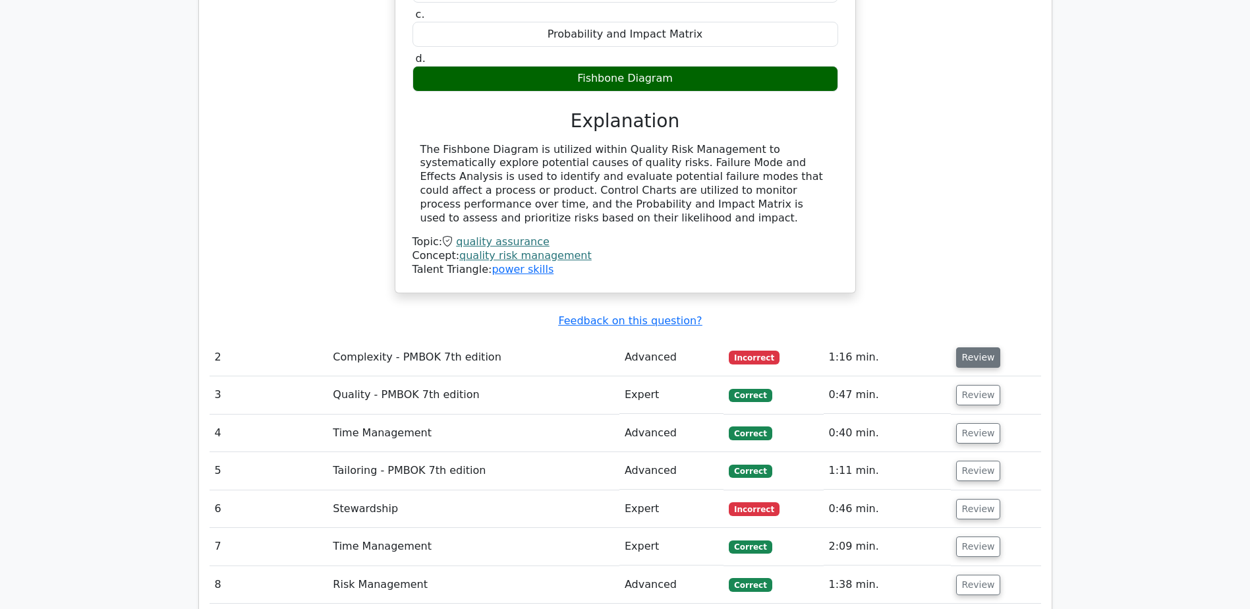
click at [978, 347] on button "Review" at bounding box center [978, 357] width 45 height 20
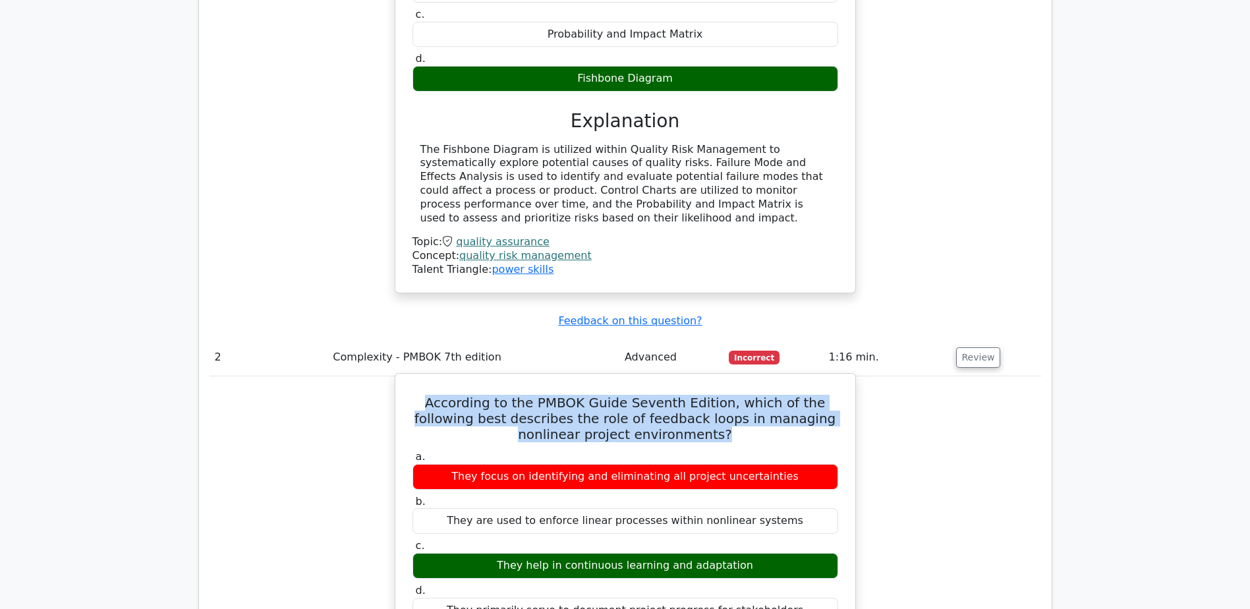
drag, startPoint x: 409, startPoint y: 355, endPoint x: 697, endPoint y: 394, distance: 290.0
copy h5 "According to the PMBOK Guide Seventh Edition, which of the following best descr…"
drag, startPoint x: 503, startPoint y: 514, endPoint x: 755, endPoint y: 515, distance: 251.7
click at [755, 553] on div "They help in continuous learning and adaptation" at bounding box center [626, 566] width 426 height 26
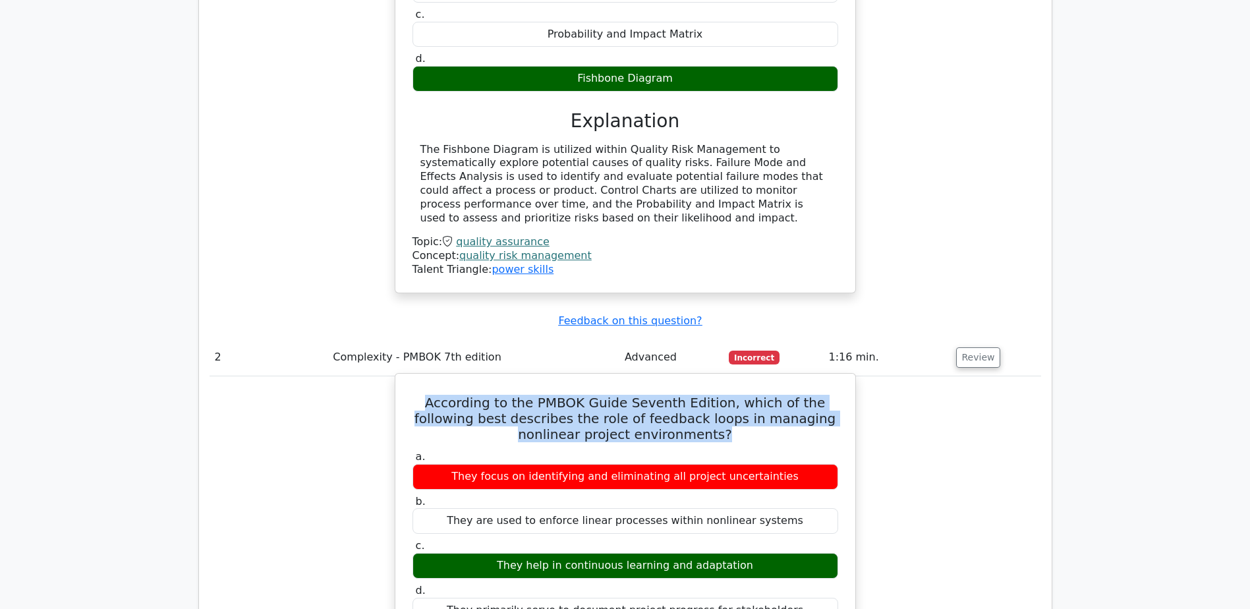
copy div "They help in continuous learning and adaptation"
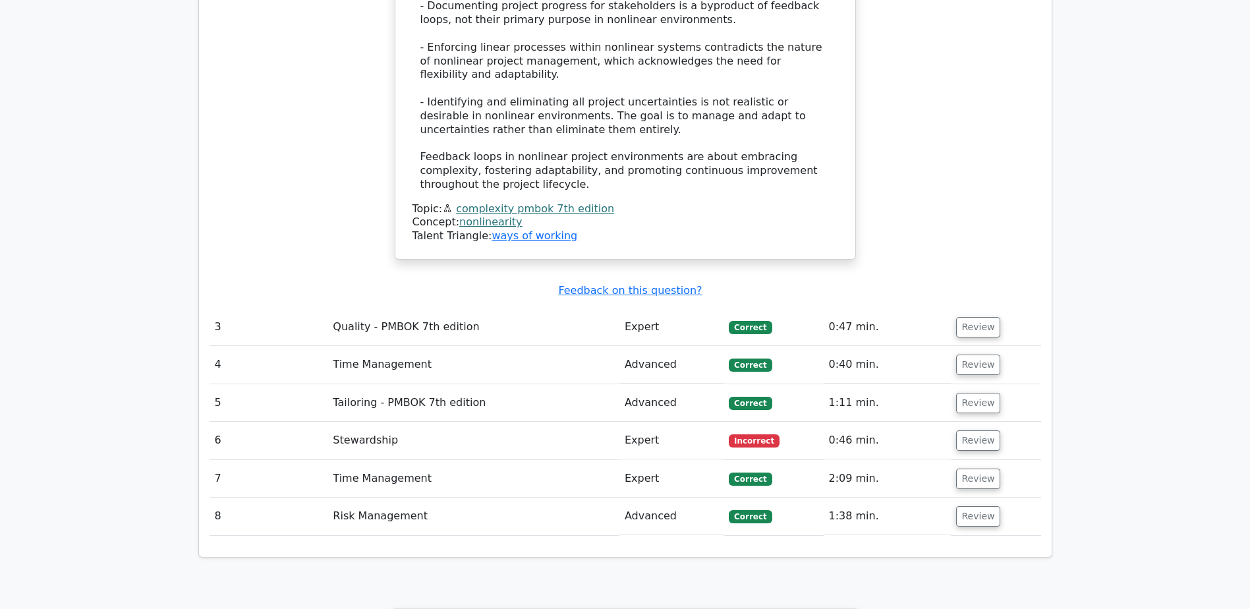
scroll to position [2240, 0]
click at [971, 316] on button "Review" at bounding box center [978, 326] width 45 height 20
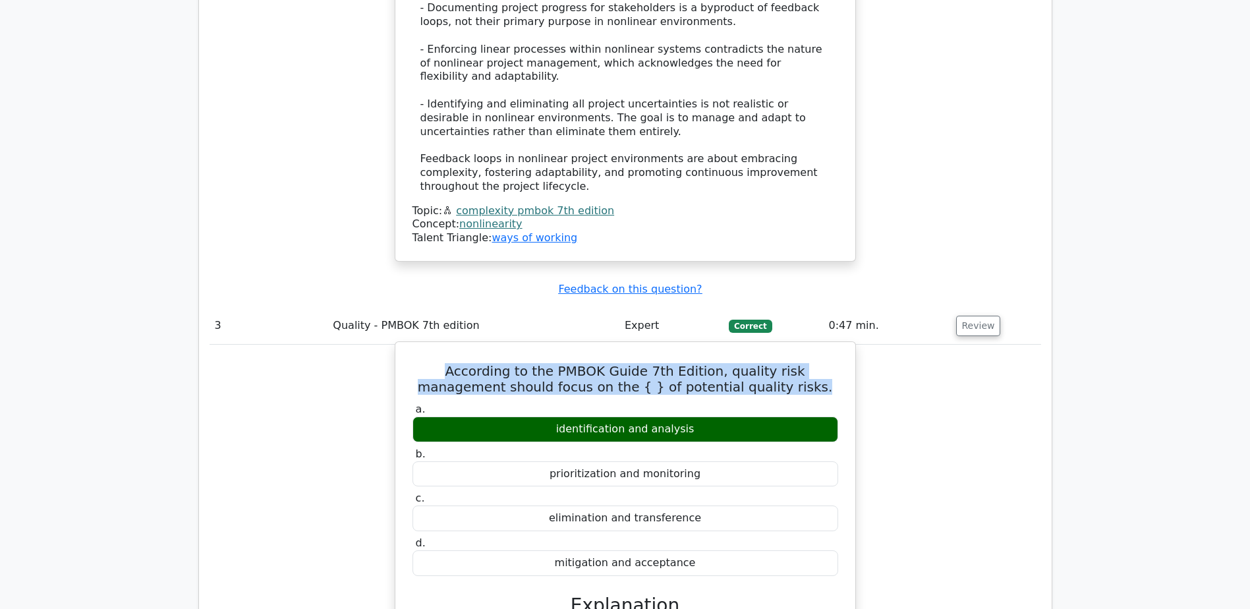
drag, startPoint x: 414, startPoint y: 267, endPoint x: 780, endPoint y: 291, distance: 366.5
click at [780, 363] on h5 "According to the PMBOK Guide 7th Edition, quality risk management should focus …" at bounding box center [625, 379] width 428 height 32
copy h5 "According to the PMBOK Guide 7th Edition, quality risk management should focus …"
drag, startPoint x: 562, startPoint y: 324, endPoint x: 701, endPoint y: 326, distance: 139.0
click at [701, 416] on div "identification and analysis" at bounding box center [626, 429] width 426 height 26
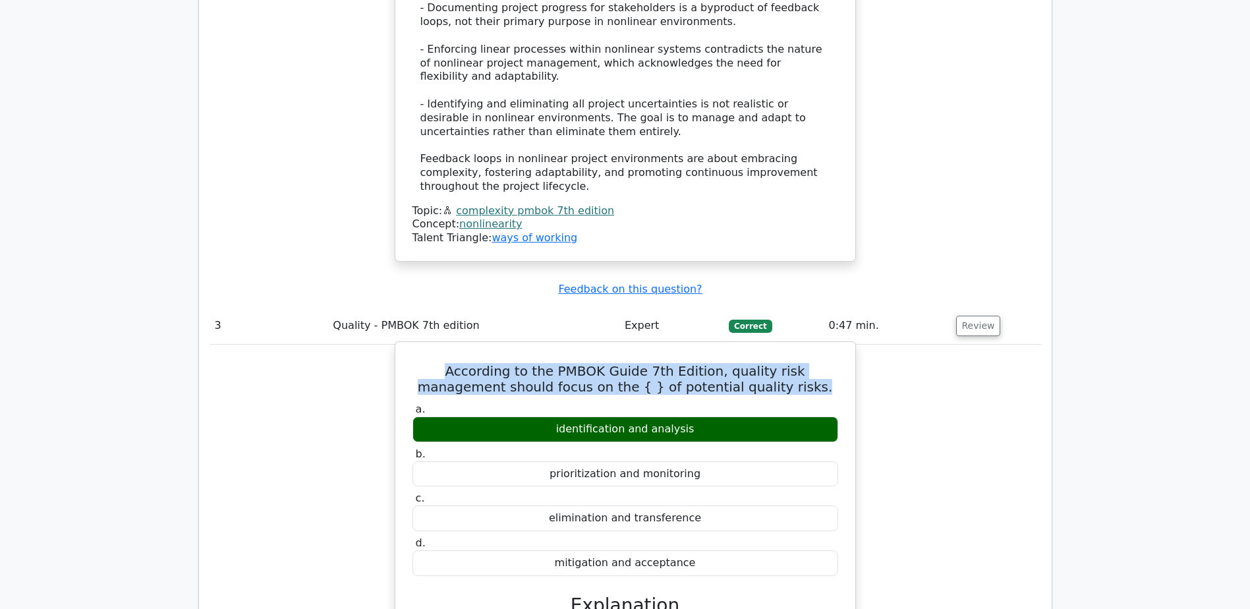
copy div "identification and analysis"
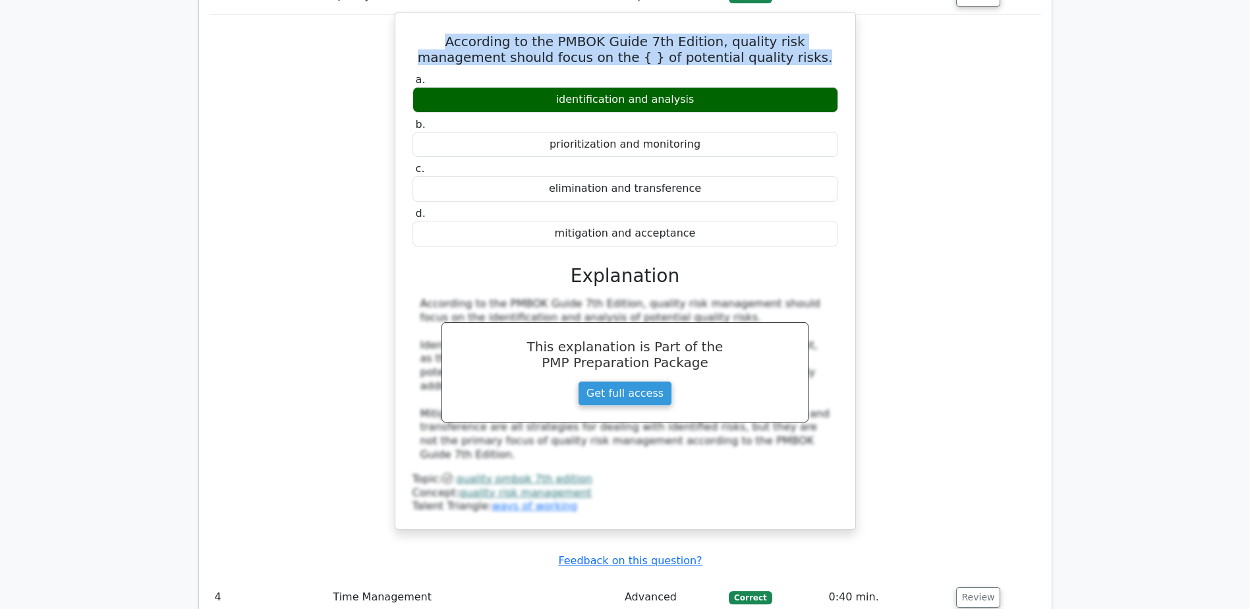
scroll to position [2636, 0]
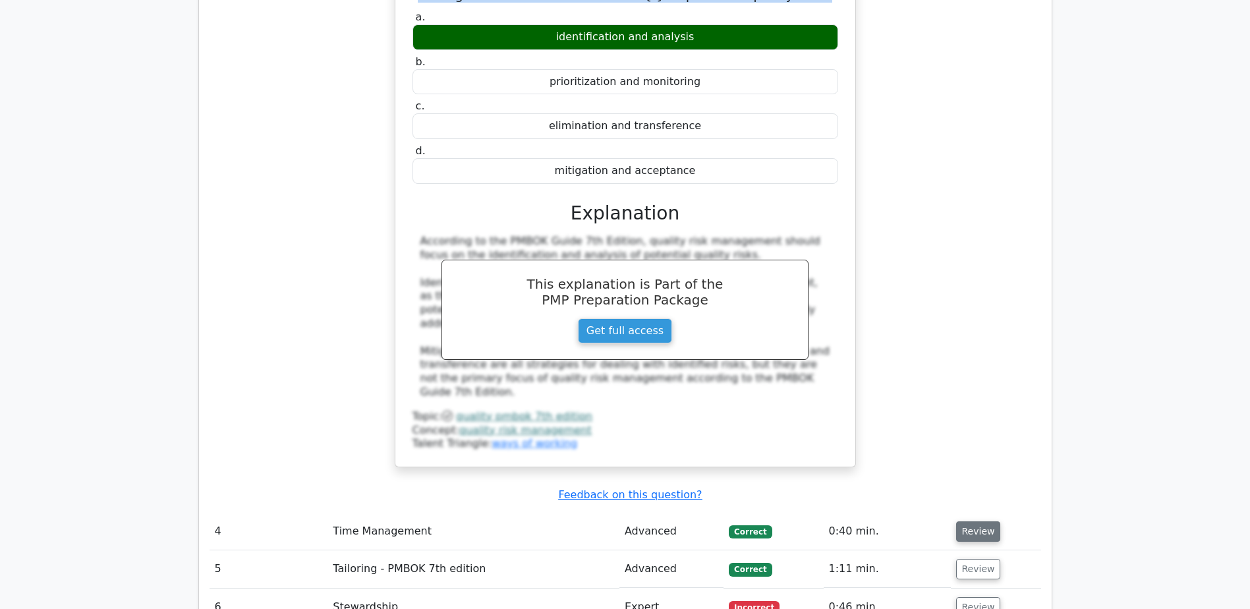
click at [973, 521] on button "Review" at bounding box center [978, 531] width 45 height 20
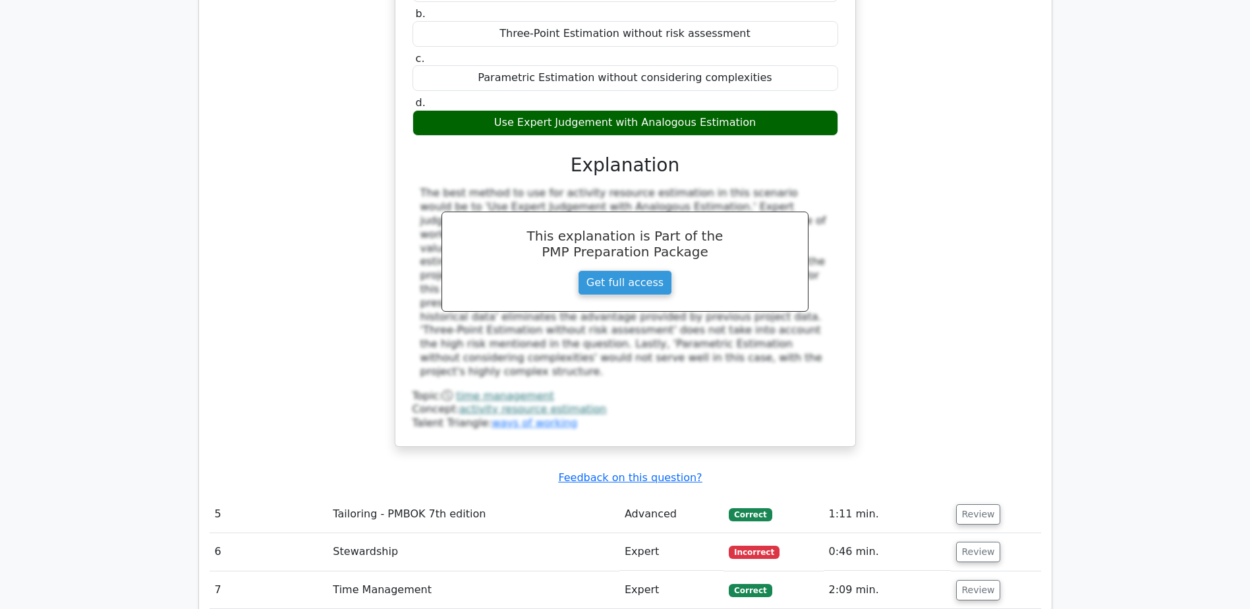
scroll to position [3361, 0]
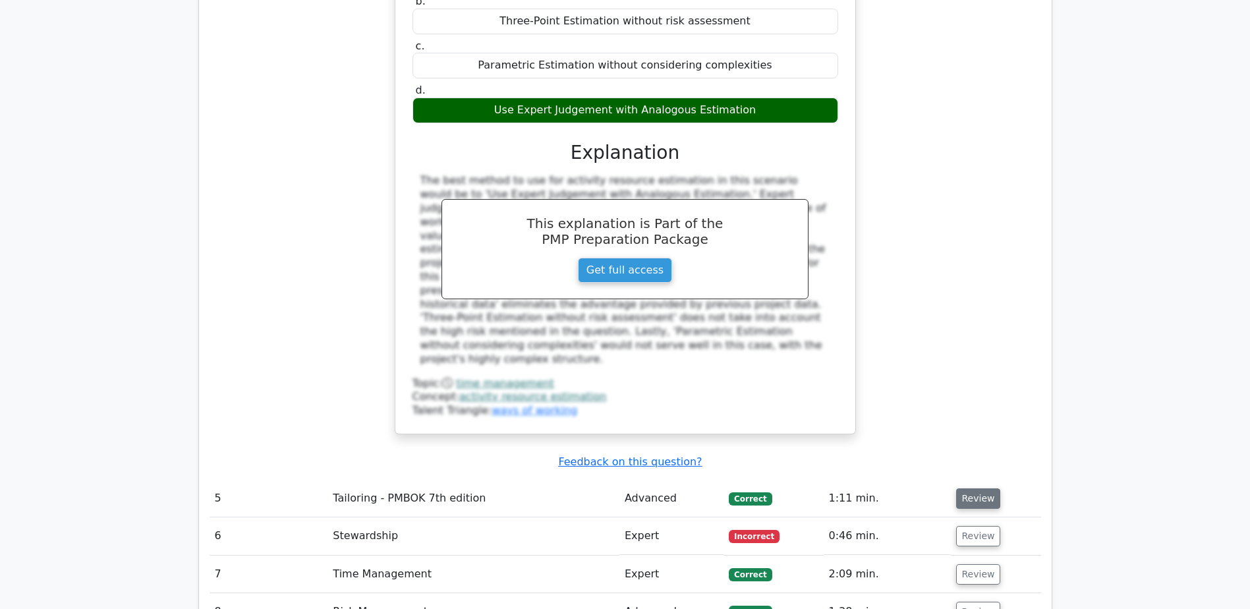
click at [973, 488] on button "Review" at bounding box center [978, 498] width 45 height 20
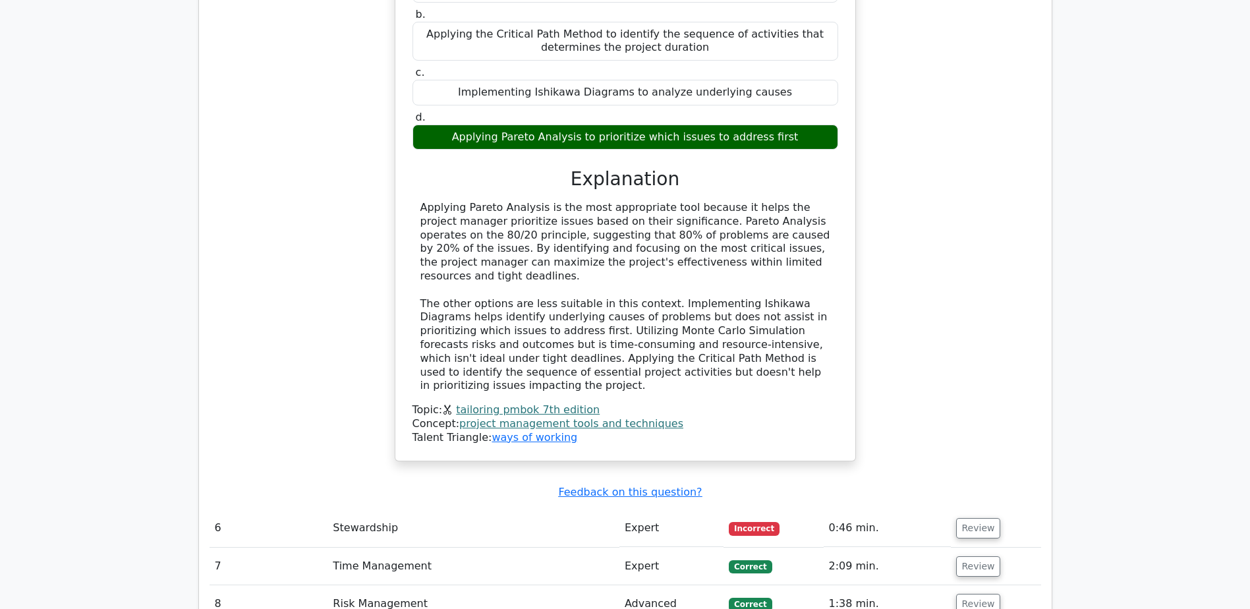
scroll to position [4152, 0]
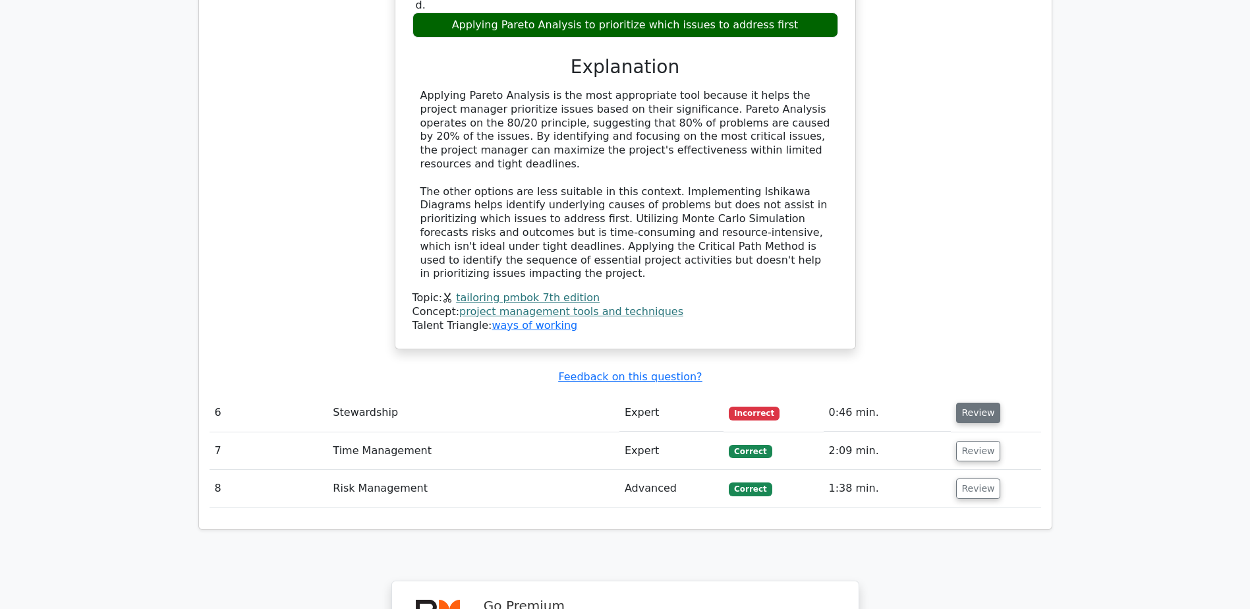
click at [971, 403] on button "Review" at bounding box center [978, 413] width 45 height 20
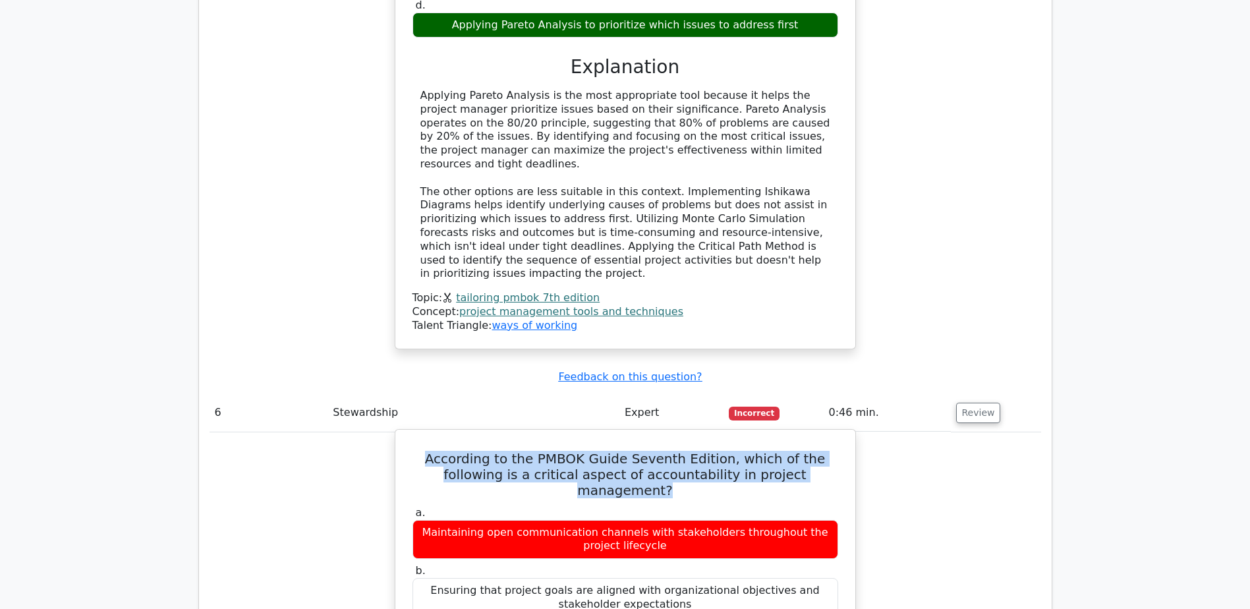
drag, startPoint x: 406, startPoint y: 268, endPoint x: 811, endPoint y: 290, distance: 405.9
copy h5 "According to the PMBOK Guide Seventh Edition, which of the following is a criti…"
drag, startPoint x: 465, startPoint y: 445, endPoint x: 784, endPoint y: 447, distance: 319.6
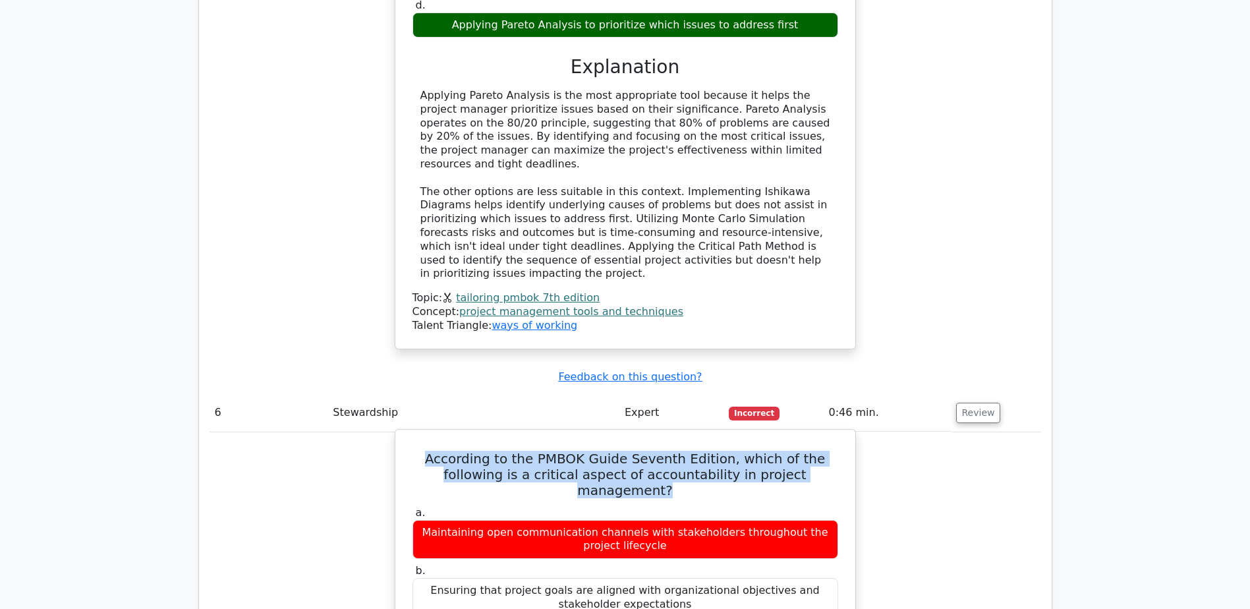
copy div "Taking ownership of project results, whether positive or negative"
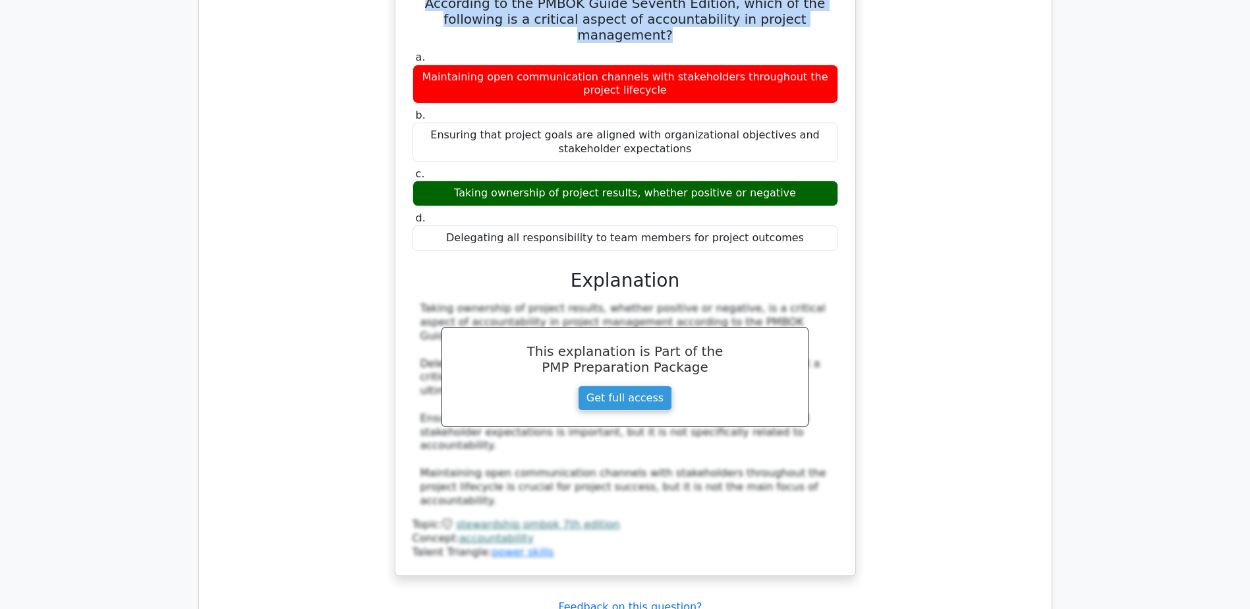
scroll to position [4613, 0]
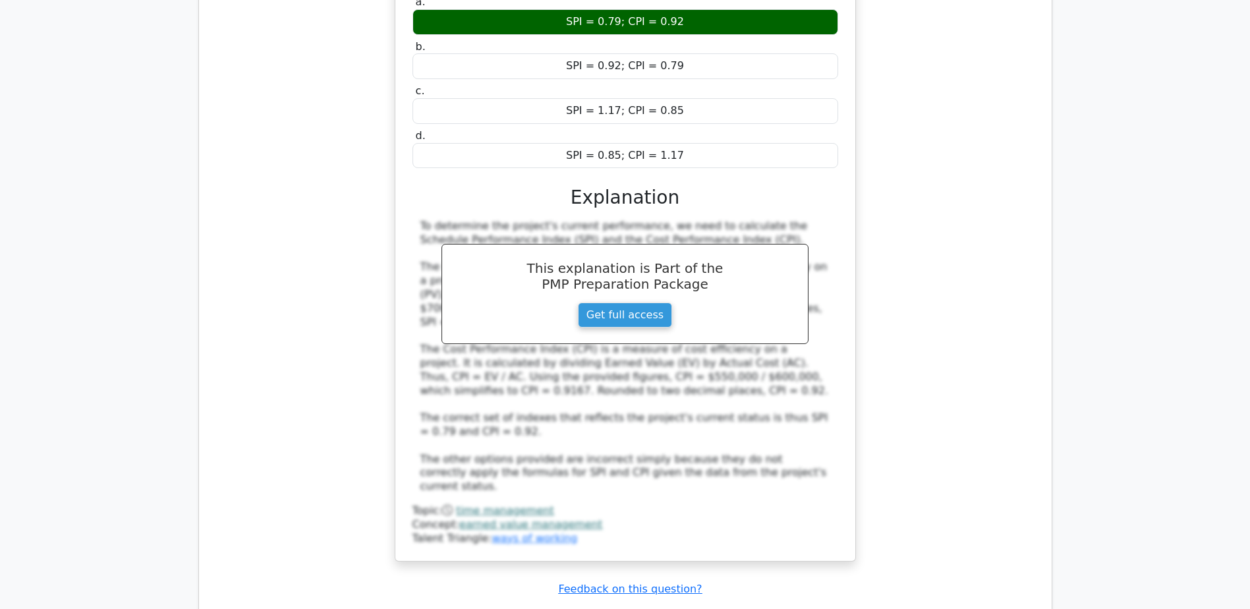
scroll to position [5469, 0]
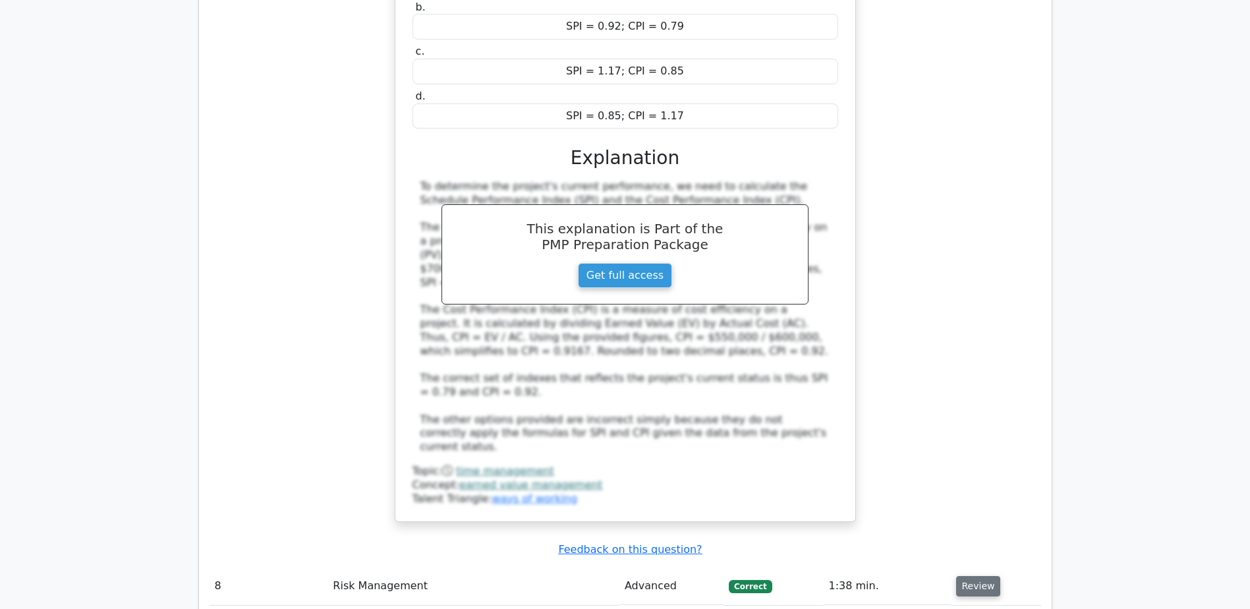
click at [983, 576] on button "Review" at bounding box center [978, 586] width 45 height 20
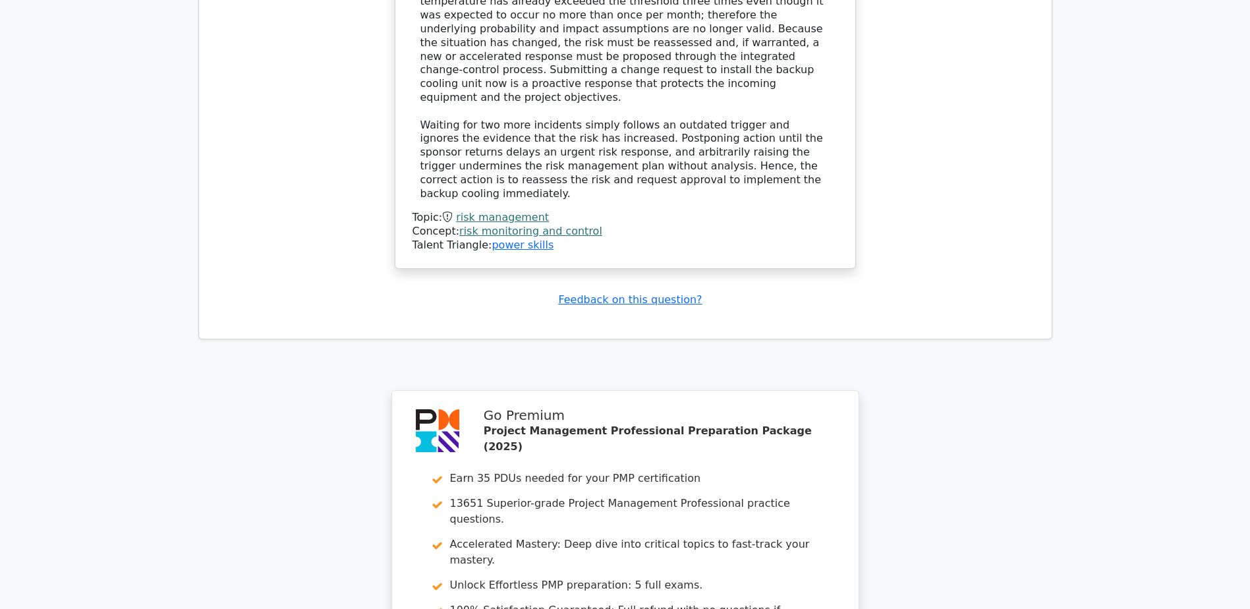
scroll to position [6524, 0]
